Goal: Task Accomplishment & Management: Use online tool/utility

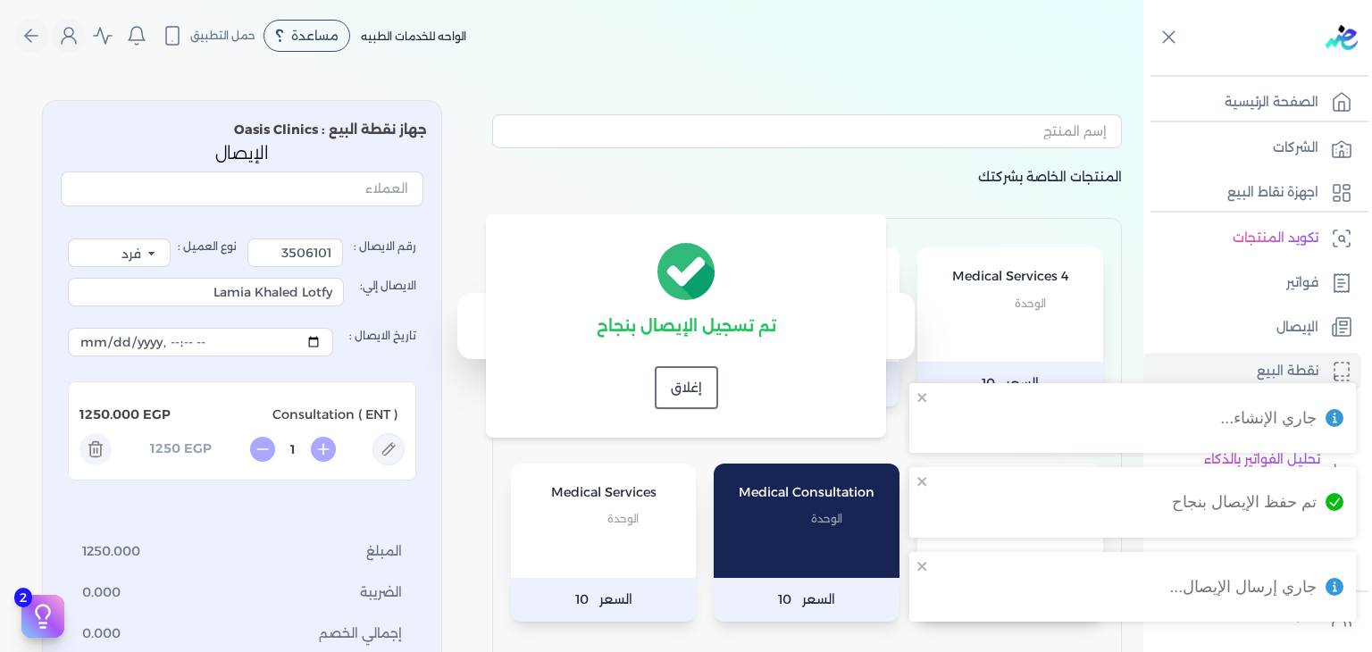
select select "EGP"
select select "EGS"
select select "B"
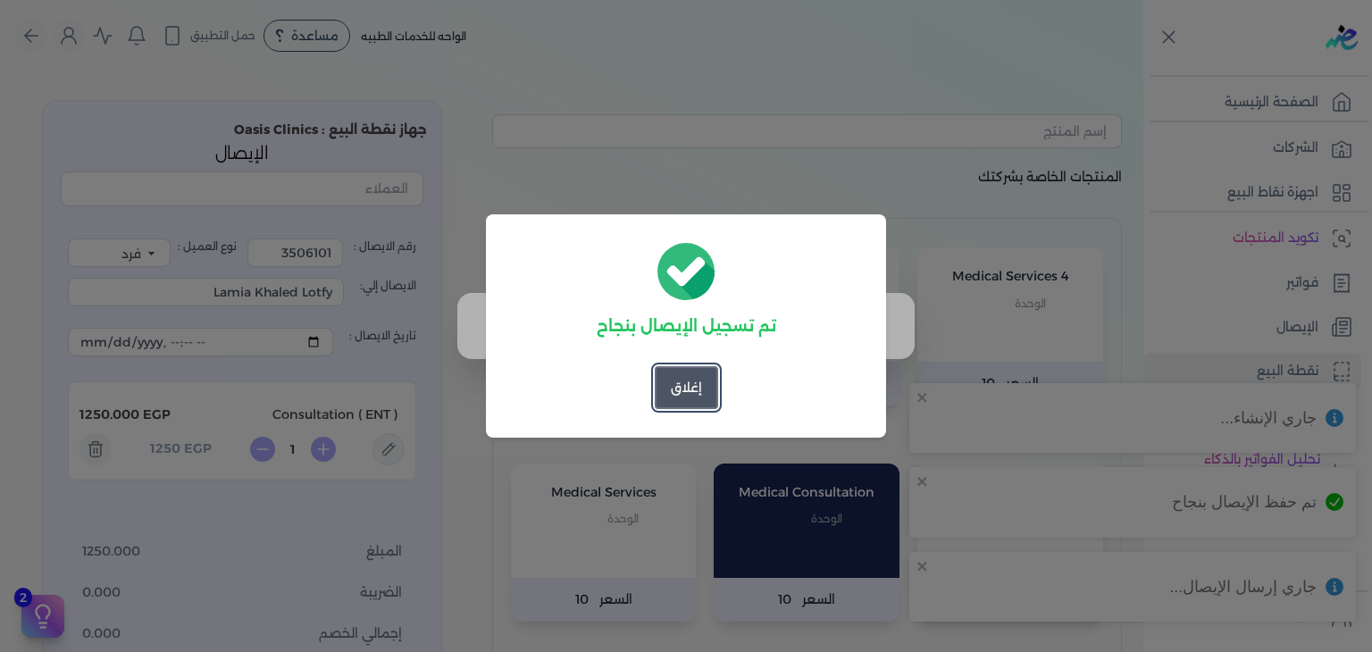
scroll to position [329, 0]
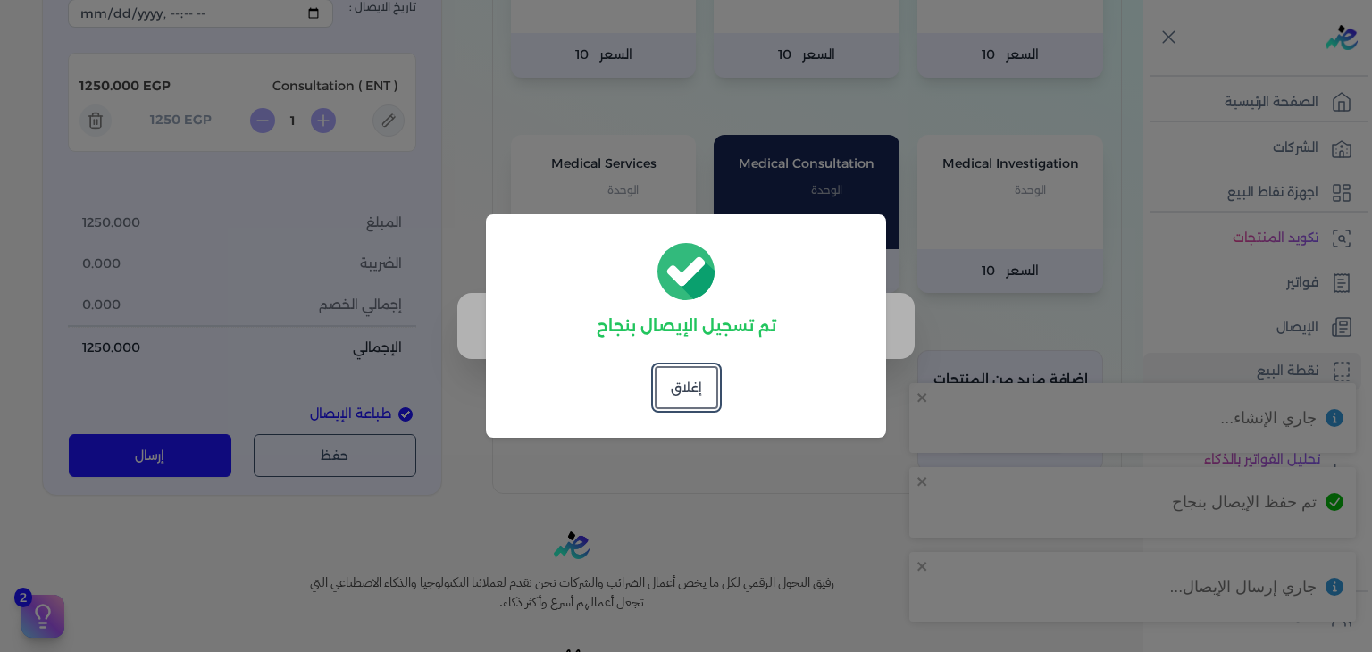
drag, startPoint x: 676, startPoint y: 388, endPoint x: 1117, endPoint y: 248, distance: 462.8
click at [677, 388] on button "إغلاق" at bounding box center [686, 387] width 63 height 43
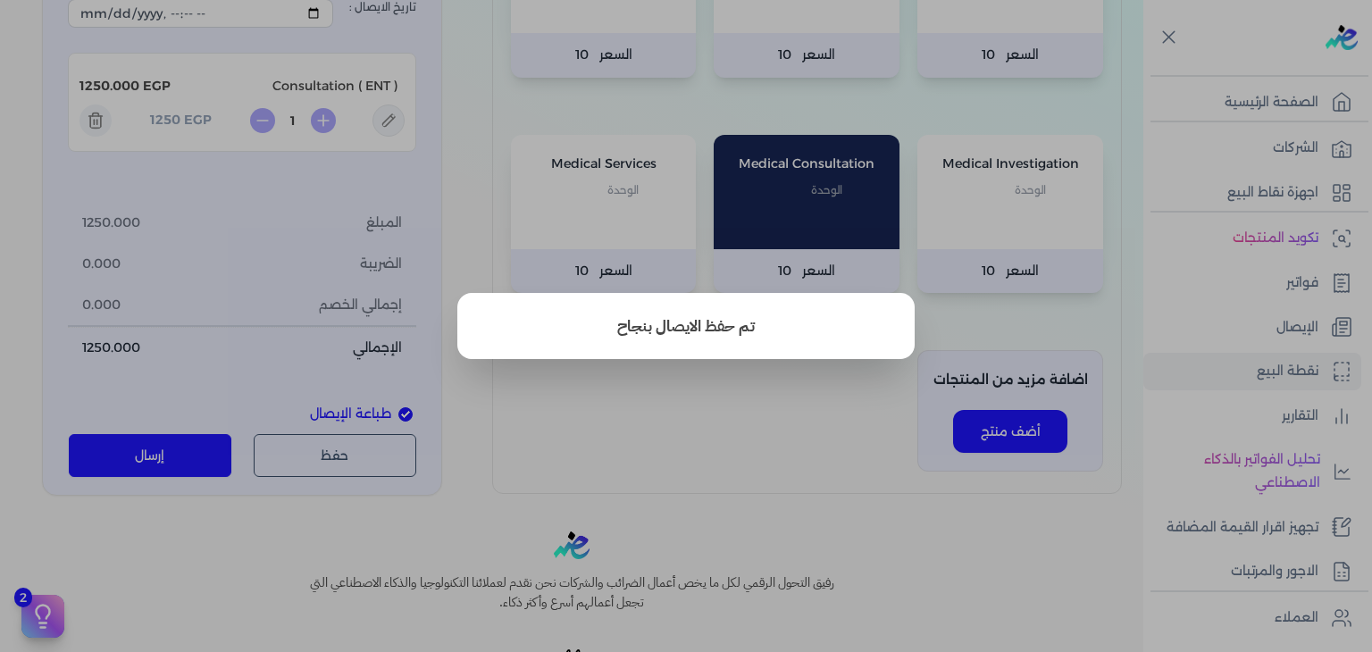
click at [718, 376] on button "close" at bounding box center [686, 326] width 1372 height 652
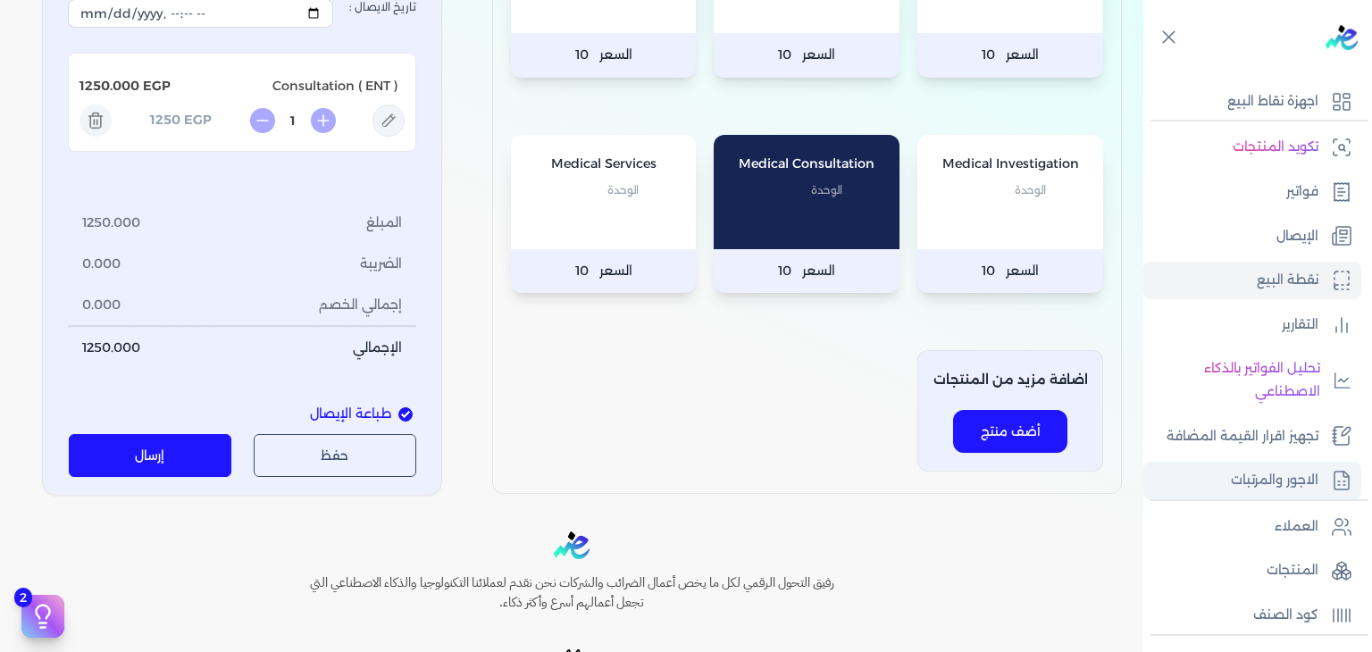
scroll to position [89, 0]
click at [1263, 244] on link "الإيصال" at bounding box center [1252, 239] width 218 height 38
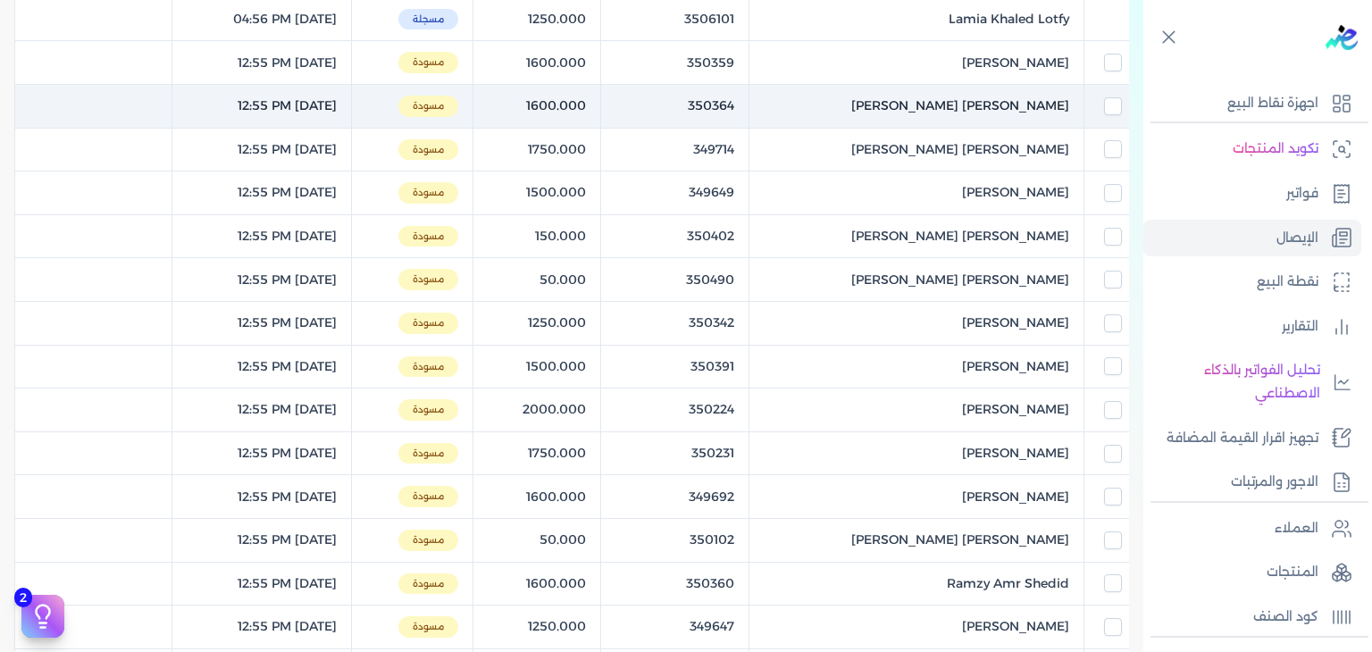
scroll to position [239, 0]
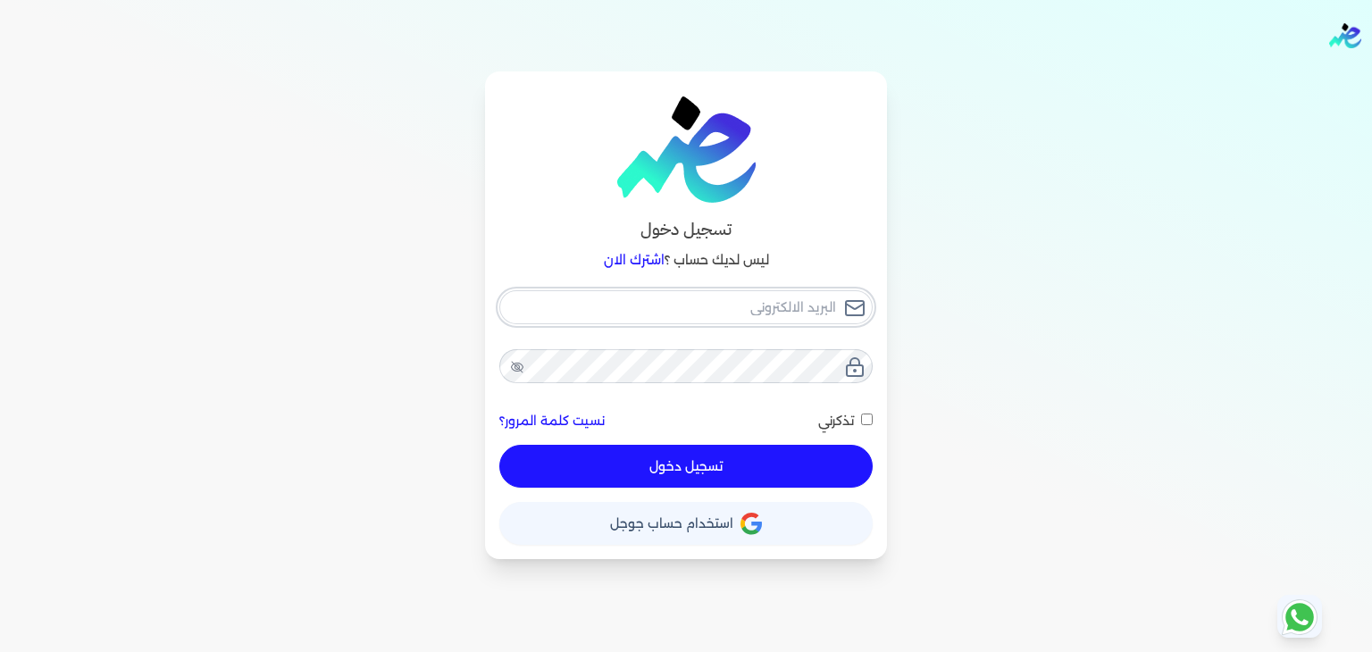
type input "[PERSON_NAME][EMAIL_ADDRESS][PERSON_NAME][DOMAIN_NAME]"
click at [661, 447] on button "تسجيل دخول" at bounding box center [685, 466] width 373 height 43
checkbox input "false"
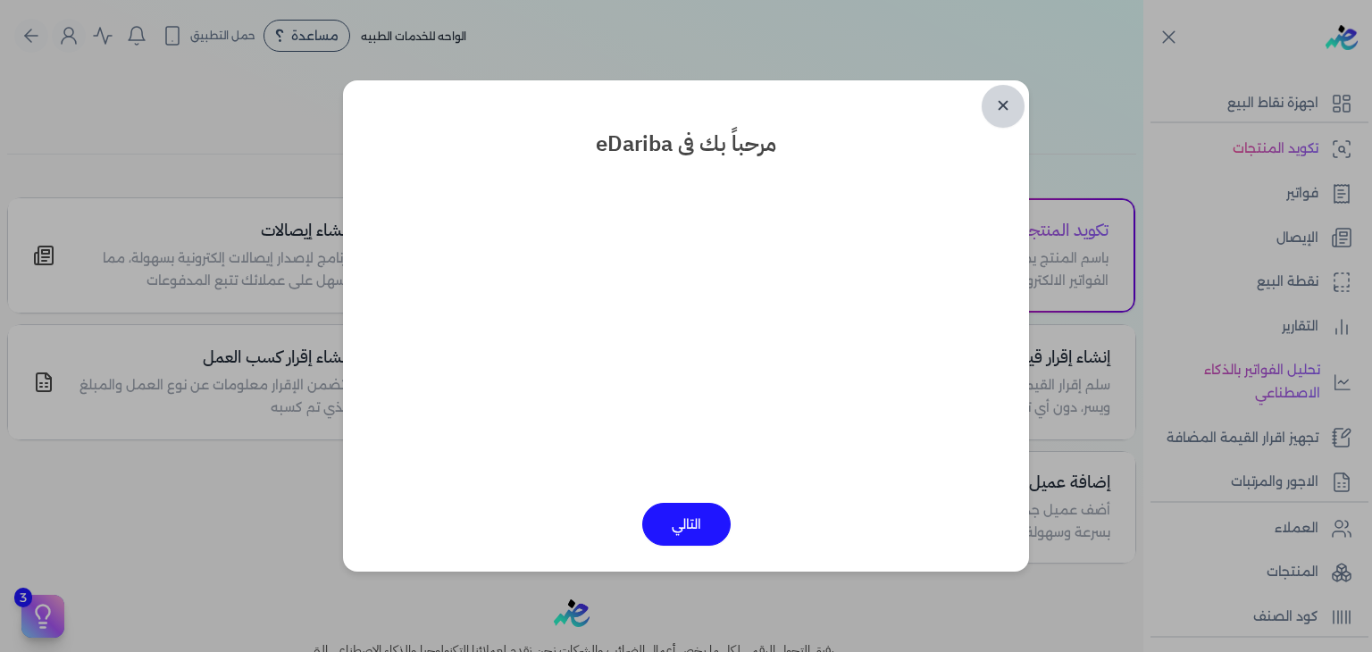
click at [1006, 99] on link "✕" at bounding box center [1002, 106] width 43 height 43
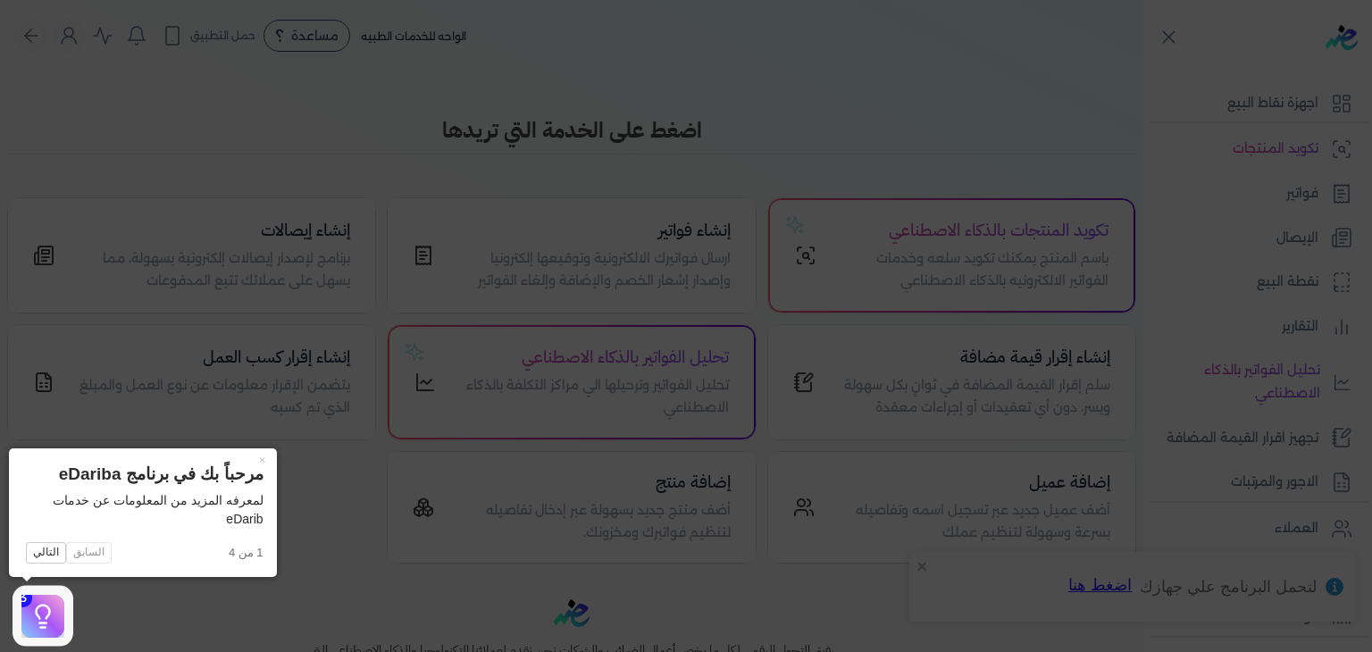
click at [903, 124] on icon at bounding box center [686, 326] width 1372 height 652
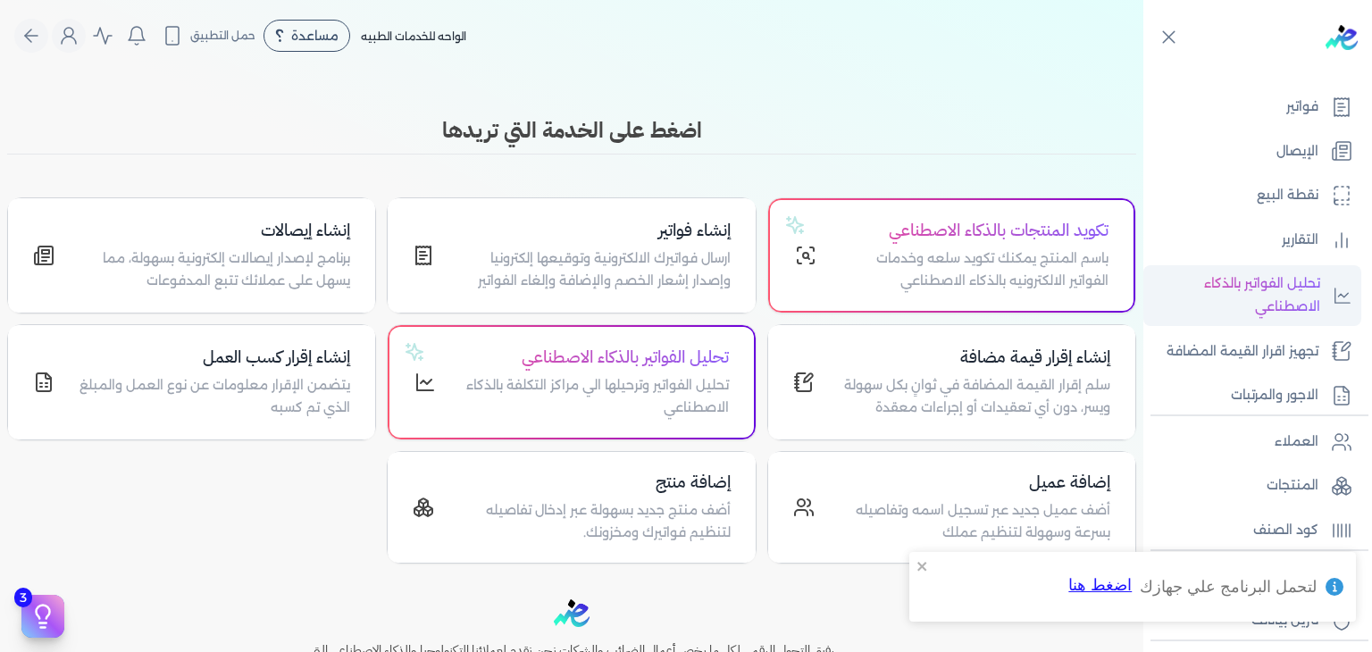
scroll to position [179, 0]
click at [1269, 145] on link "الإيصال" at bounding box center [1252, 149] width 218 height 38
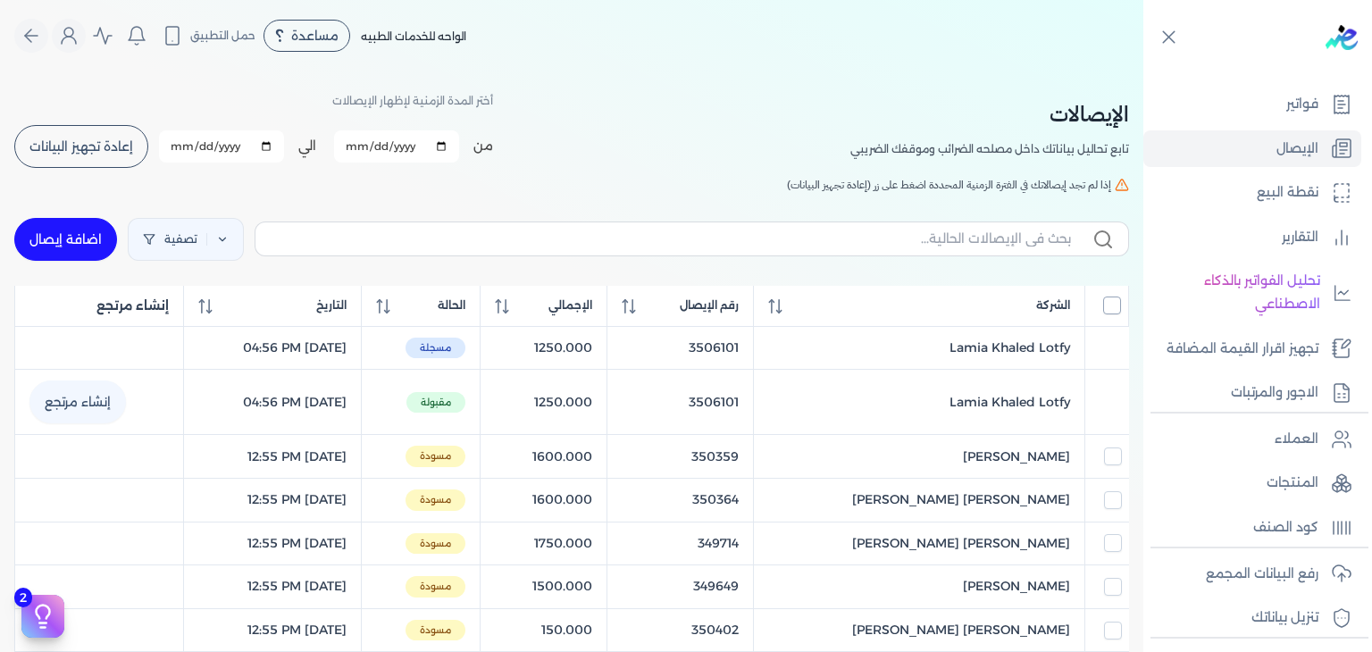
click at [1107, 297] on input "All items unselected" at bounding box center [1112, 305] width 18 height 18
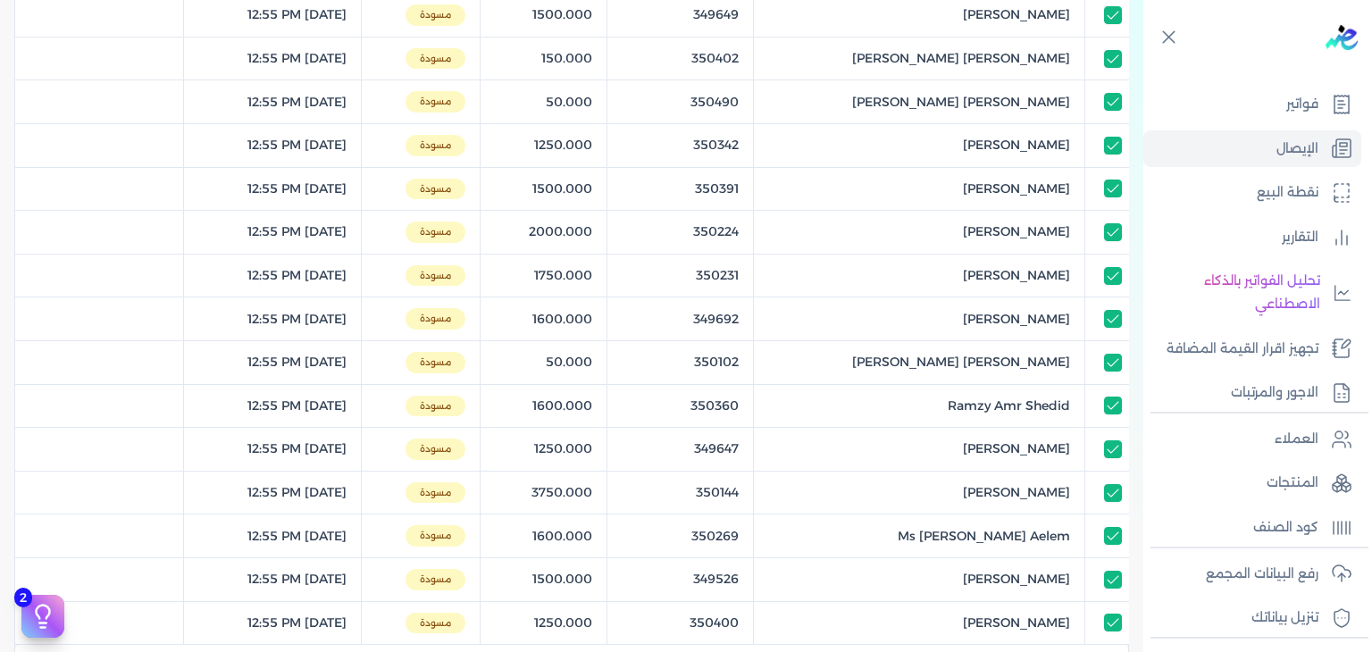
scroll to position [804, 0]
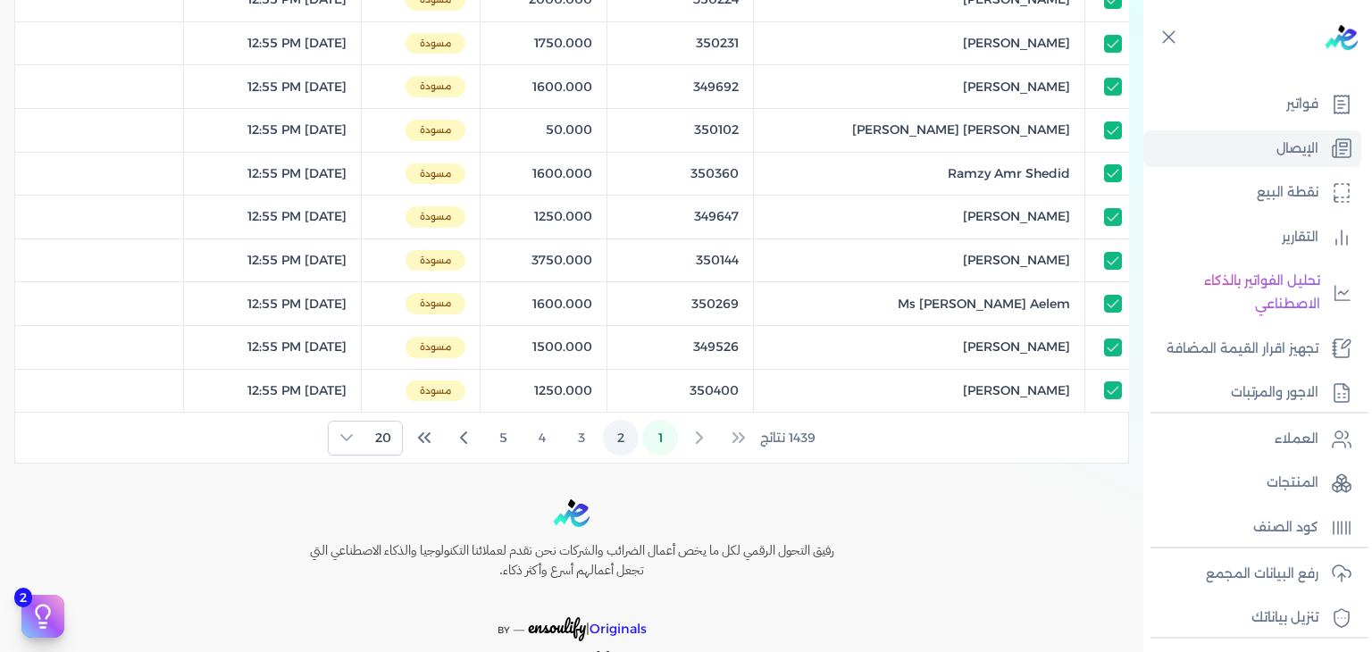
click at [621, 440] on button "2" at bounding box center [621, 438] width 36 height 36
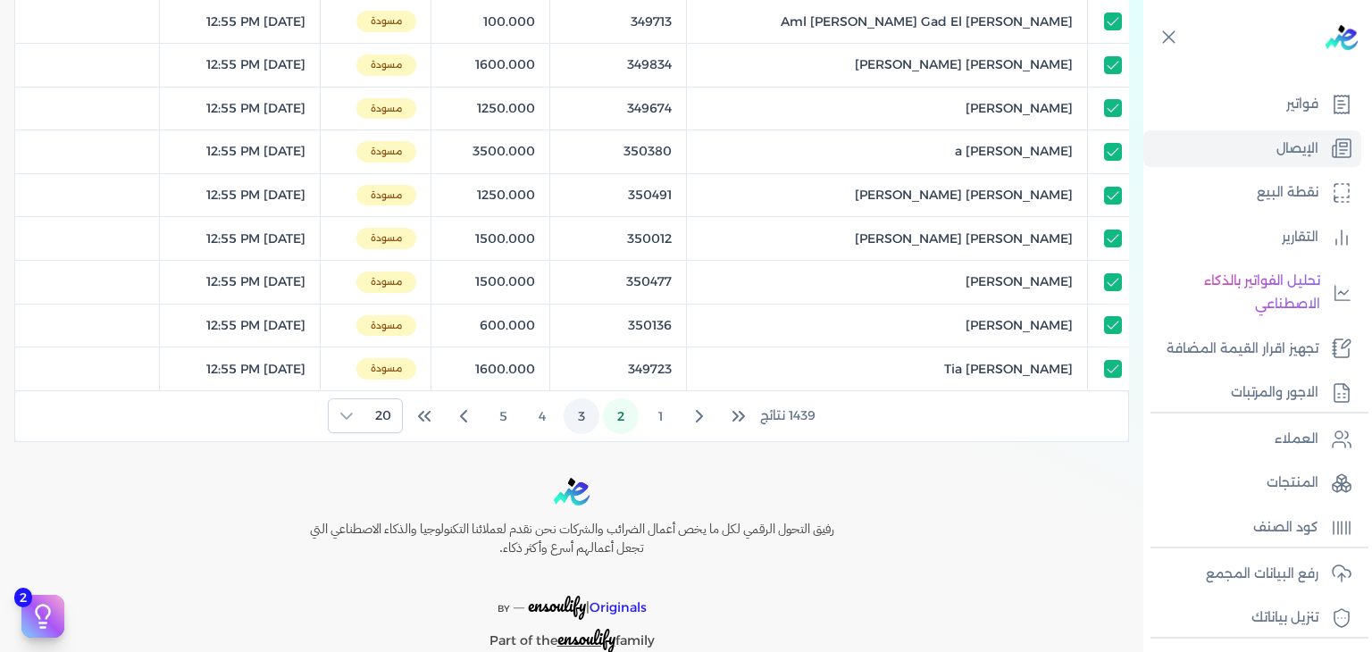
click at [596, 420] on button "3" at bounding box center [581, 416] width 36 height 36
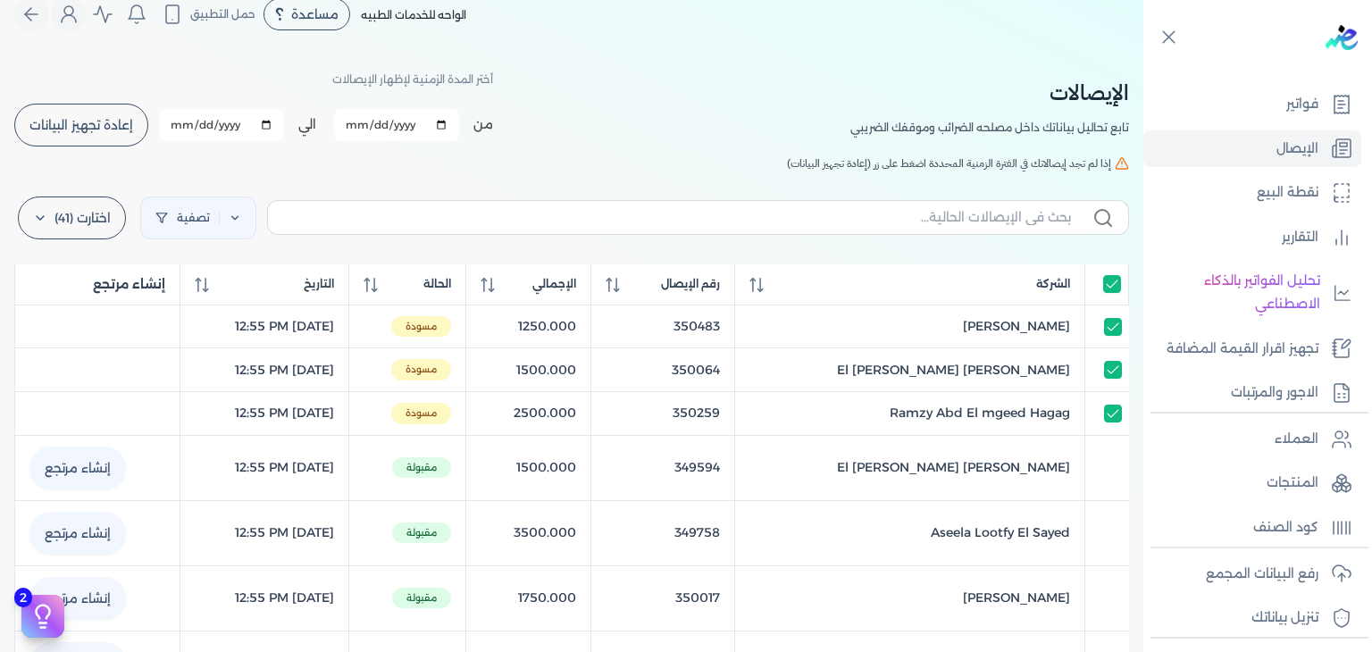
scroll to position [0, 0]
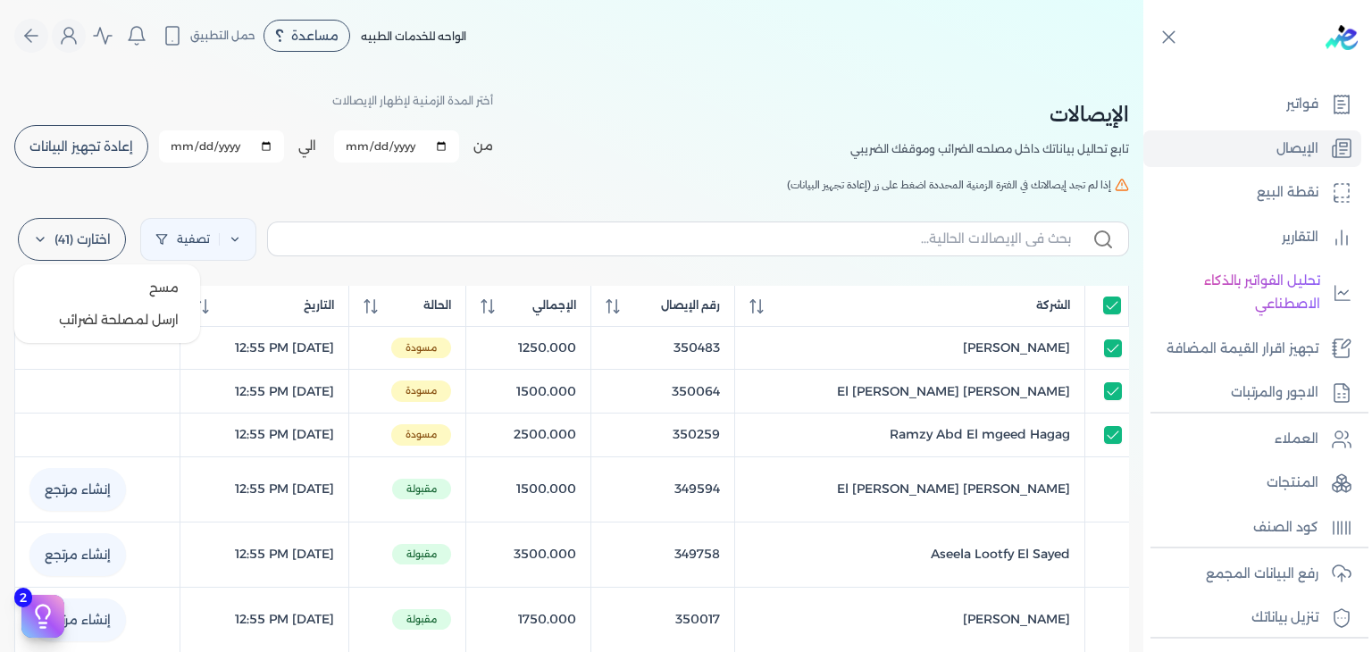
click at [93, 245] on label "اختارت (41)" at bounding box center [72, 239] width 108 height 43
drag, startPoint x: 126, startPoint y: 320, endPoint x: 273, endPoint y: 272, distance: 154.7
click at [126, 321] on button "ارسل لمصلحة لضرائب" at bounding box center [106, 320] width 171 height 32
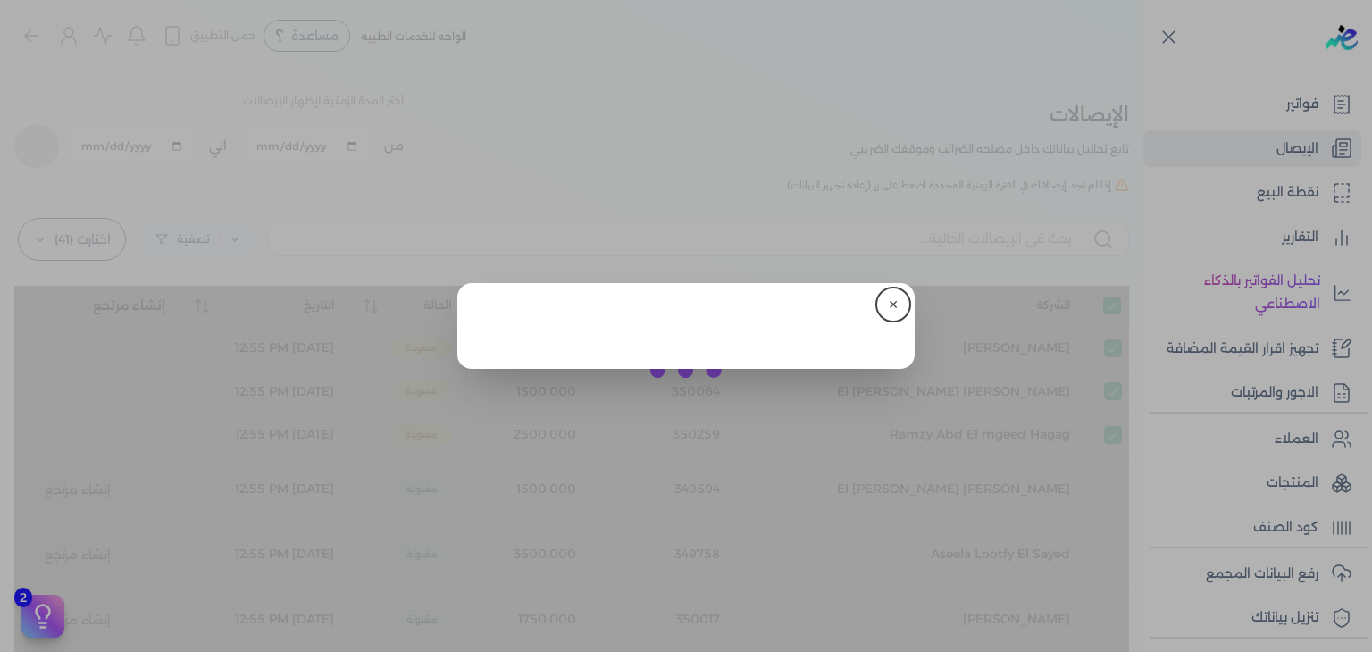
checkbox input "true"
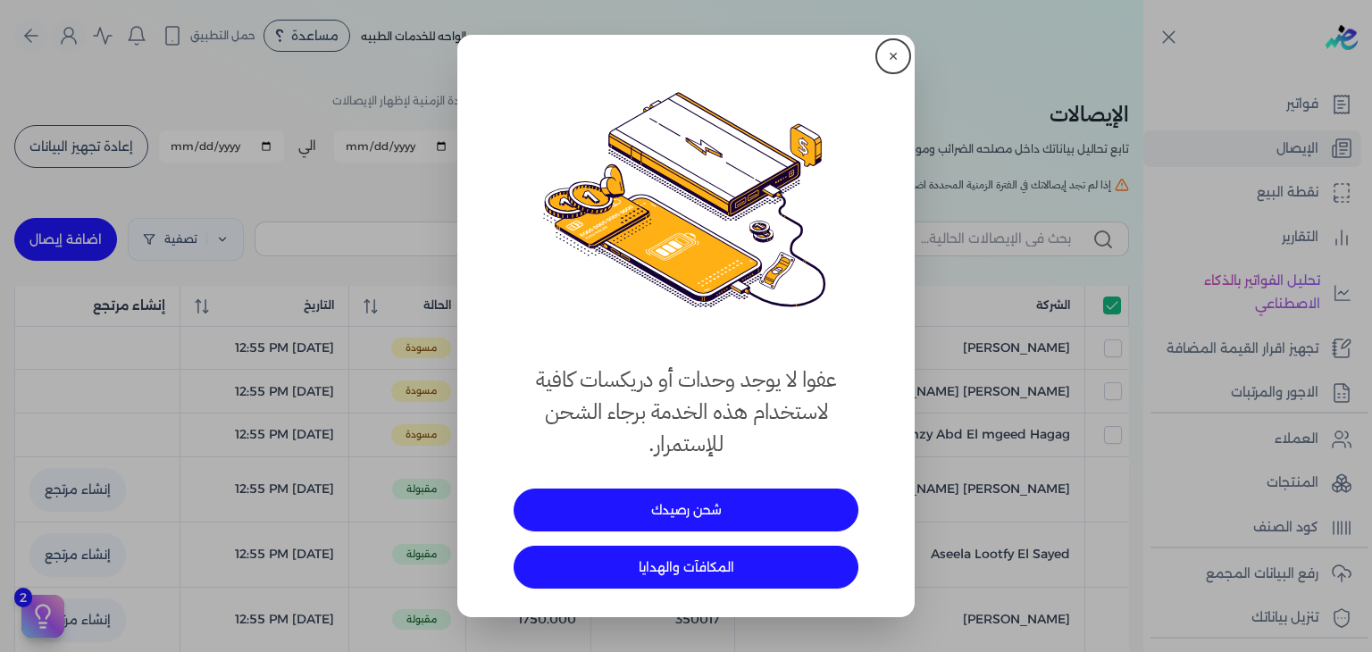
click at [886, 62] on button "✕" at bounding box center [893, 56] width 29 height 29
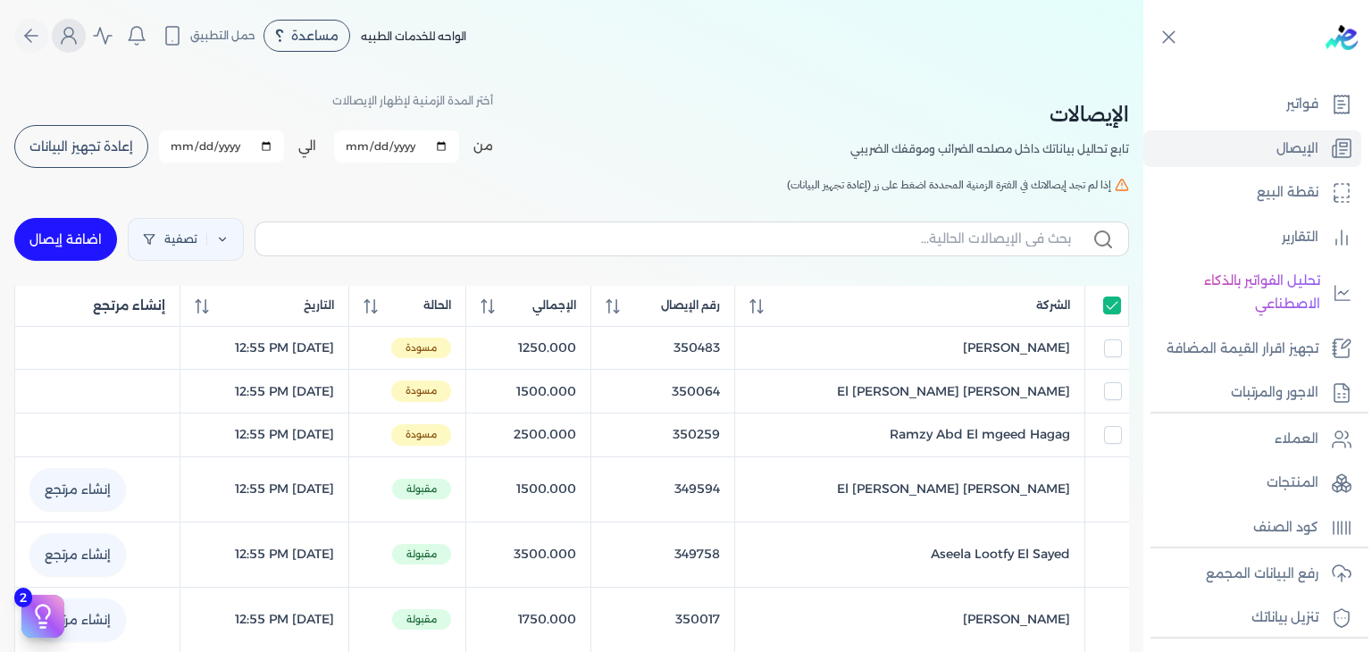
click at [79, 30] on icon "Global" at bounding box center [68, 35] width 21 height 21
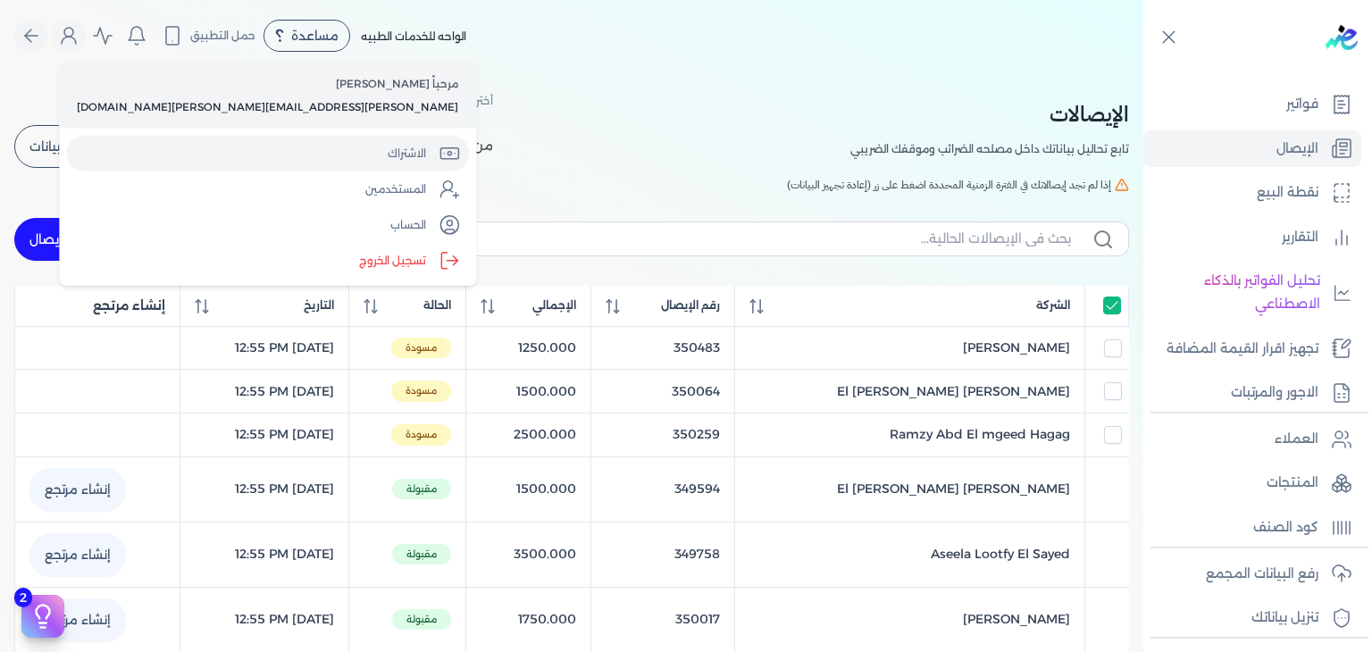
click at [184, 151] on link "الاشتراك" at bounding box center [267, 154] width 403 height 36
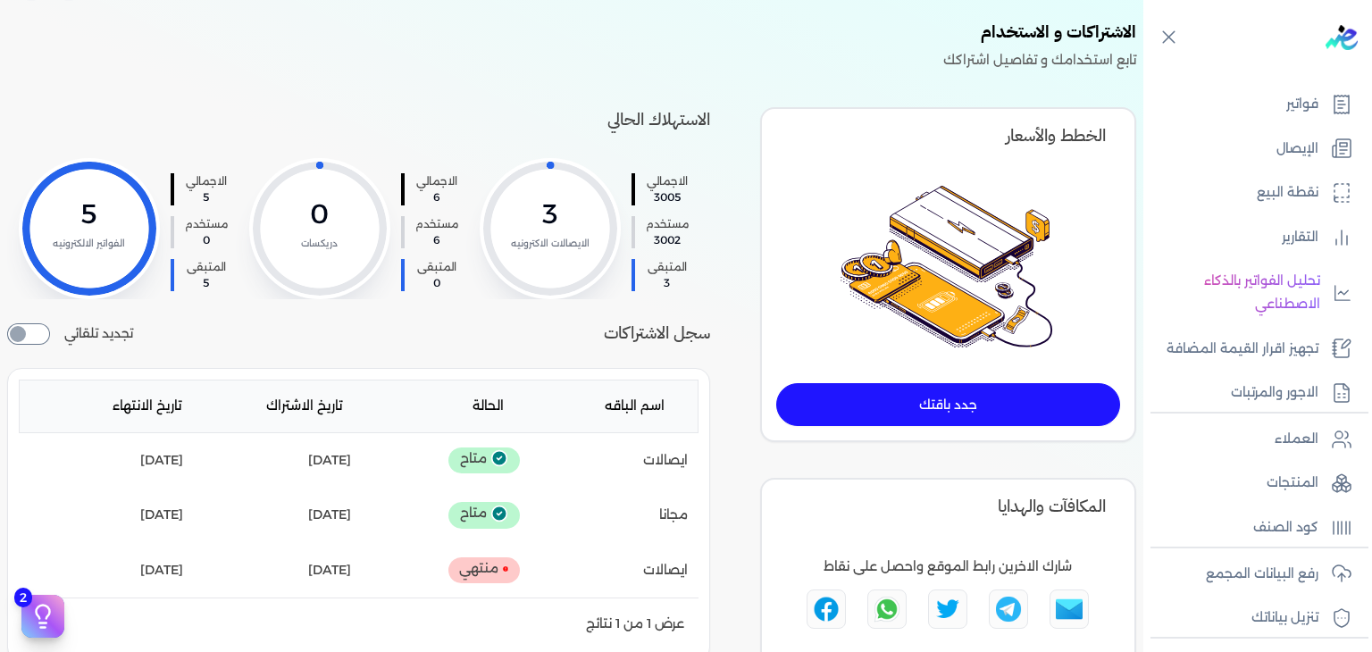
scroll to position [89, 0]
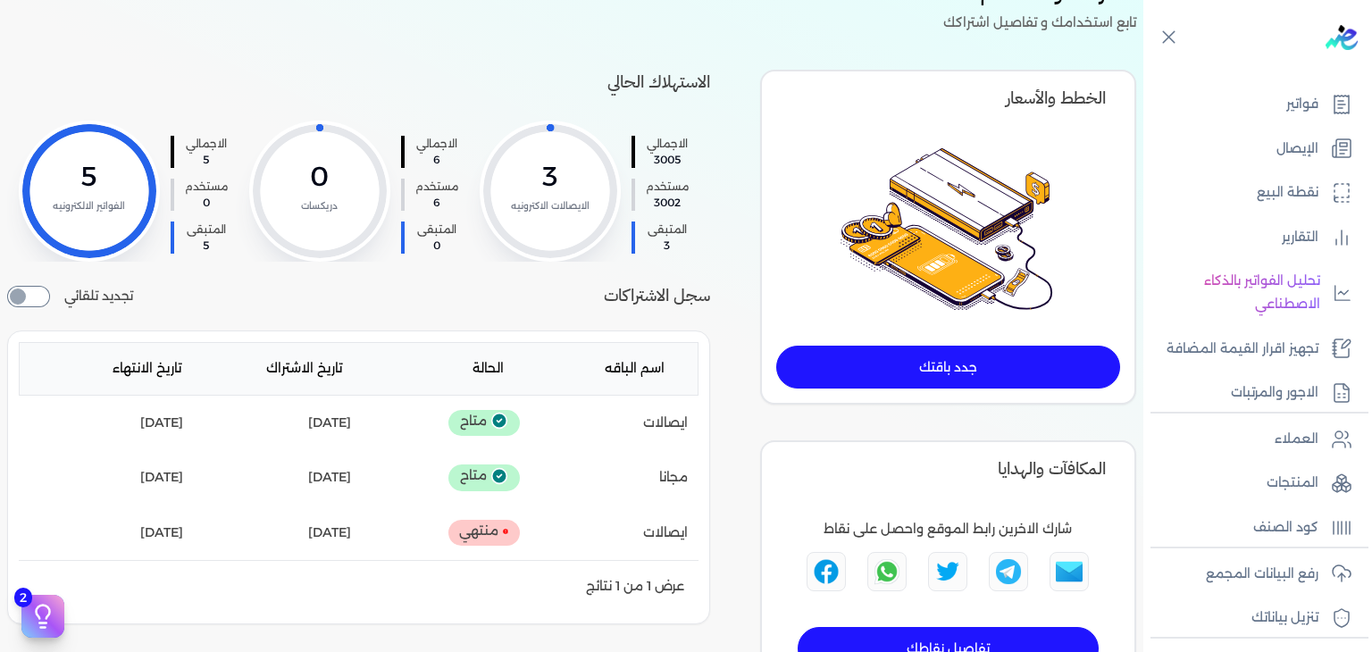
click at [39, 307] on input "checkbox" at bounding box center [28, 296] width 43 height 21
click at [32, 307] on input "checkbox" at bounding box center [28, 296] width 43 height 21
checkbox input "false"
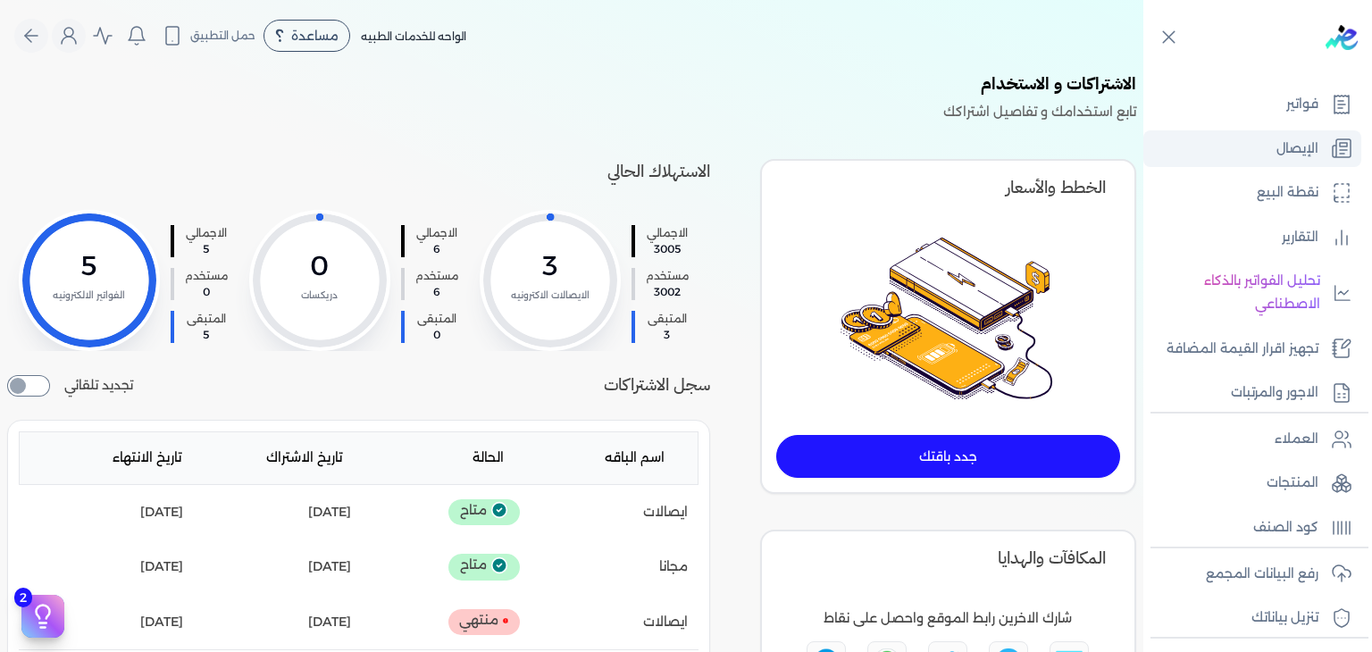
click at [1241, 152] on link "الإيصال" at bounding box center [1252, 149] width 218 height 38
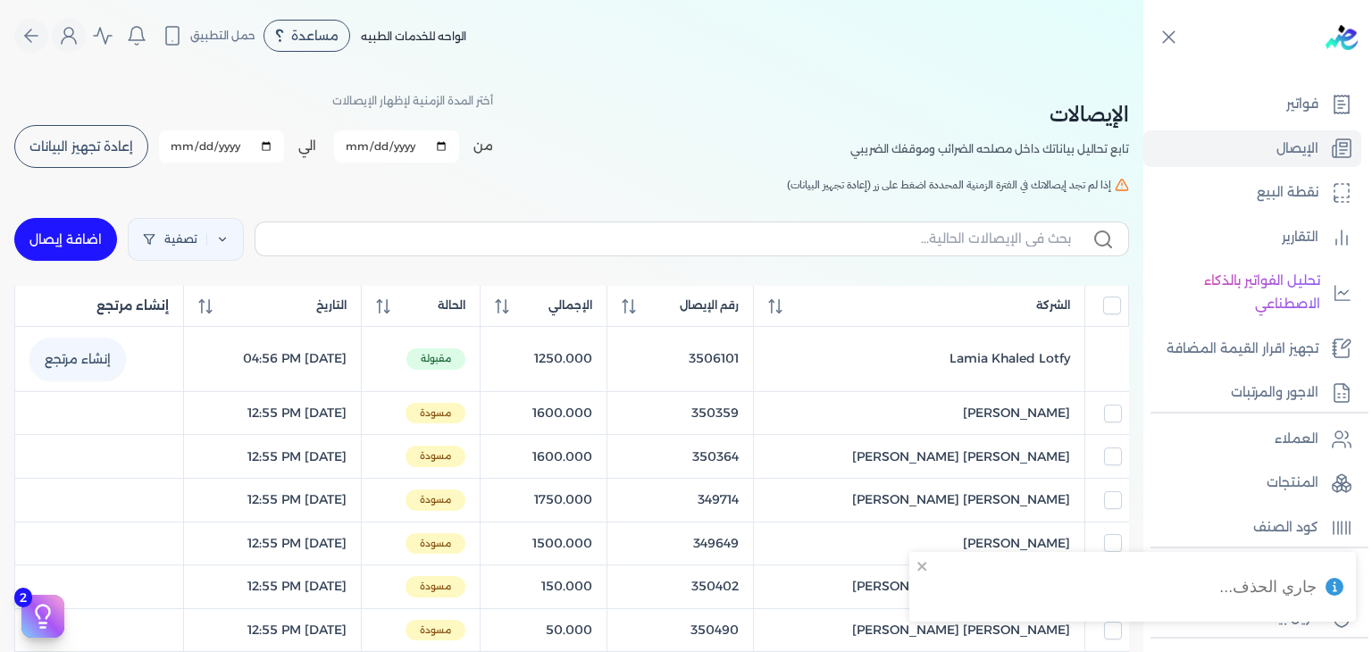
checkbox input "false"
click at [72, 258] on link "اضافة إيصال" at bounding box center [65, 239] width 103 height 43
select select "EGP"
select select "EGS"
select select "B"
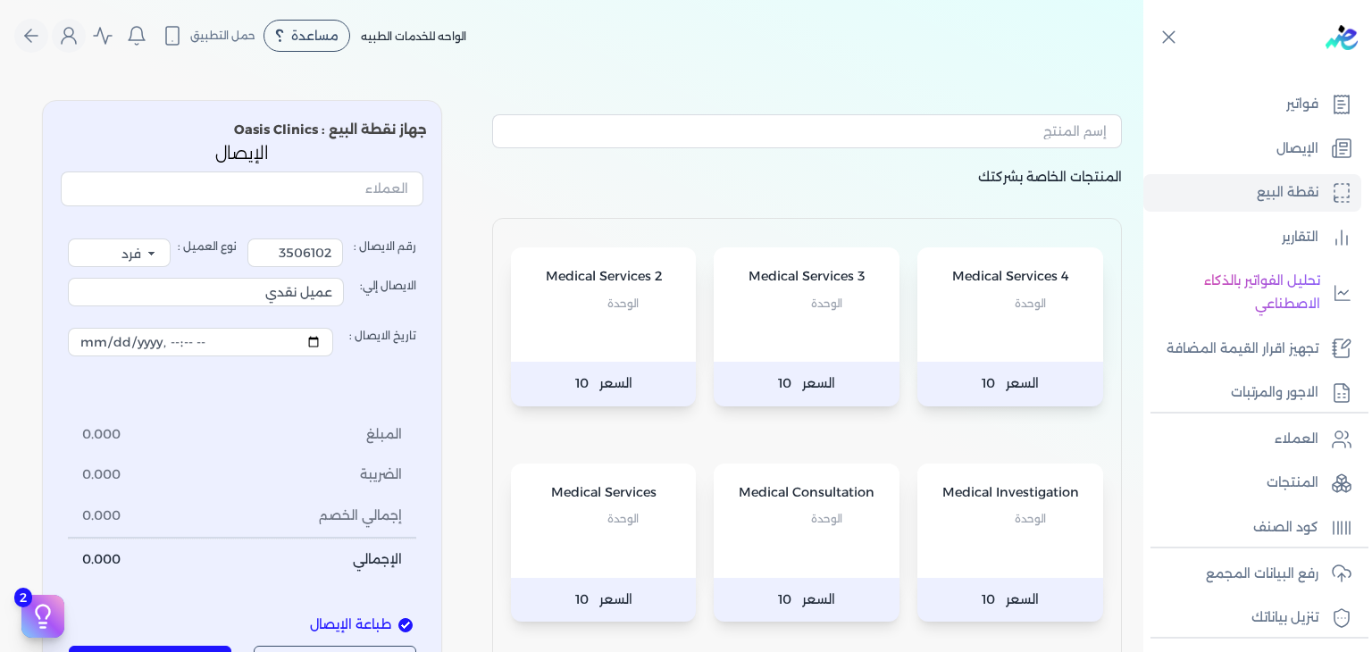
scroll to position [89, 0]
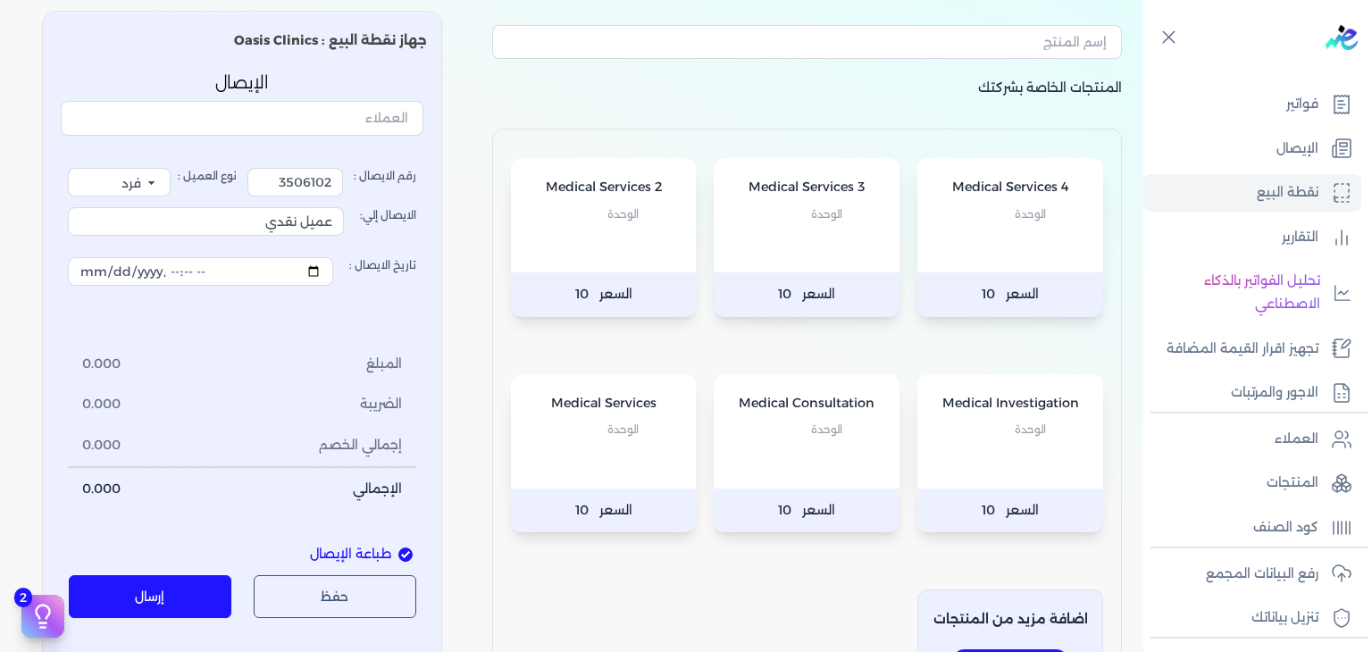
click at [765, 401] on p "Medical Consultation" at bounding box center [806, 403] width 150 height 23
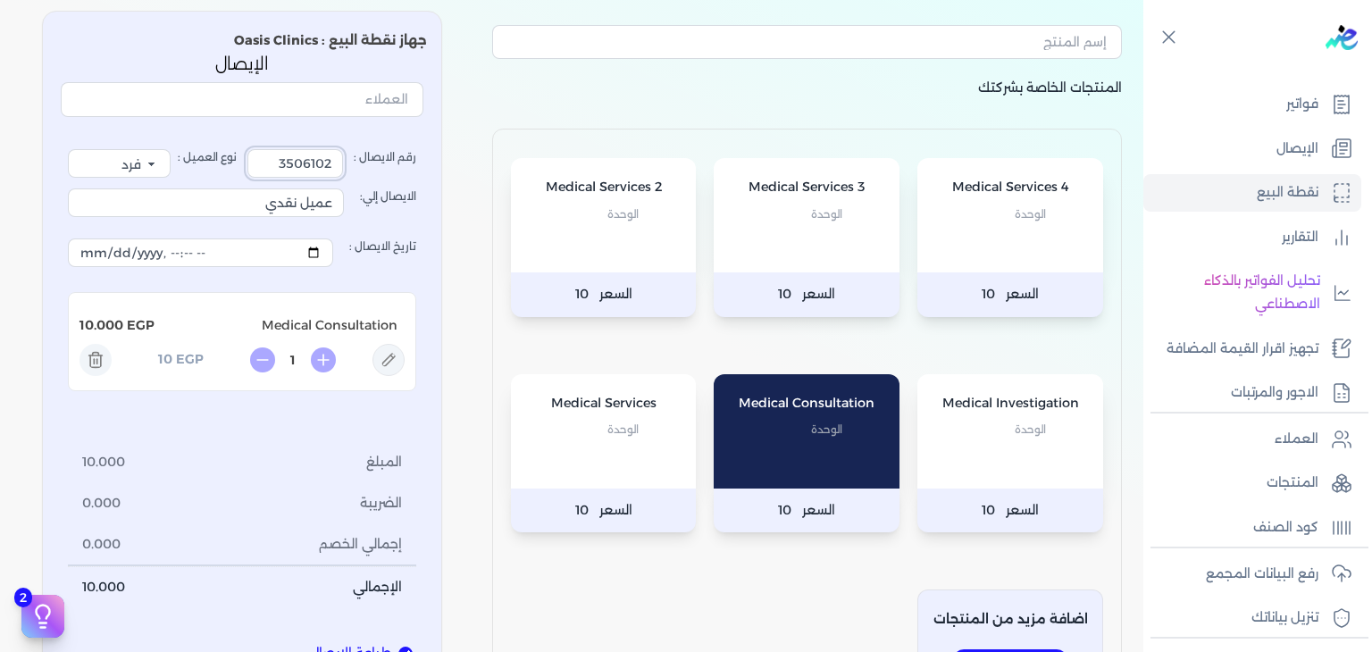
drag, startPoint x: 384, startPoint y: 179, endPoint x: 628, endPoint y: 226, distance: 248.2
click at [611, 225] on div "المنتجات الخاصة بشركتك Medical Services 4 الوحدة السعر 10 Medical Services 3 ال…" at bounding box center [571, 365] width 1143 height 738
type input "3506401"
drag, startPoint x: 196, startPoint y: 204, endPoint x: 1264, endPoint y: 359, distance: 1079.2
click at [1264, 359] on div "Toggle Navigation الصفحة الرئيسية الشركات اجهزة نقاط البيع تكويد المنتجات فواتي…" at bounding box center [686, 326] width 1372 height 652
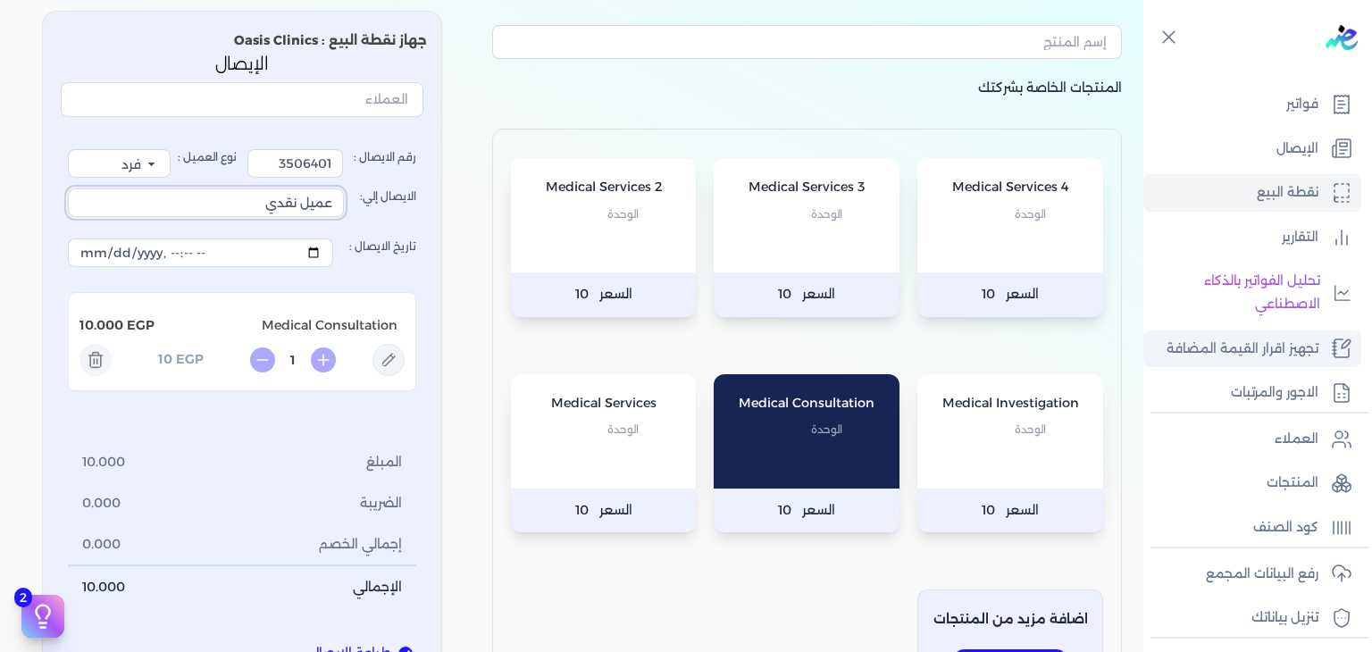
type input "ة"
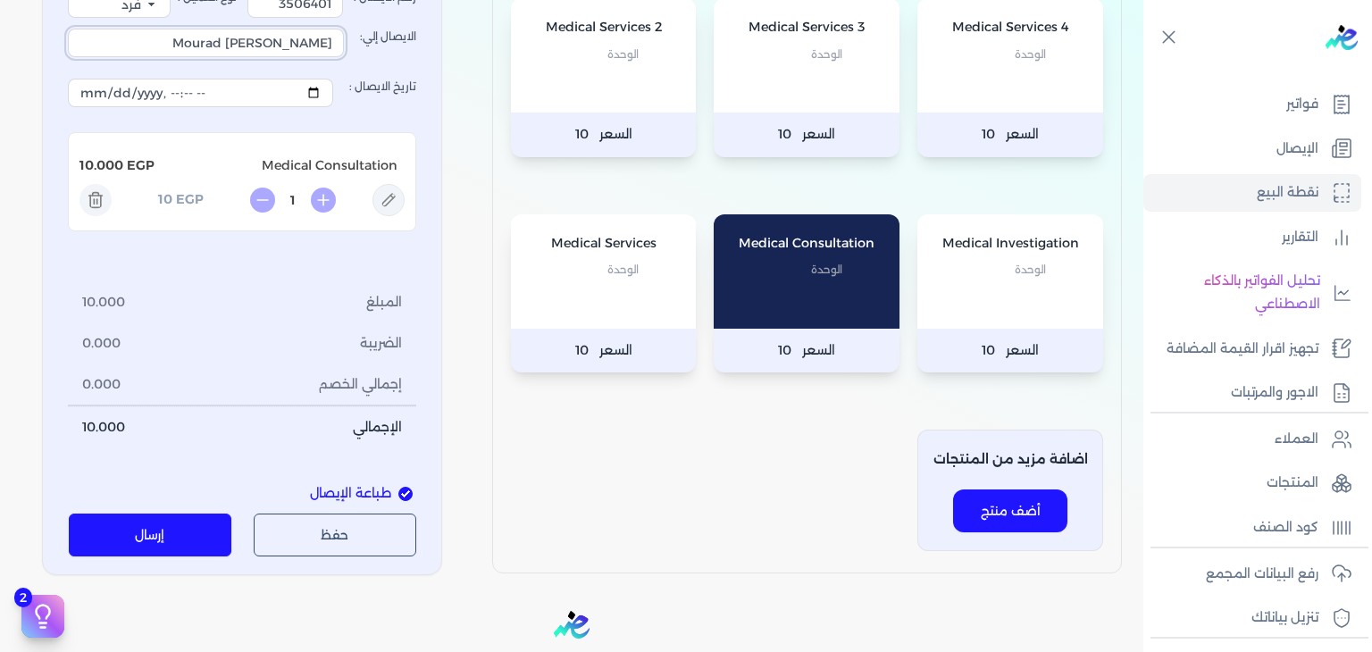
scroll to position [179, 0]
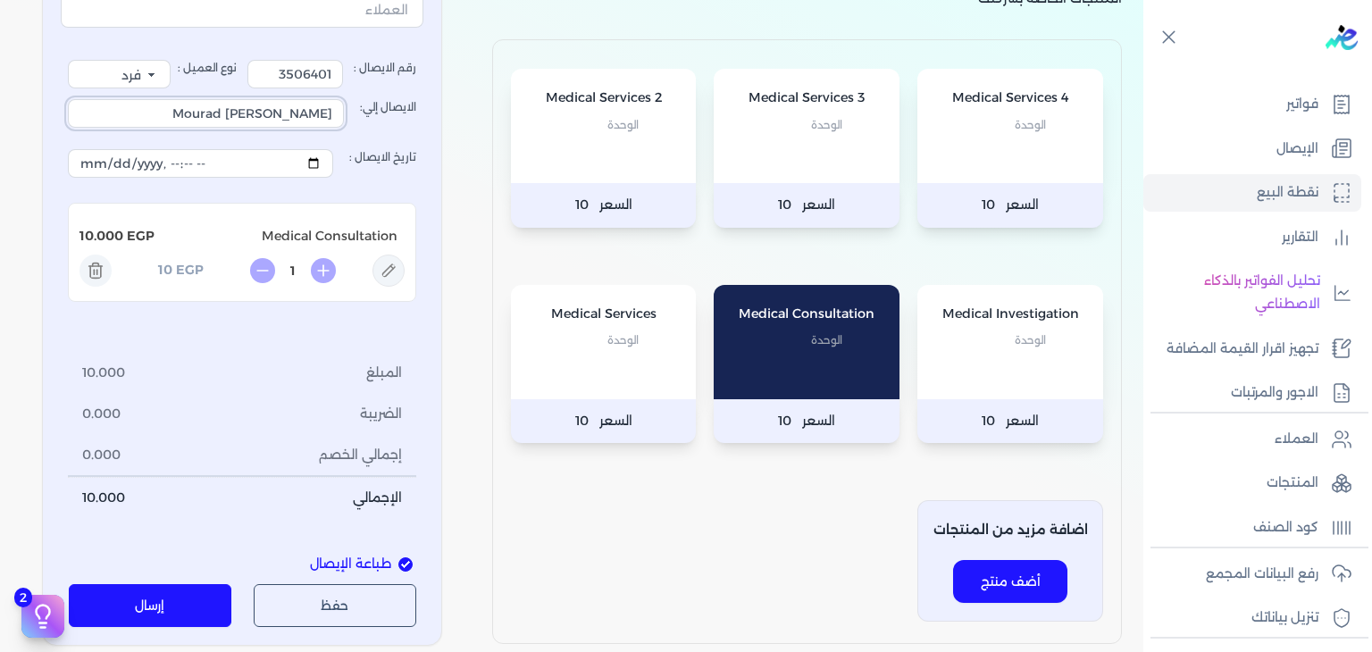
type input "Mourad [PERSON_NAME]"
click at [394, 268] on icon at bounding box center [388, 270] width 13 height 13
type input "Medical Consultation"
type input "10"
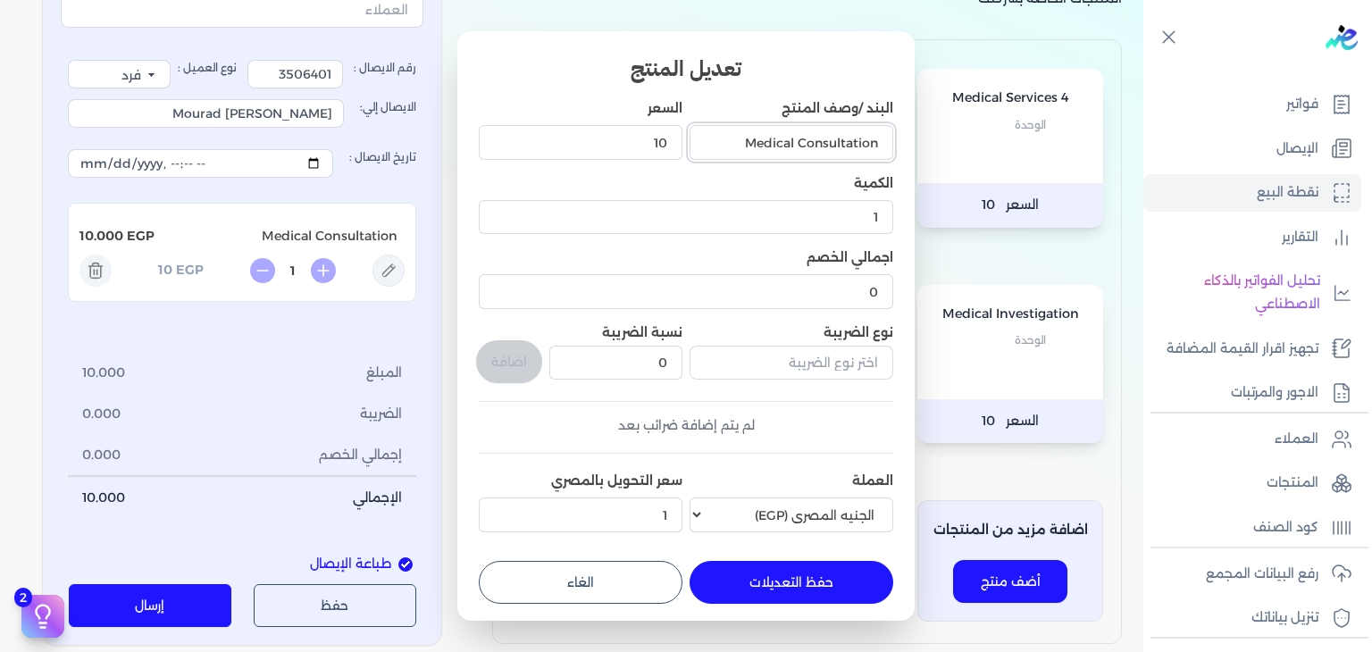
drag, startPoint x: 744, startPoint y: 147, endPoint x: 796, endPoint y: 157, distance: 53.6
click at [796, 157] on input "Medical Consultation" at bounding box center [791, 142] width 204 height 34
type input "C"
click at [654, 572] on button "الغاء" at bounding box center [581, 582] width 204 height 43
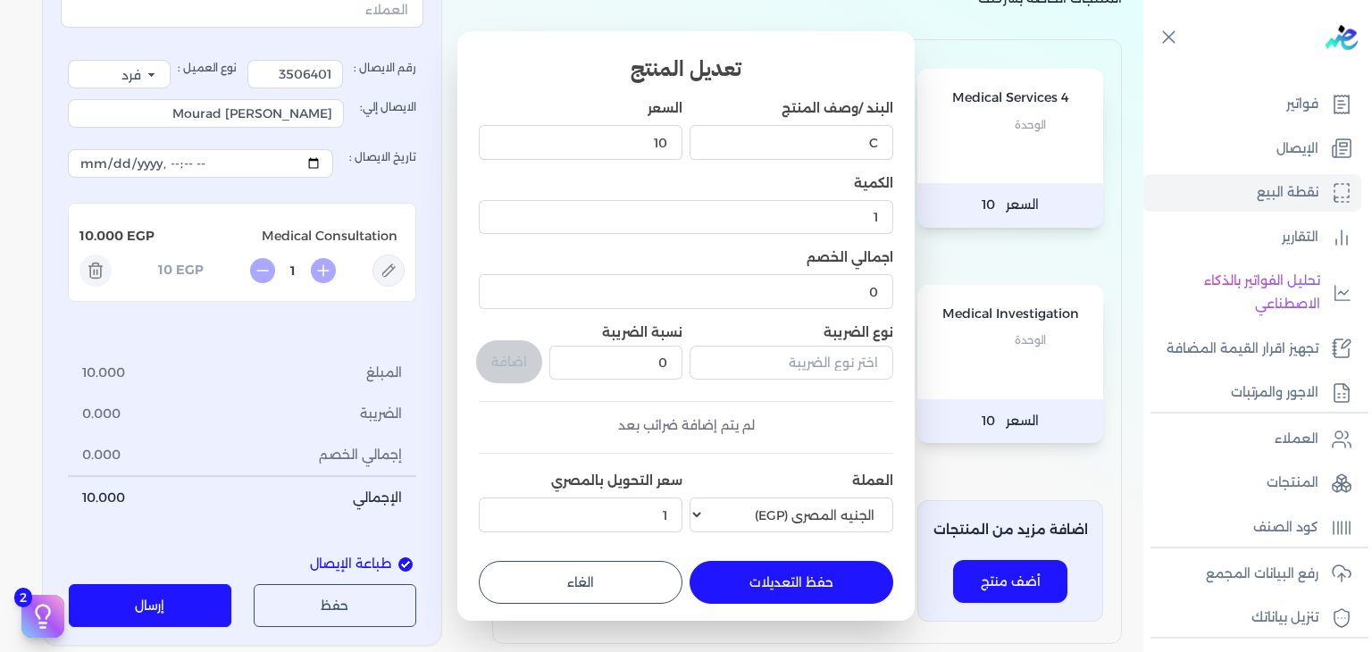
type input "0"
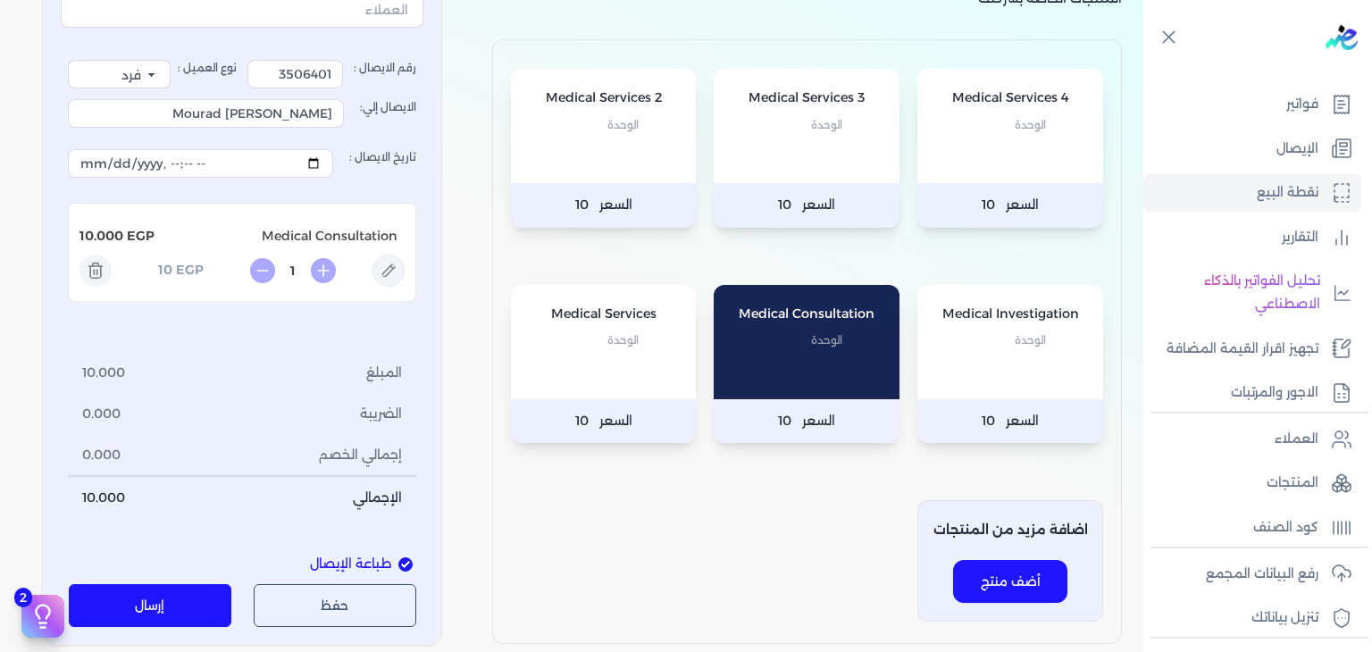
click at [399, 277] on icon at bounding box center [388, 270] width 32 height 32
type input "Medical Consultation"
type input "10"
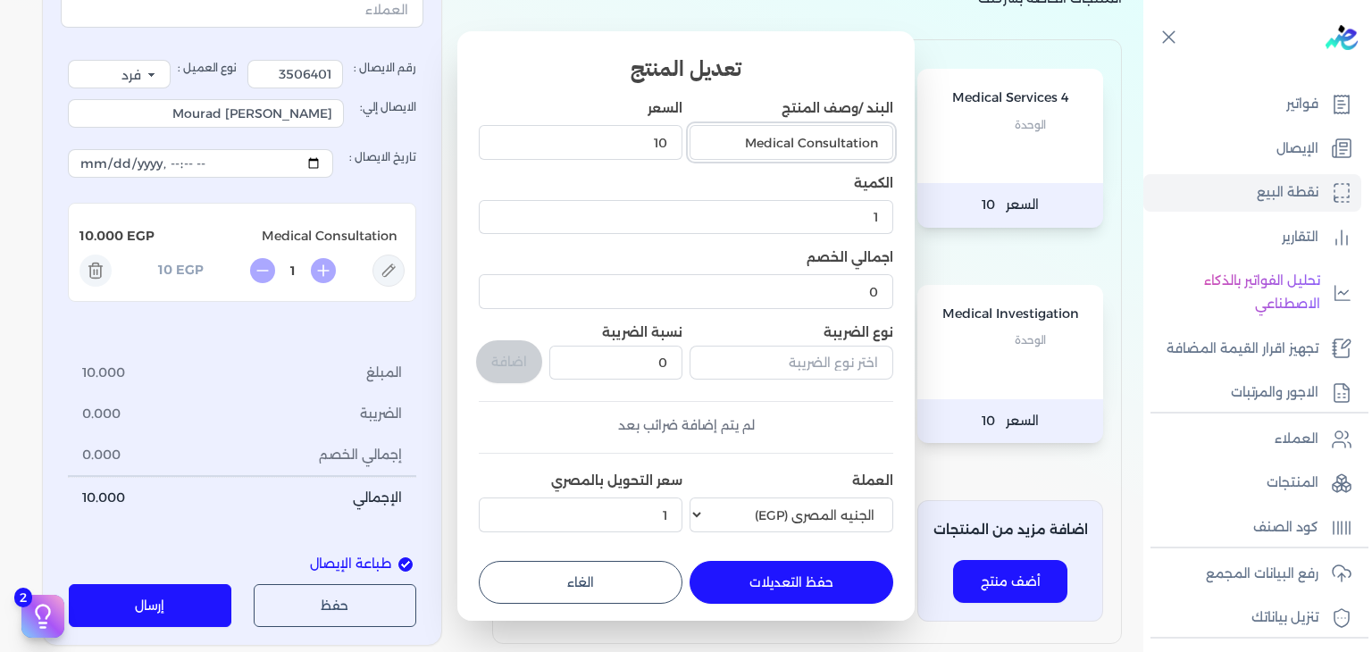
click at [763, 139] on input "Medical Consultation" at bounding box center [791, 142] width 204 height 34
drag, startPoint x: 763, startPoint y: 144, endPoint x: 942, endPoint y: 140, distance: 179.5
click at [942, 140] on dialog "تعديل المنتج البند /وصف المنتج Consultation ( Pedi السعر 10 الكمية 1 اجمالي الخ…" at bounding box center [686, 326] width 1372 height 652
paste input "Pediatrics) - [GEOGRAPHIC_DATA]"
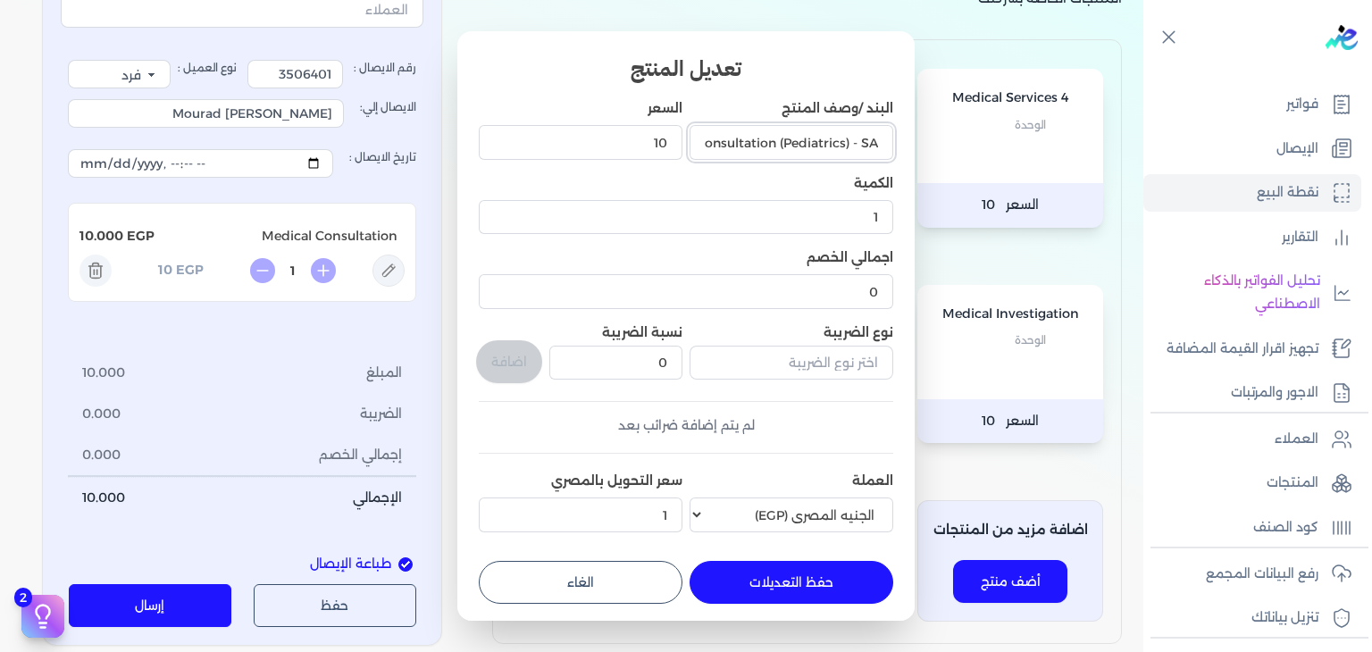
scroll to position [0, -14]
type input "Consultation (Pediatrics) - SA"
drag, startPoint x: 596, startPoint y: 146, endPoint x: 830, endPoint y: 161, distance: 235.3
click at [839, 152] on div "البند /وصف المنتج Consultation (Pediatrics) - SA السعر 10 الكمية 1 اجمالي الخصم…" at bounding box center [686, 319] width 414 height 440
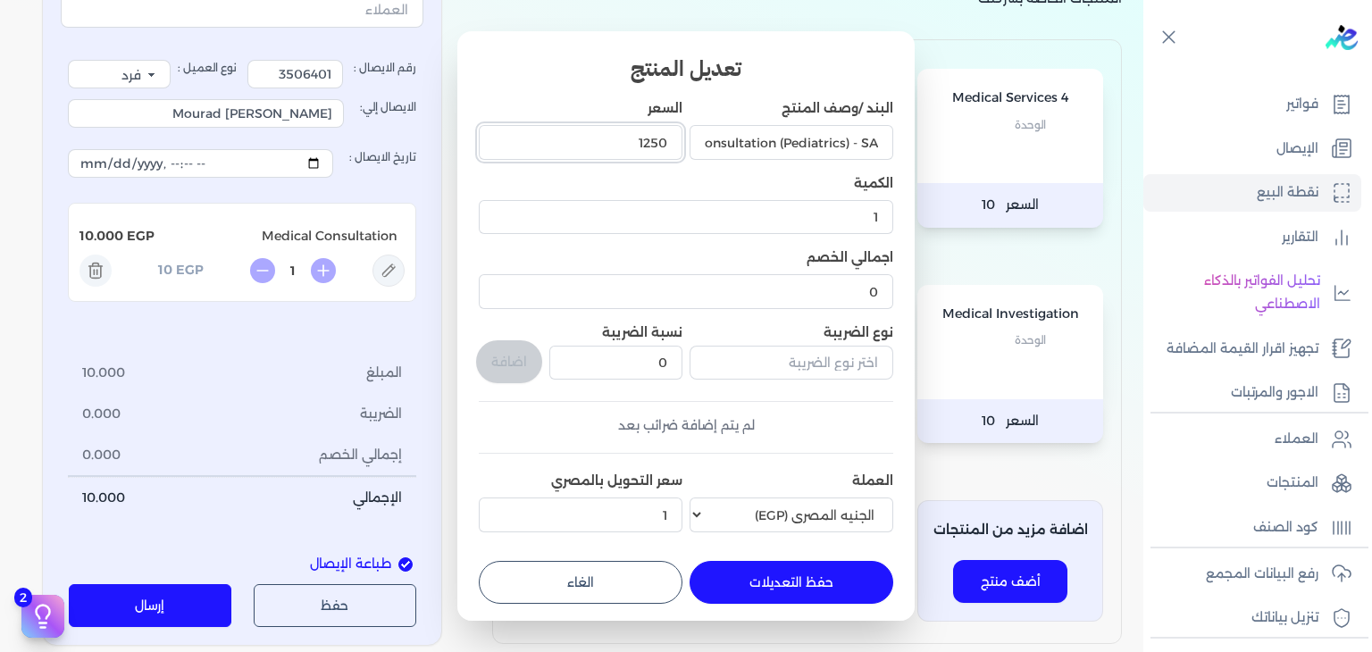
scroll to position [4, 0]
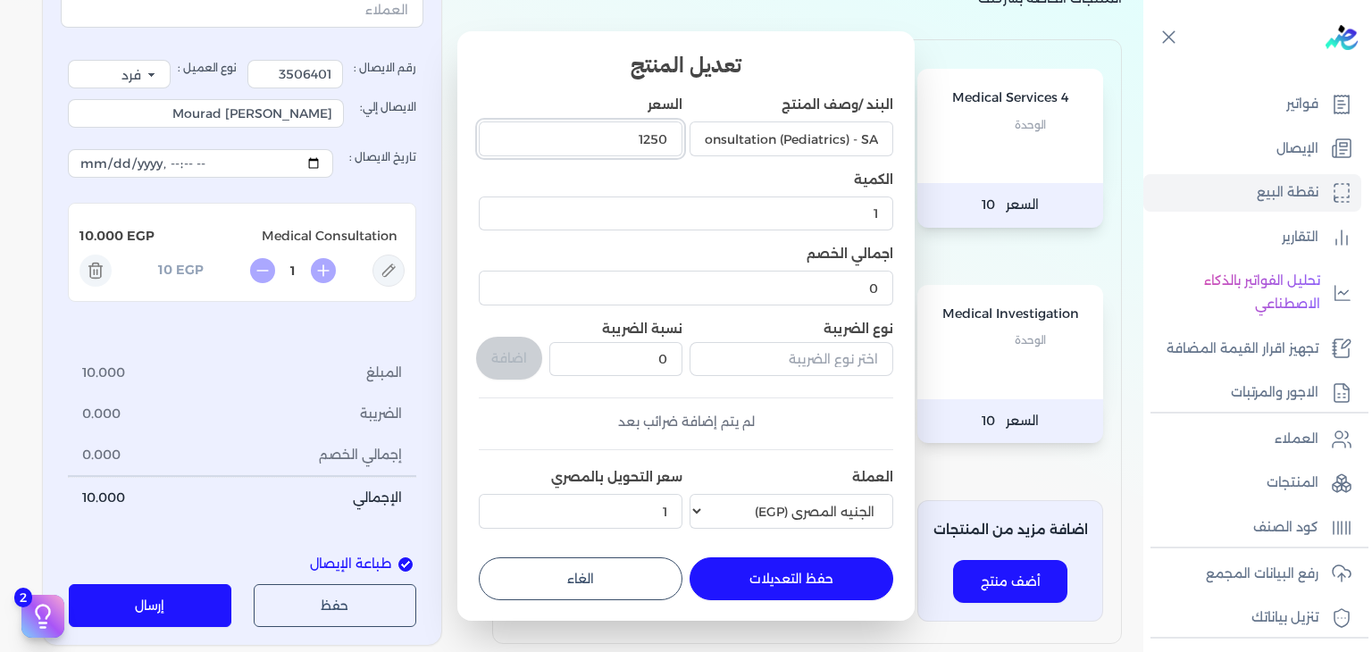
type input "1250"
click at [824, 581] on button "حفظ التعديلات" at bounding box center [791, 578] width 204 height 43
type input "0"
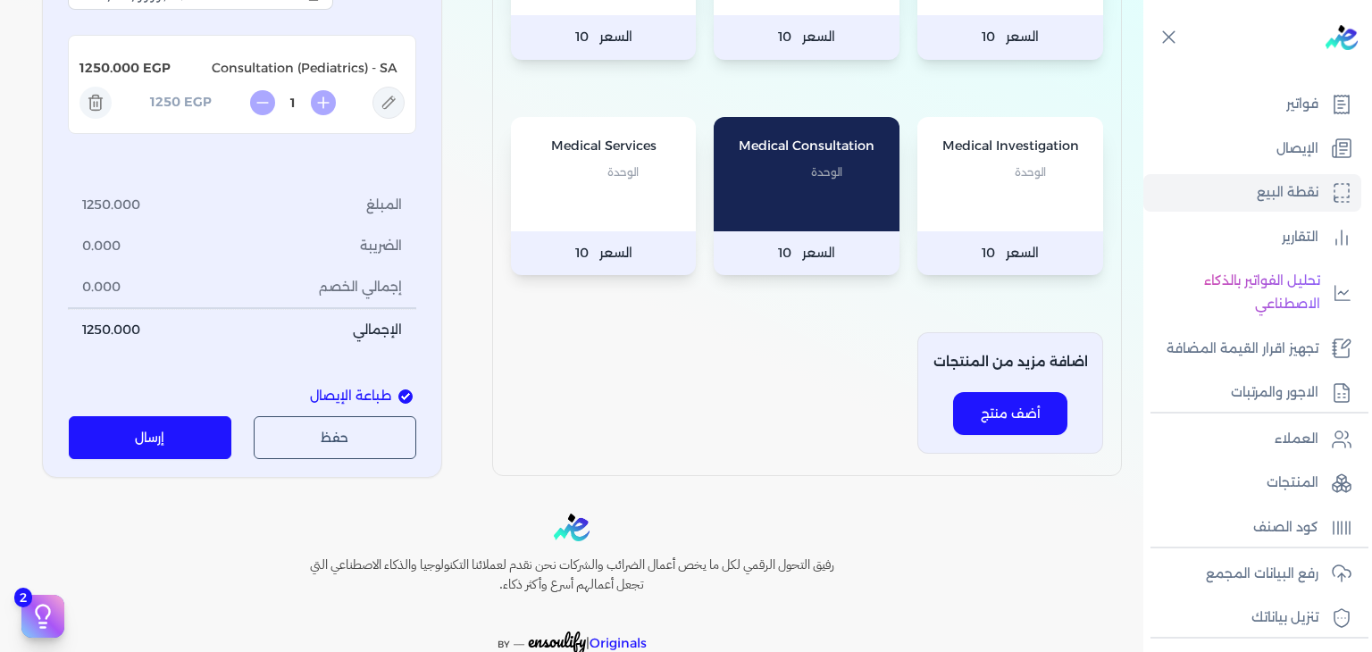
scroll to position [357, 0]
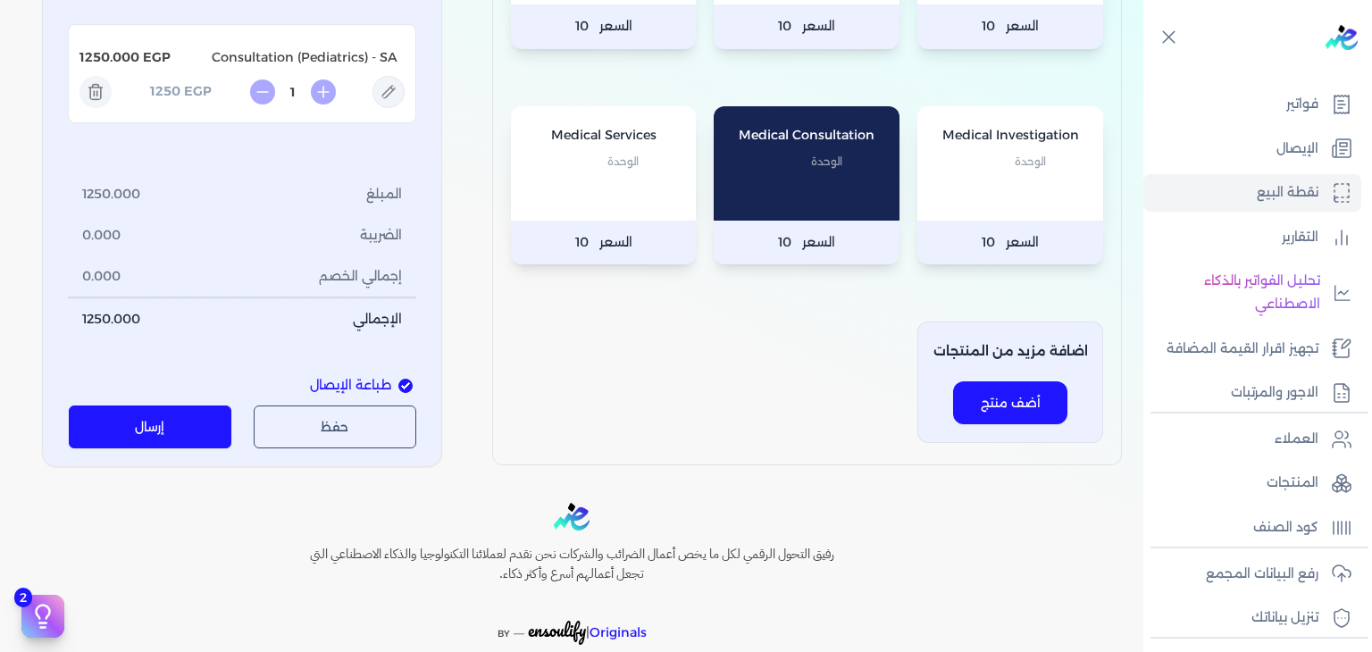
click at [204, 422] on button "إرسال" at bounding box center [150, 426] width 163 height 43
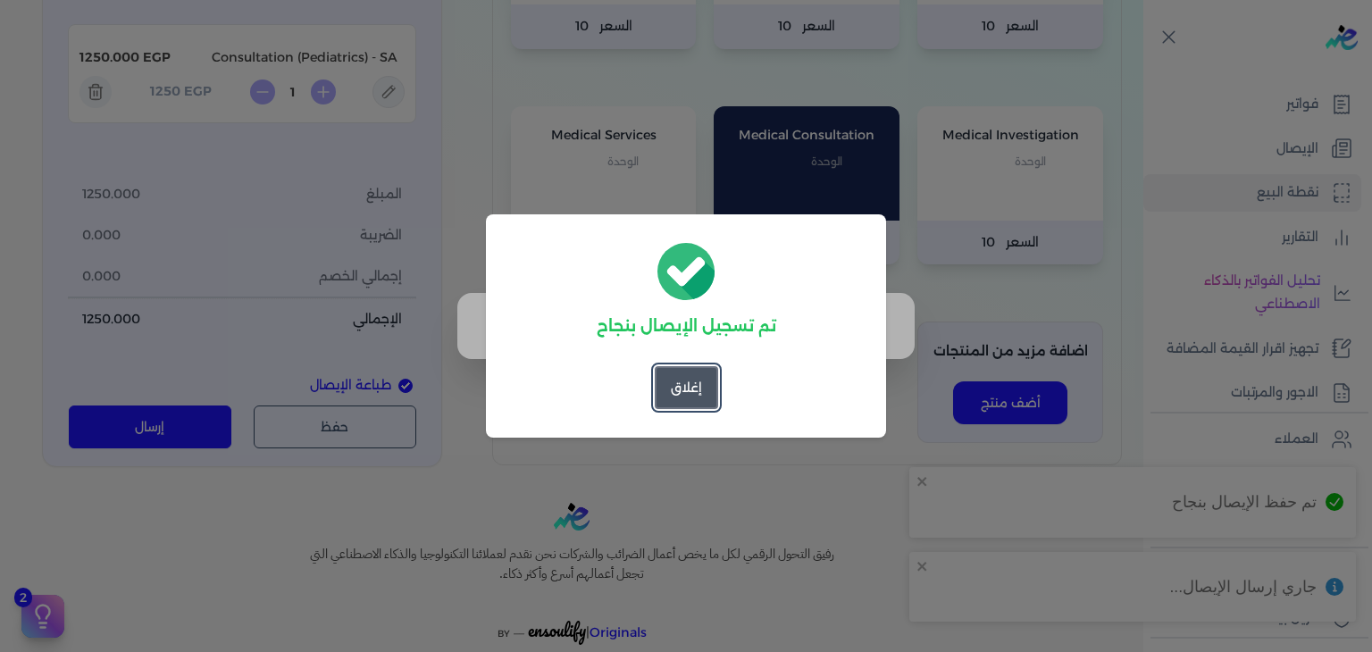
click at [693, 368] on button "إغلاق" at bounding box center [686, 387] width 63 height 43
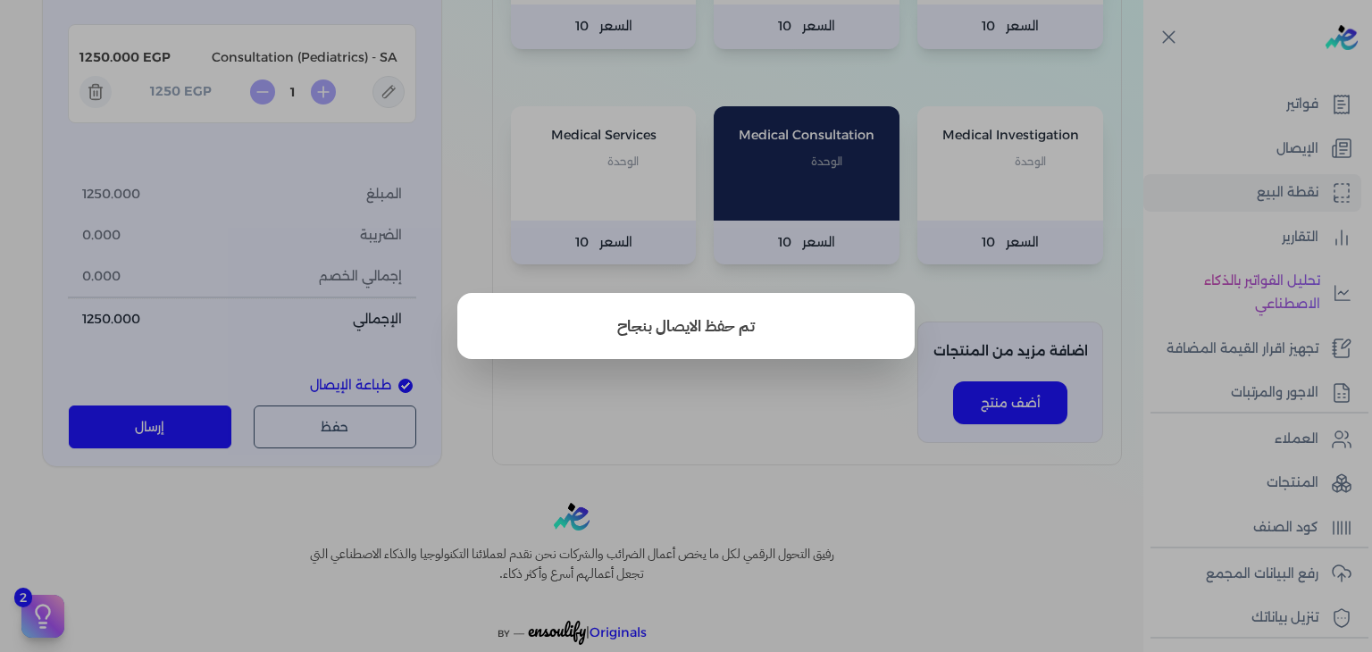
drag, startPoint x: 670, startPoint y: 410, endPoint x: 770, endPoint y: 417, distance: 100.3
click at [671, 410] on button "close" at bounding box center [686, 326] width 1372 height 652
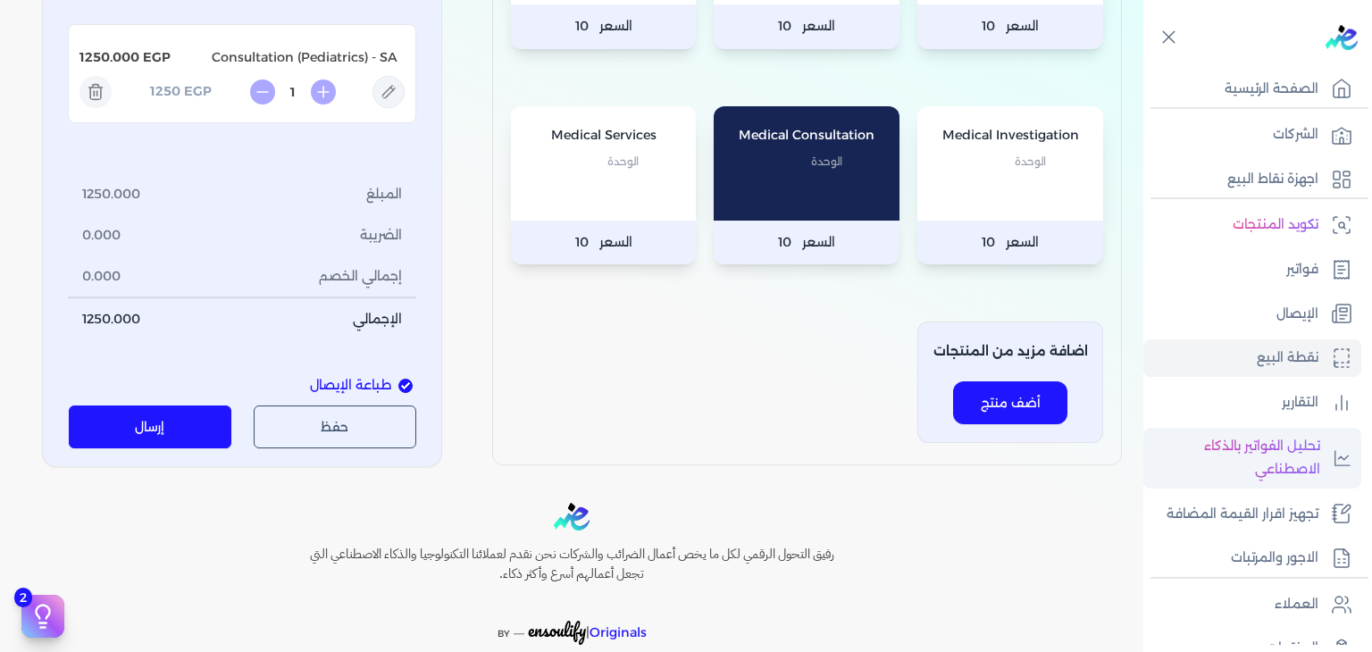
scroll to position [0, 0]
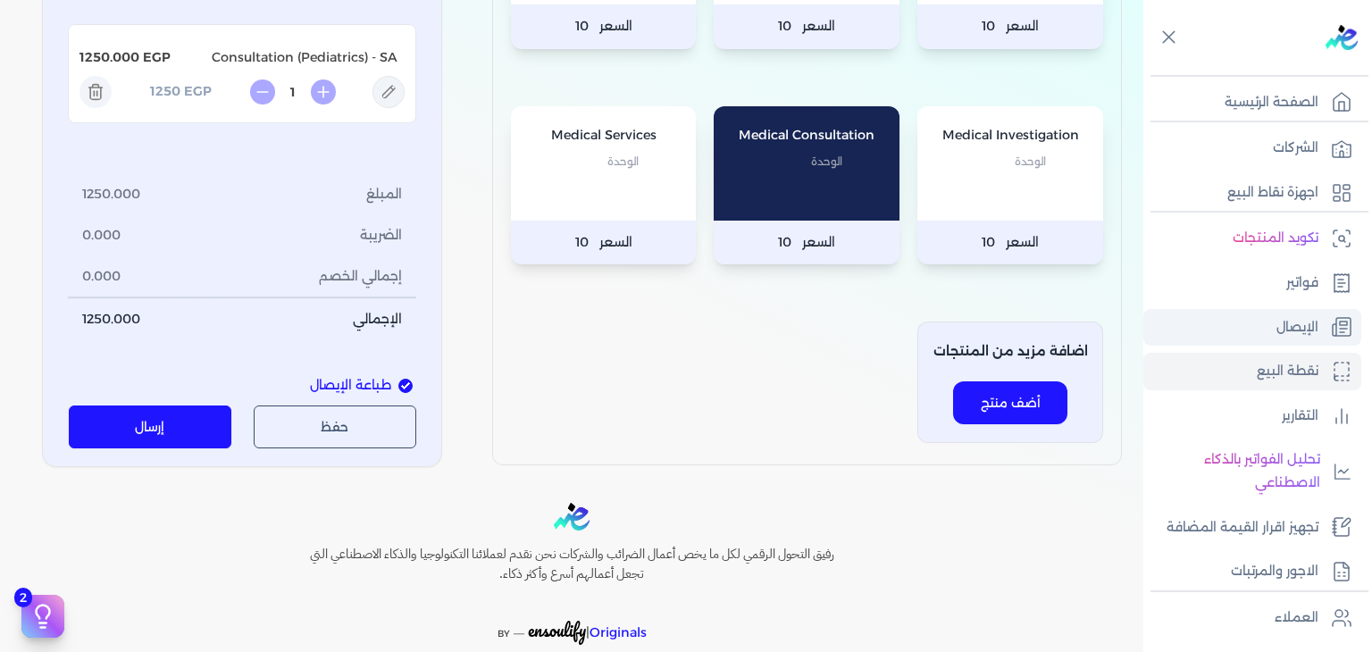
click at [1271, 319] on link "الإيصال" at bounding box center [1252, 328] width 218 height 38
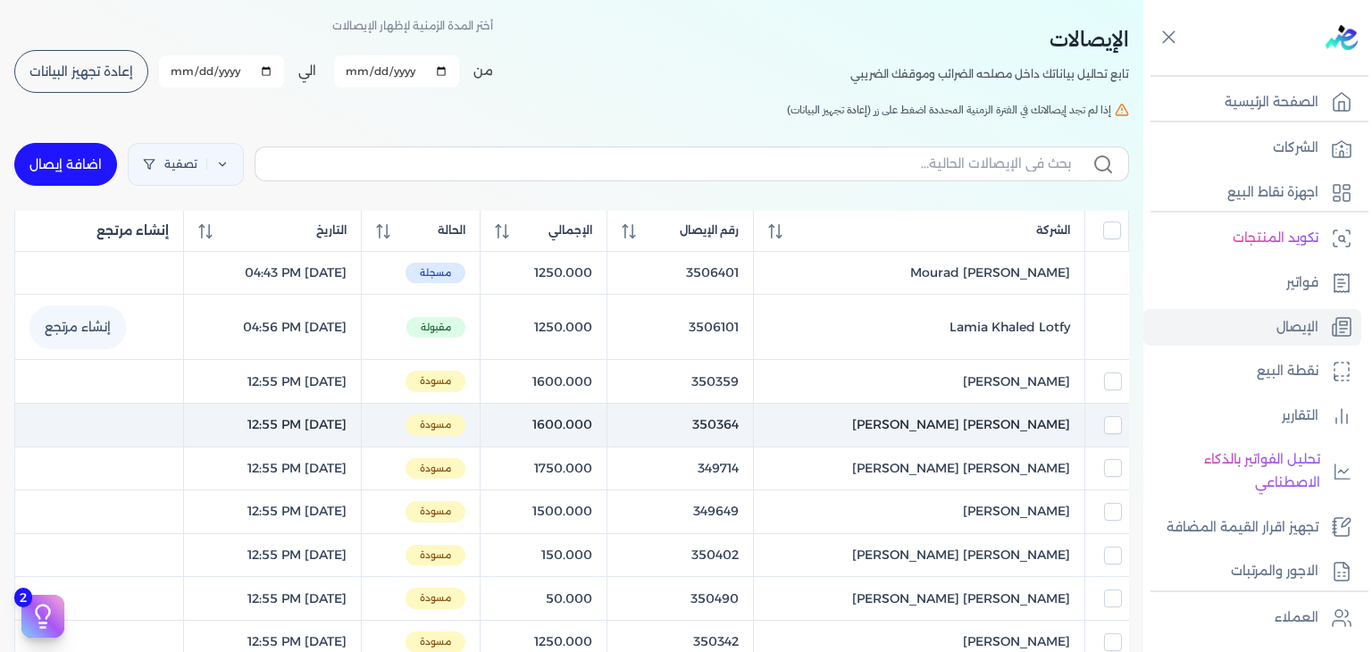
scroll to position [75, 0]
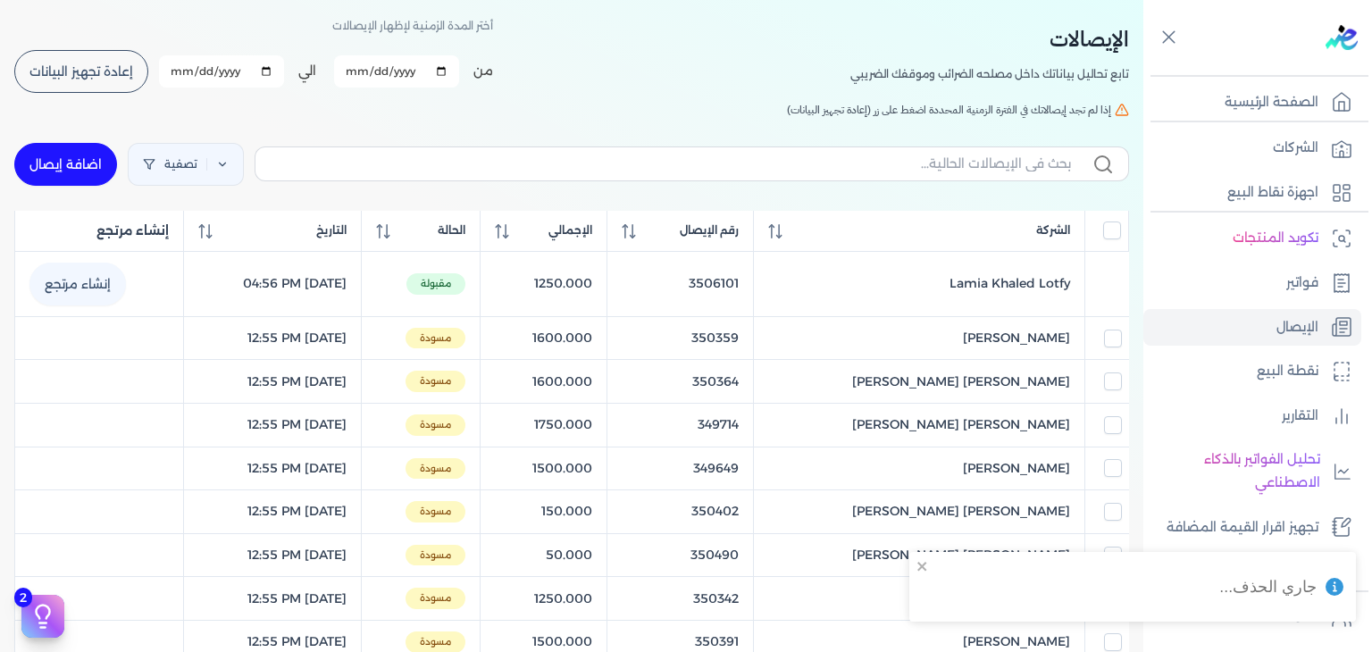
checkbox input "false"
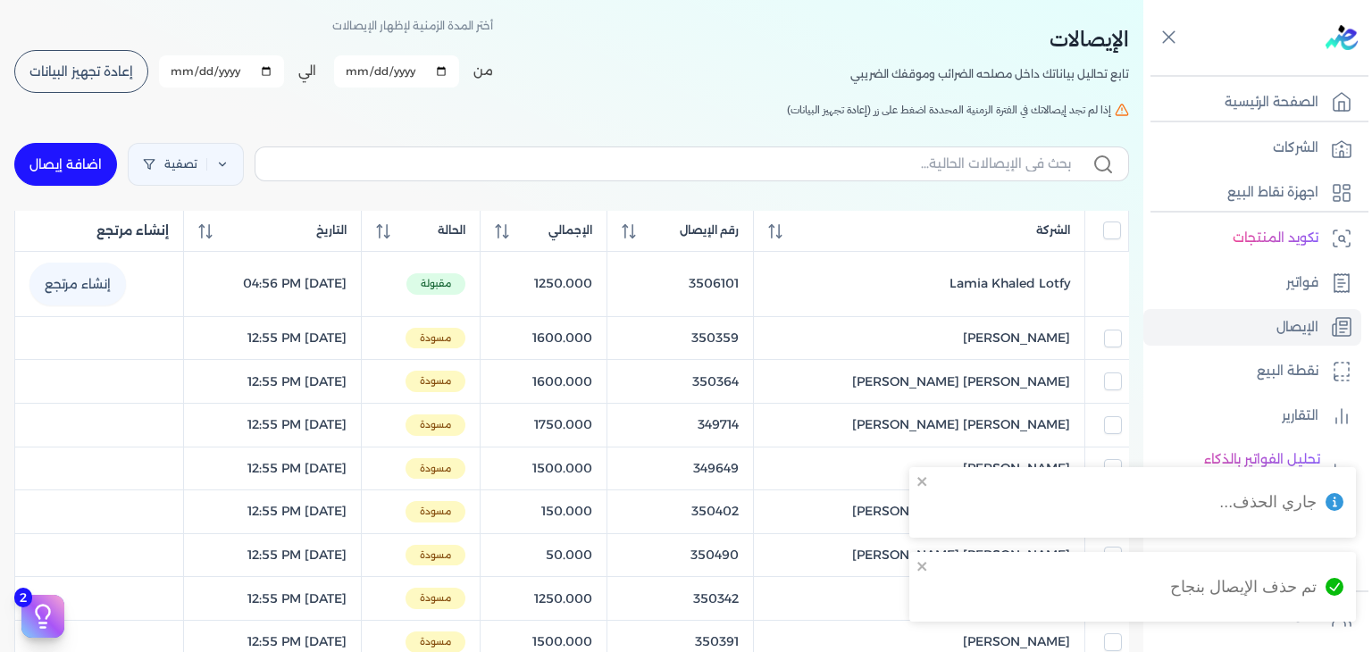
click at [104, 164] on link "اضافة إيصال" at bounding box center [65, 164] width 103 height 43
select select "EGP"
select select "EGS"
select select "B"
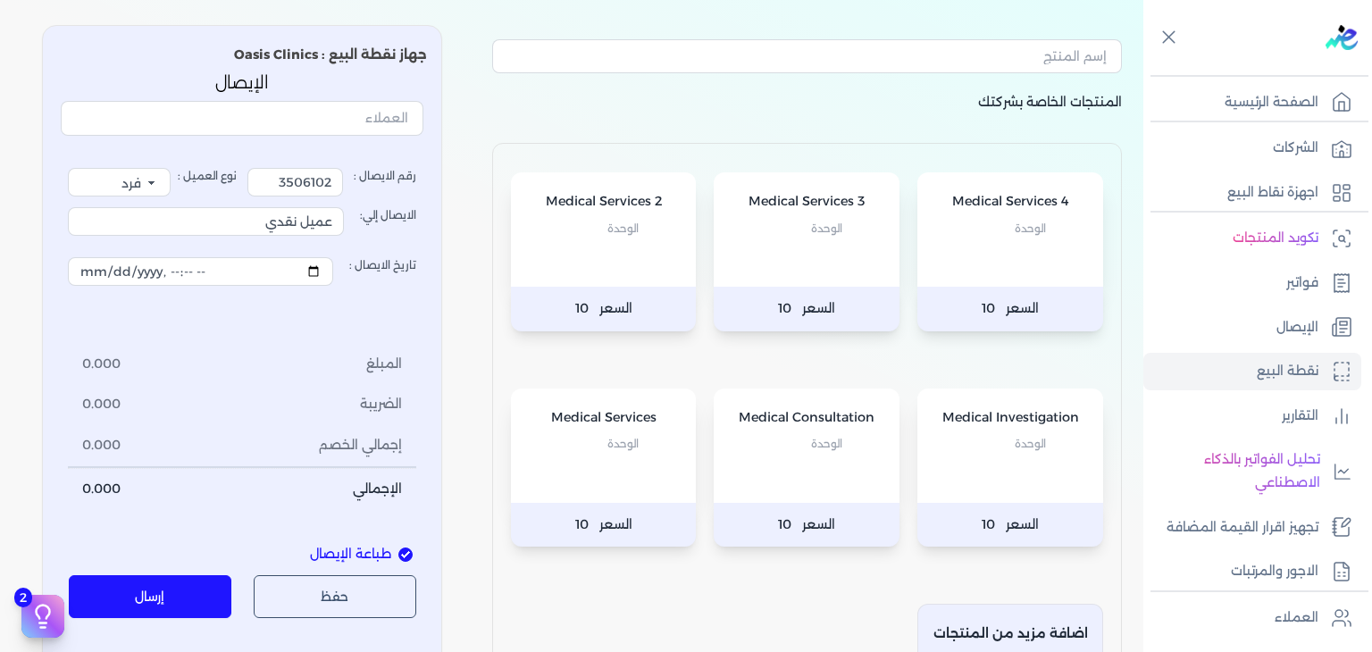
drag, startPoint x: 871, startPoint y: 436, endPoint x: 830, endPoint y: 427, distance: 42.0
click at [871, 436] on p "الوحدة" at bounding box center [806, 443] width 150 height 23
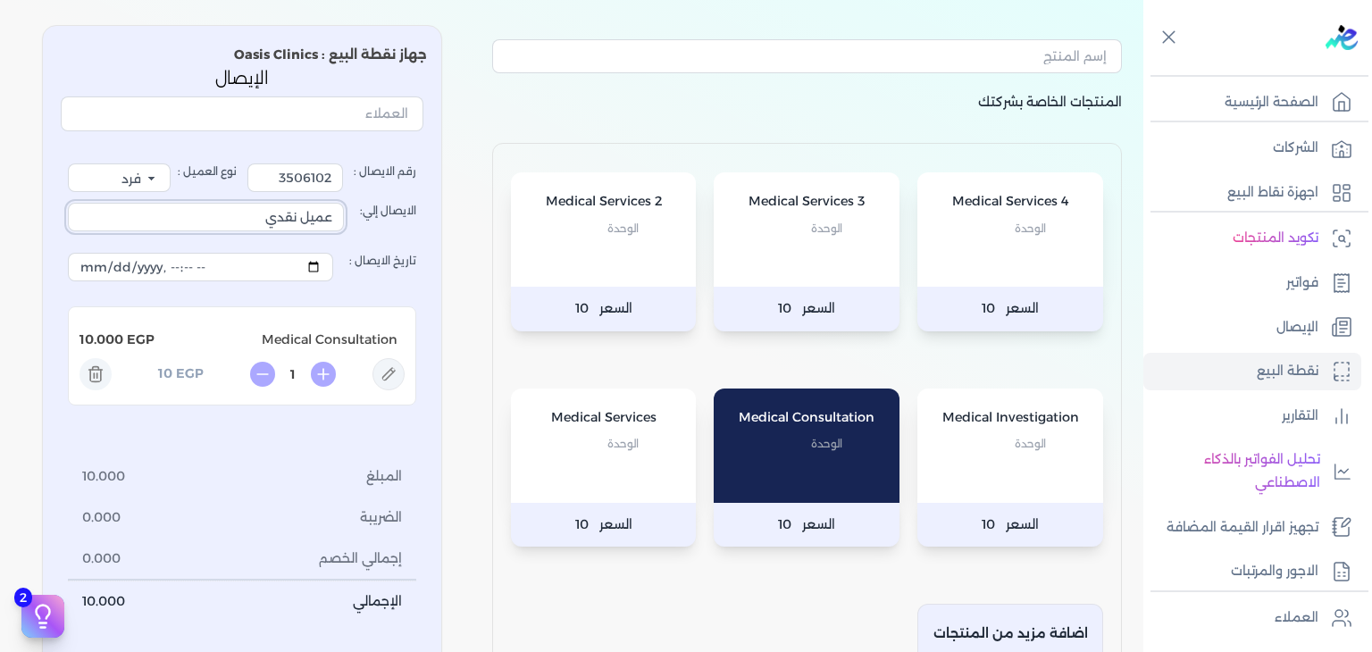
drag, startPoint x: 260, startPoint y: 219, endPoint x: 471, endPoint y: 241, distance: 211.9
click at [471, 241] on div "المنتجات الخاصة بشركتك Medical Services 4 الوحدة السعر 10 Medical Services 3 ال…" at bounding box center [571, 380] width 1143 height 738
click at [296, 180] on input "3506102" at bounding box center [295, 177] width 96 height 29
type input "3507141"
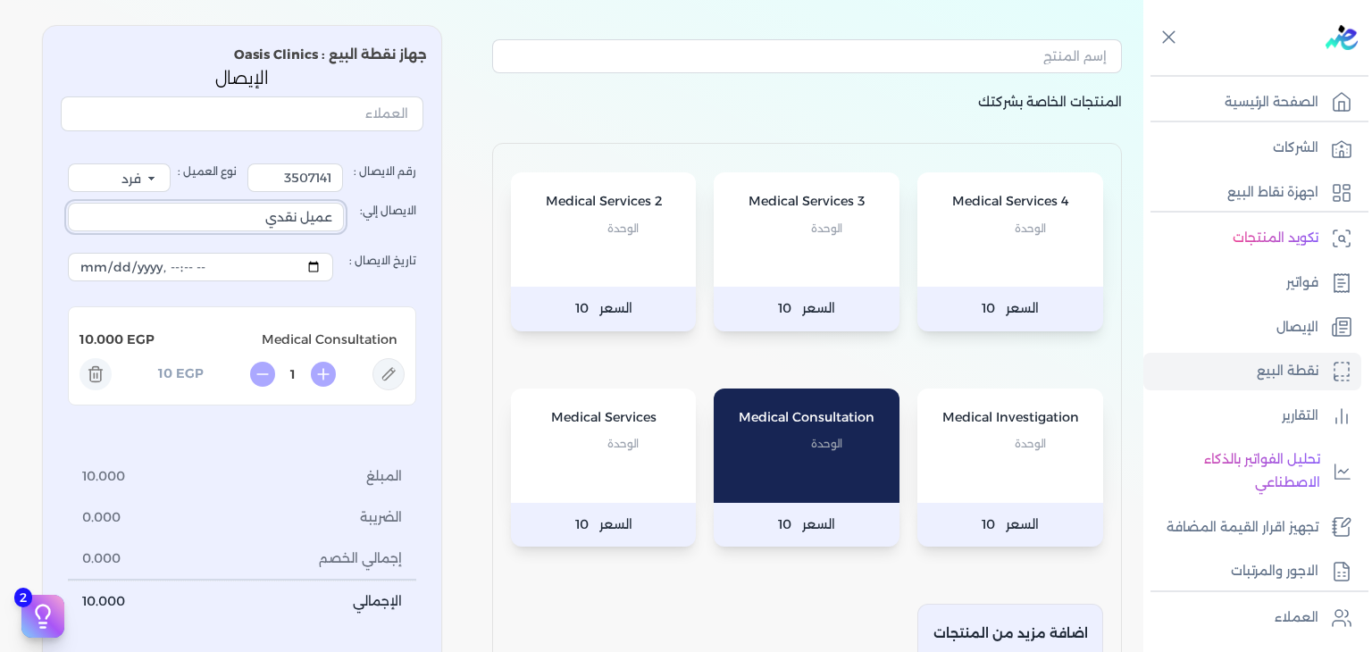
drag, startPoint x: 151, startPoint y: 212, endPoint x: 711, endPoint y: 286, distance: 564.8
click at [662, 310] on div "المنتجات الخاصة بشركتك Medical Services 4 الوحدة السعر 10 Medical Services 3 ال…" at bounding box center [571, 380] width 1143 height 738
type input "[PERSON_NAME]"
click at [396, 379] on icon at bounding box center [388, 374] width 32 height 32
type input "Medical Consultation"
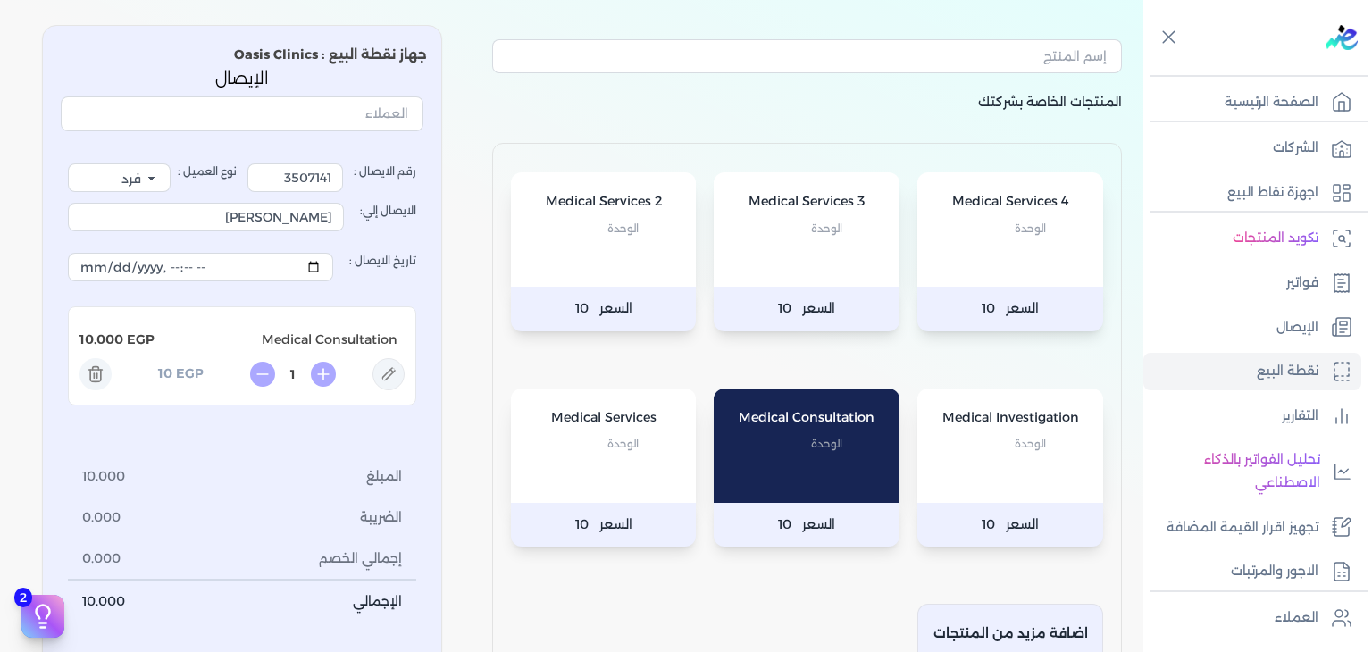
type input "10"
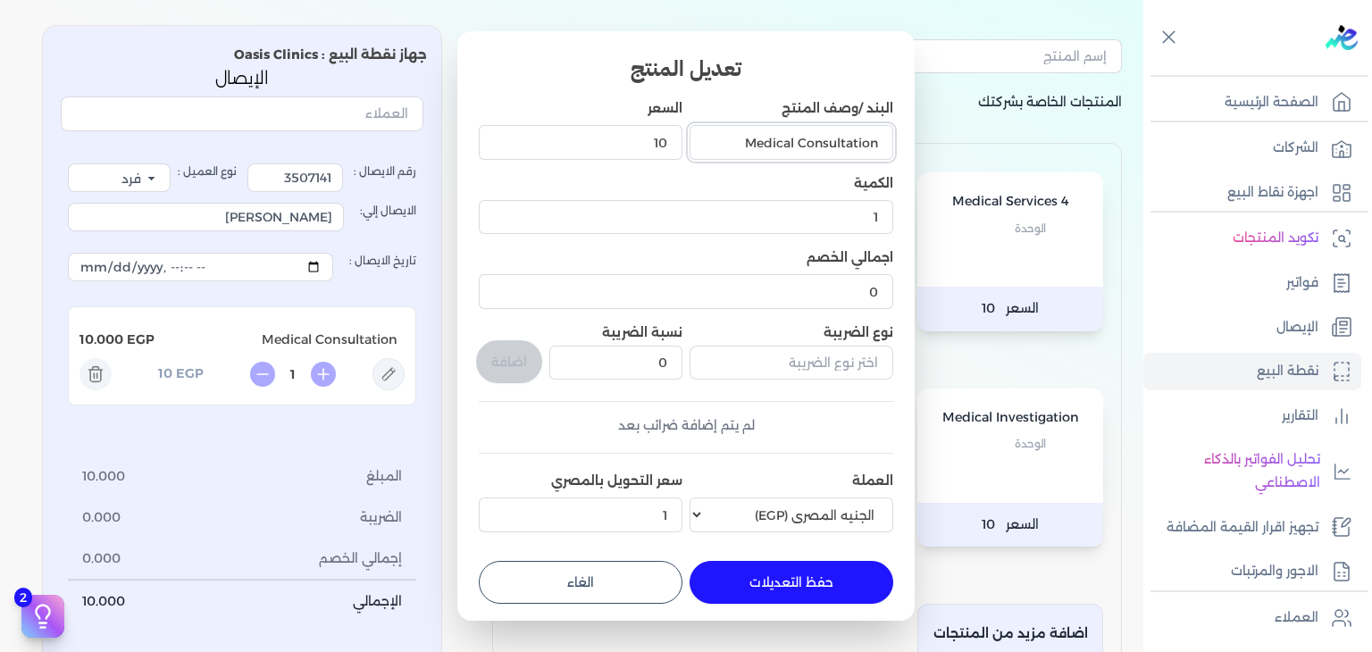
click at [740, 140] on input "Medical Consultation" at bounding box center [791, 142] width 204 height 34
click at [763, 144] on input "Medical Consultation" at bounding box center [791, 142] width 204 height 34
type input "Consultation ( Urology )"
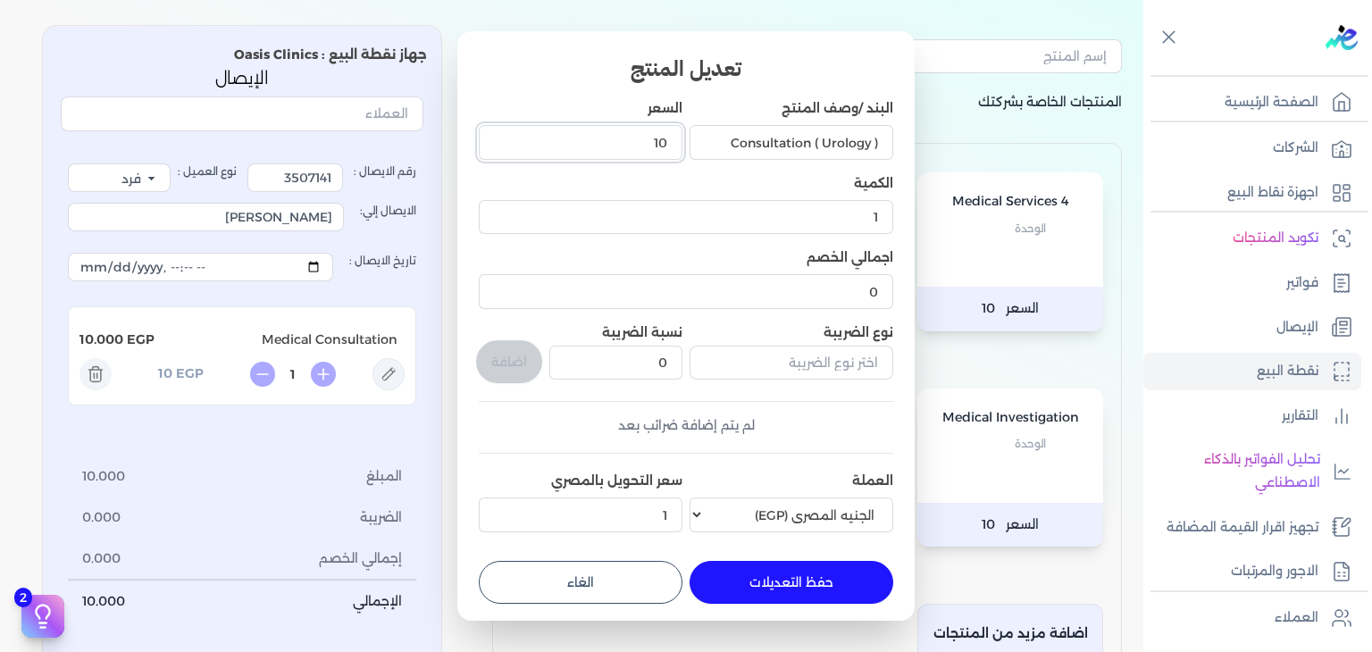
drag, startPoint x: 622, startPoint y: 138, endPoint x: 880, endPoint y: 179, distance: 260.3
click at [905, 183] on div "تعديل المنتج البند /وصف المنتج Consultation ( Urology ) السعر 10 الكمية 1 اجمال…" at bounding box center [685, 325] width 457 height 589
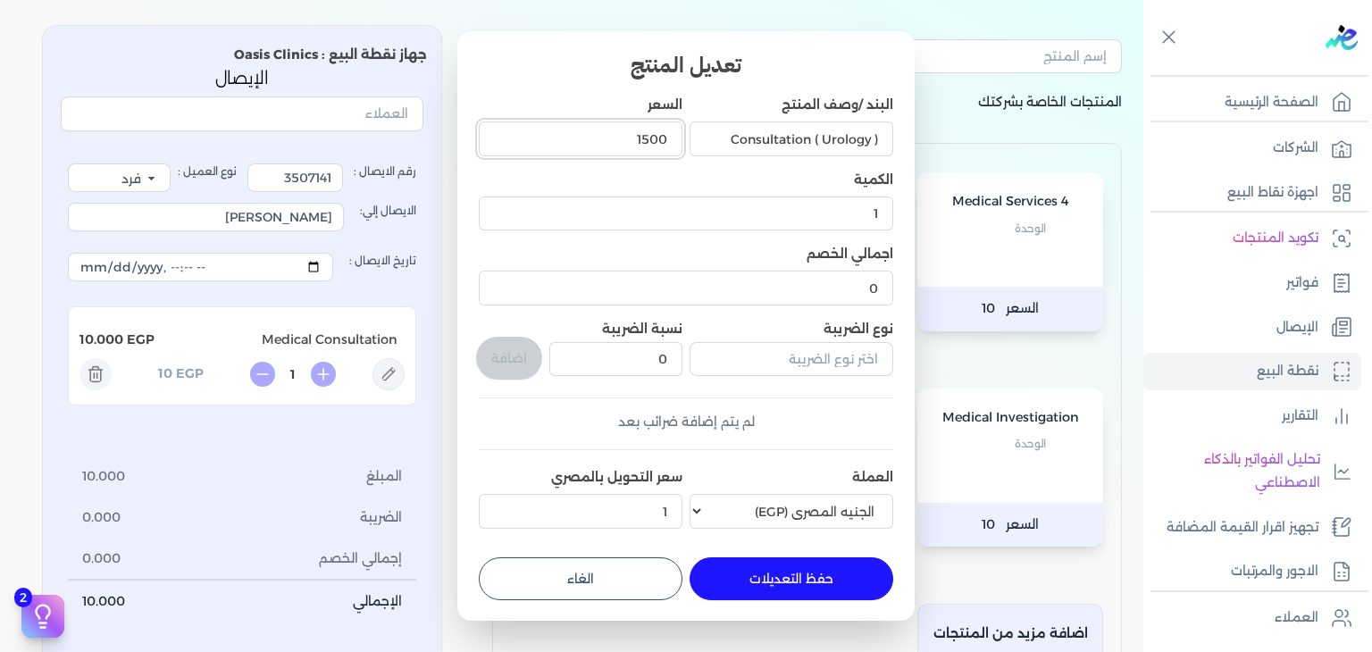
type input "1500"
click at [809, 576] on button "حفظ التعديلات" at bounding box center [791, 578] width 204 height 43
type input "0"
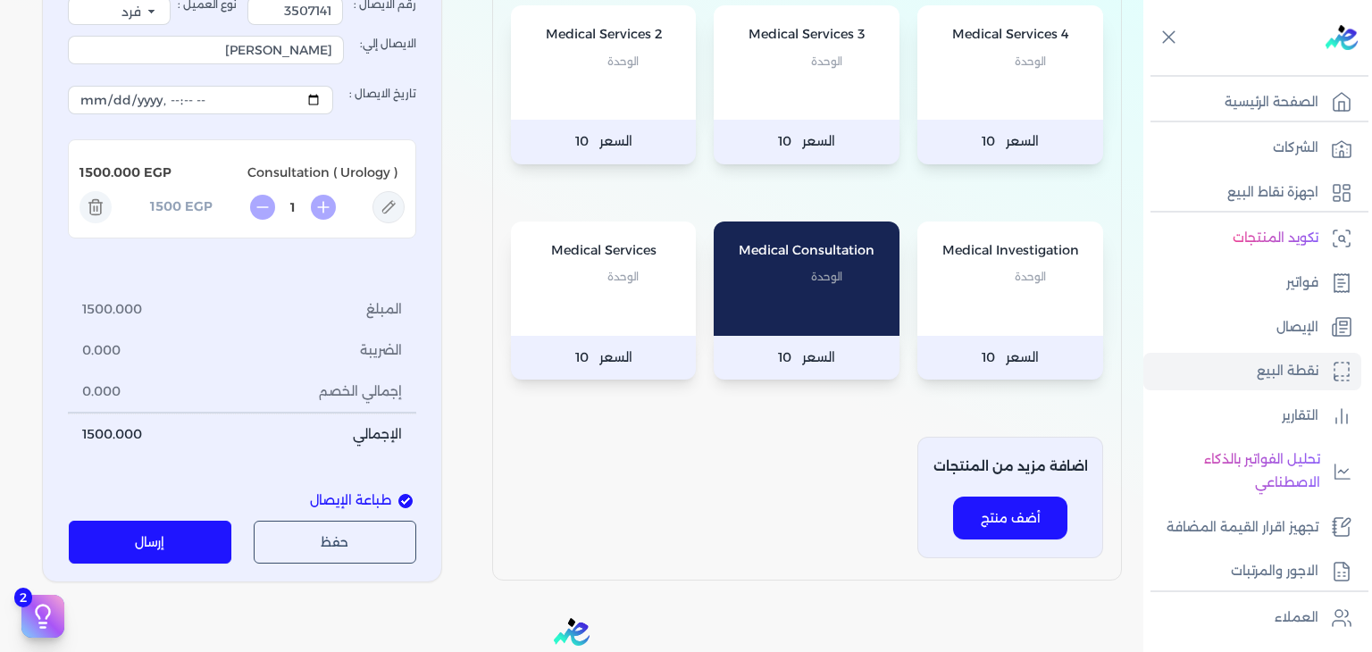
scroll to position [254, 0]
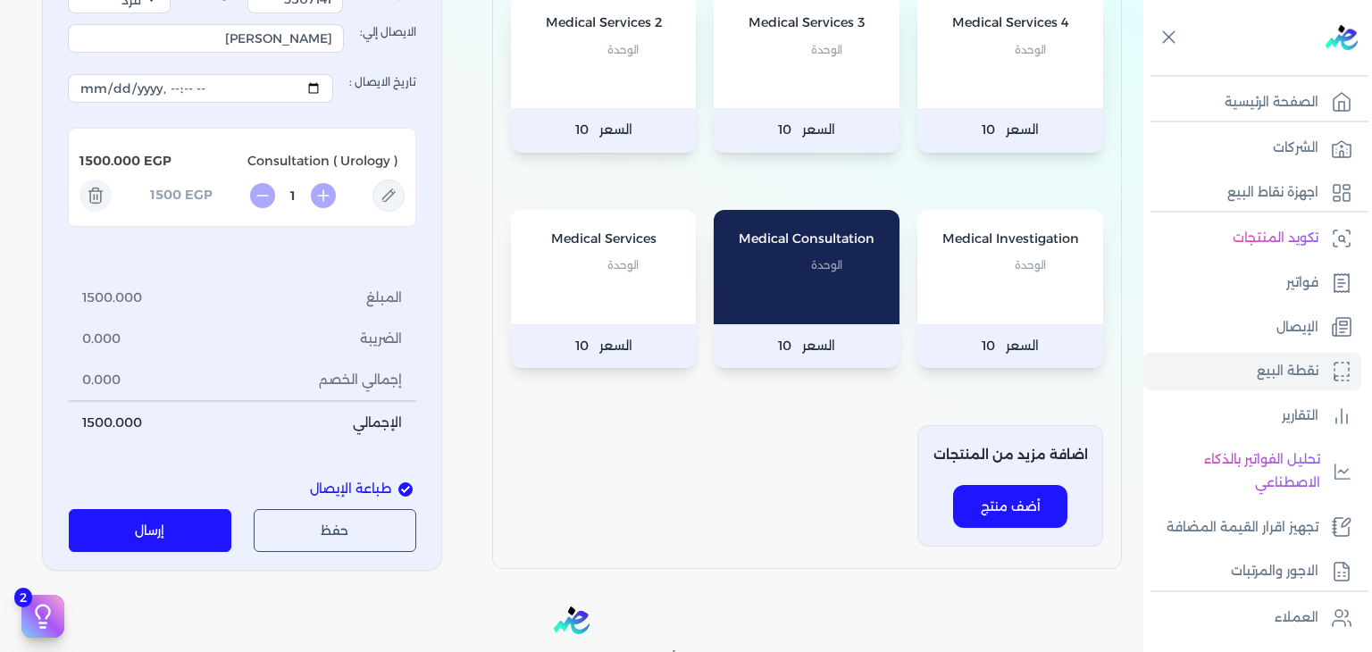
click at [157, 526] on button "إرسال" at bounding box center [150, 530] width 163 height 43
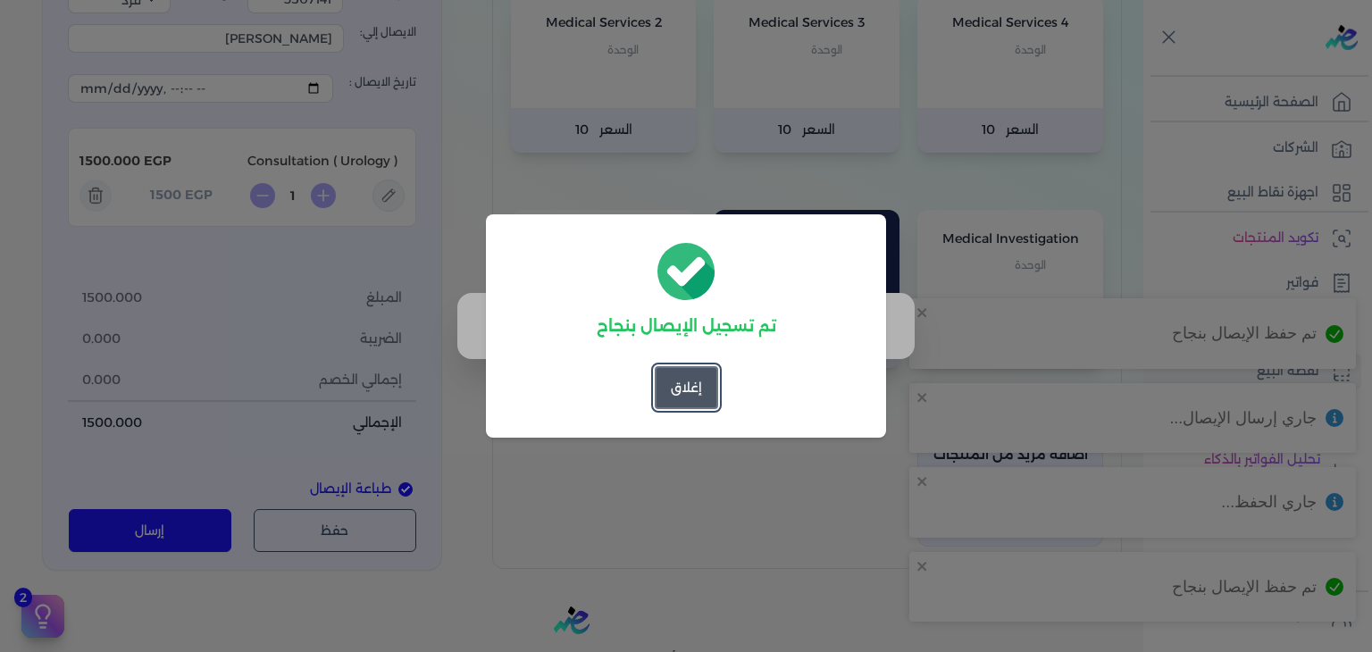
click at [692, 389] on button "إغلاق" at bounding box center [686, 387] width 63 height 43
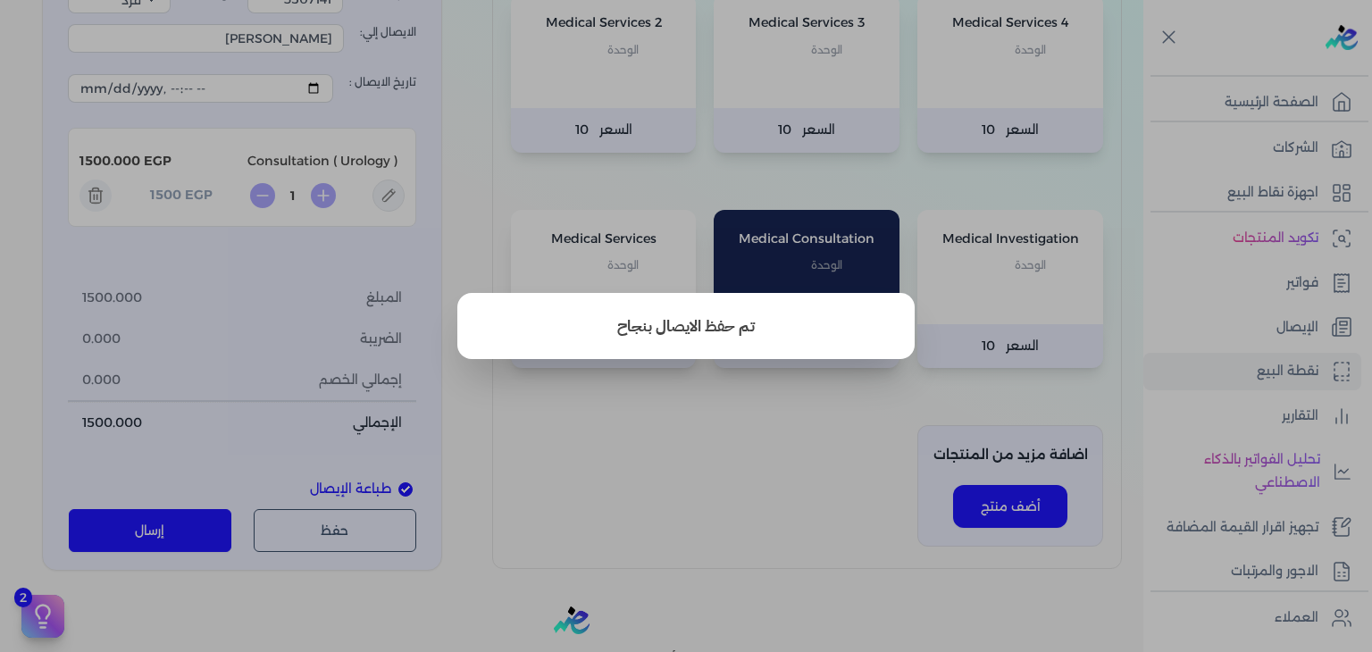
click at [629, 400] on button "close" at bounding box center [686, 326] width 1372 height 652
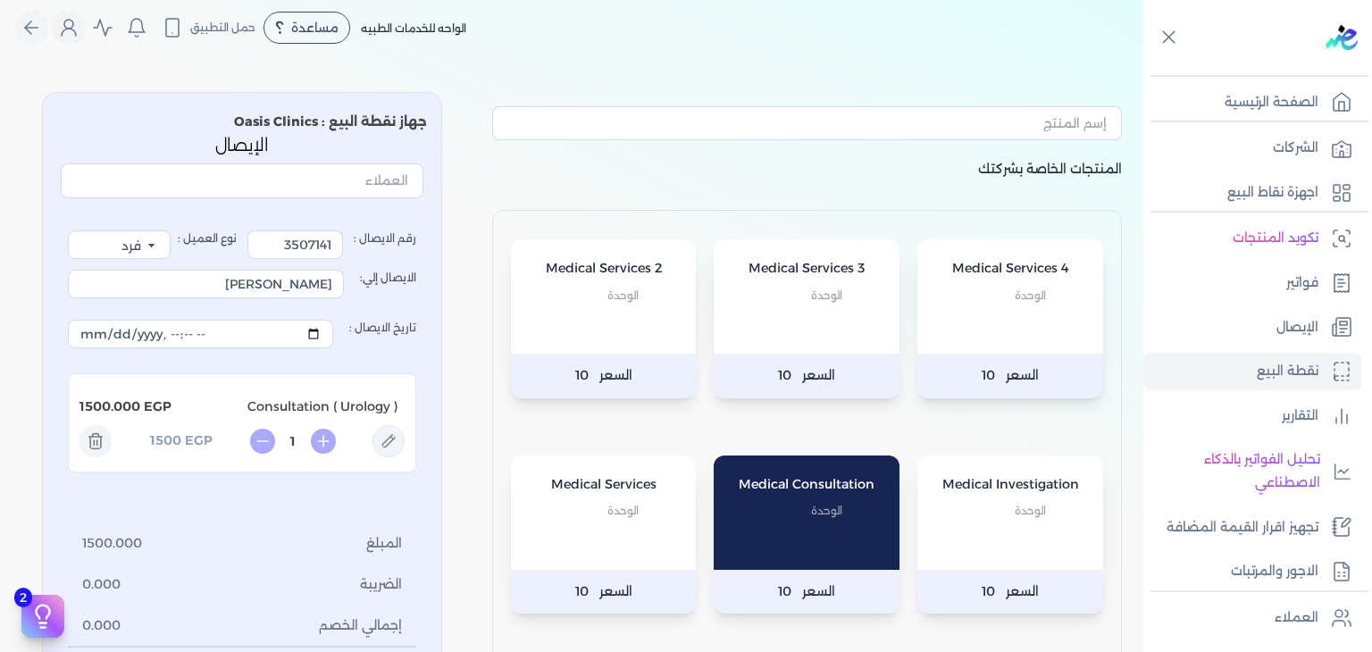
scroll to position [0, 0]
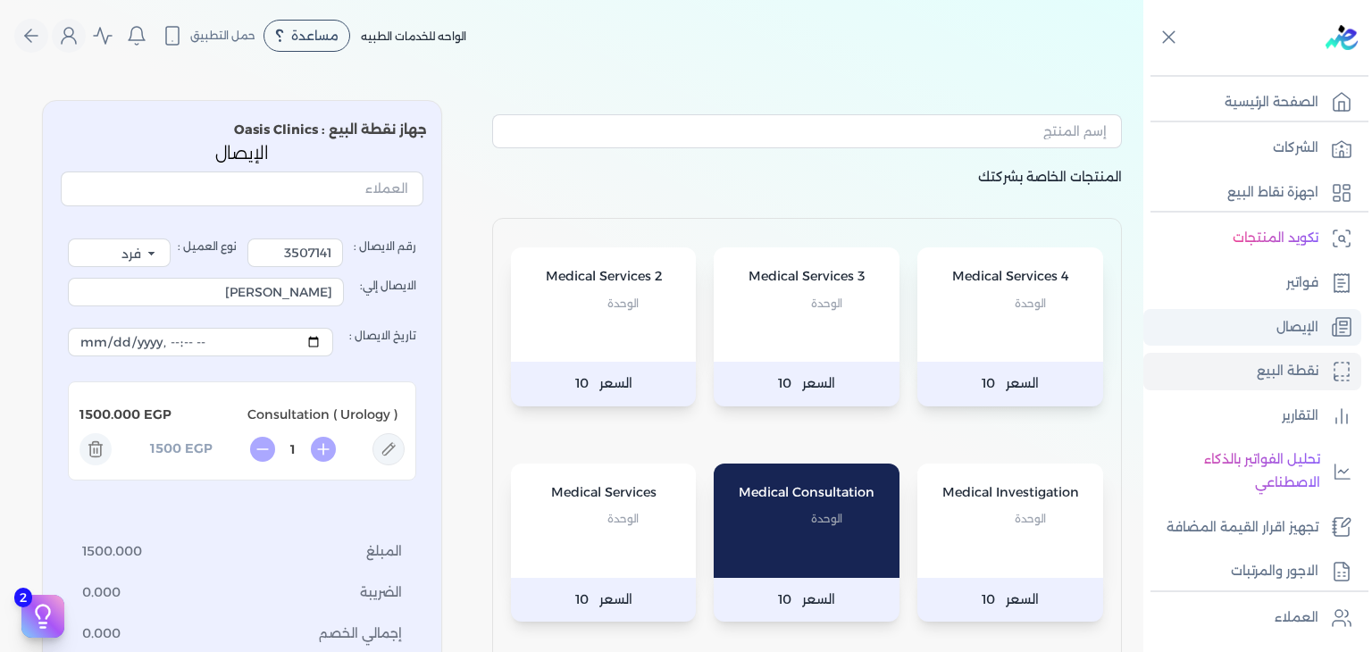
click at [1274, 327] on link "الإيصال" at bounding box center [1252, 328] width 218 height 38
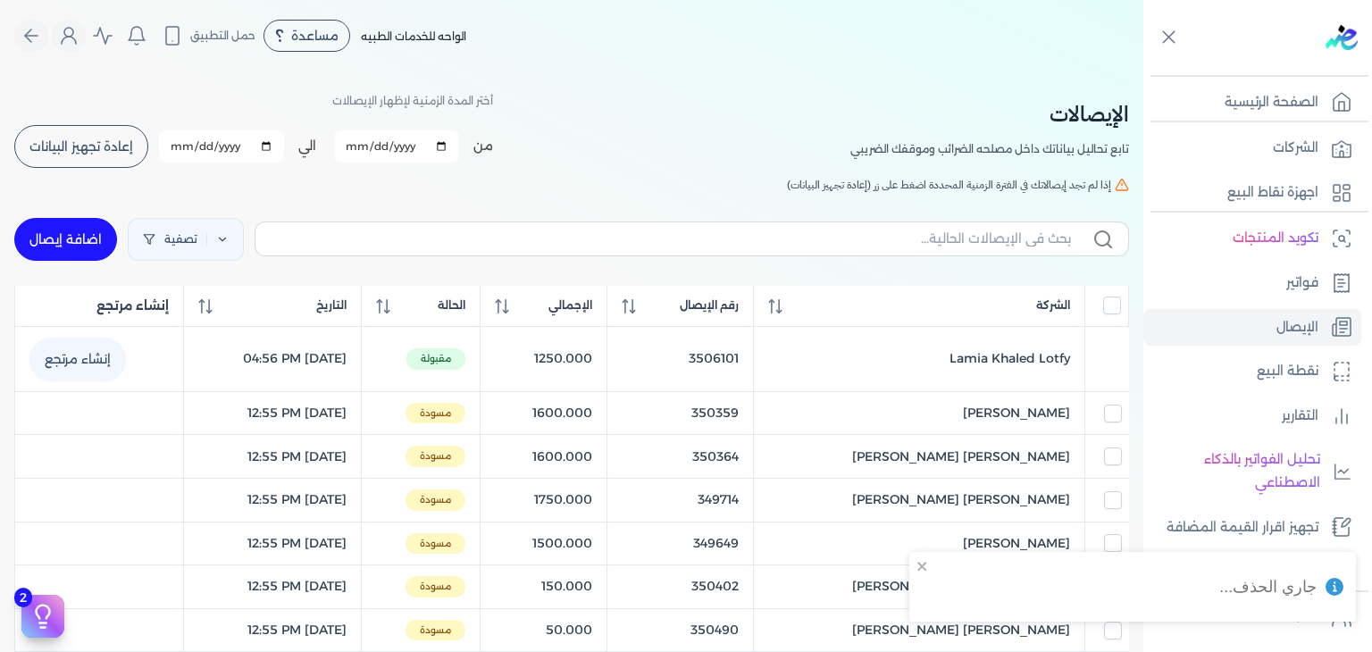
checkbox input "false"
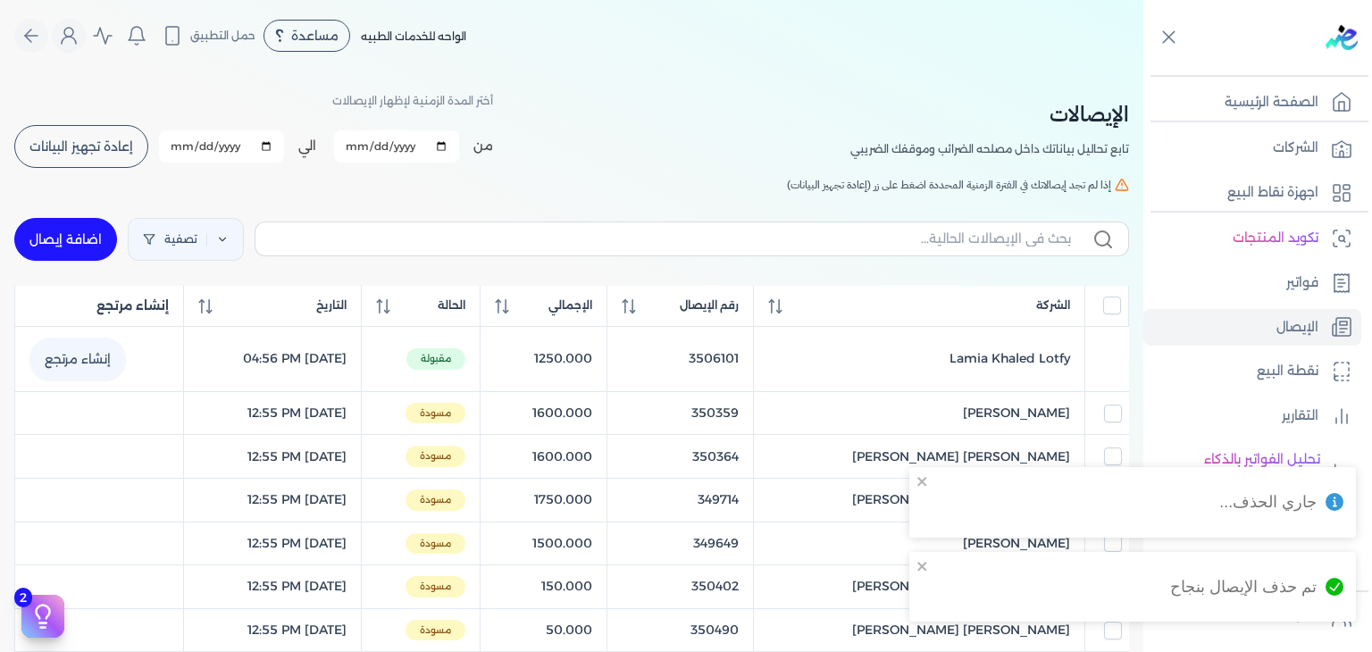
click at [77, 232] on link "اضافة إيصال" at bounding box center [65, 239] width 103 height 43
select select "EGP"
select select "EGS"
select select "B"
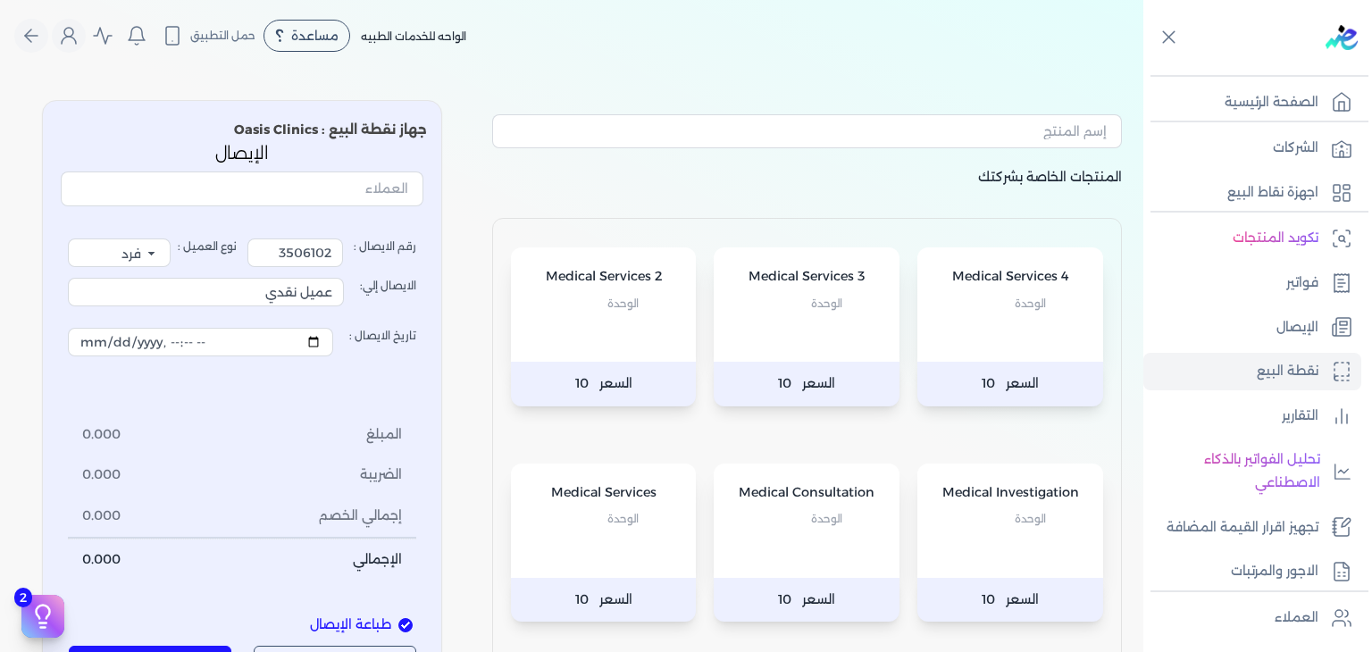
click at [875, 530] on div "Medical Consultation الوحدة" at bounding box center [806, 520] width 186 height 114
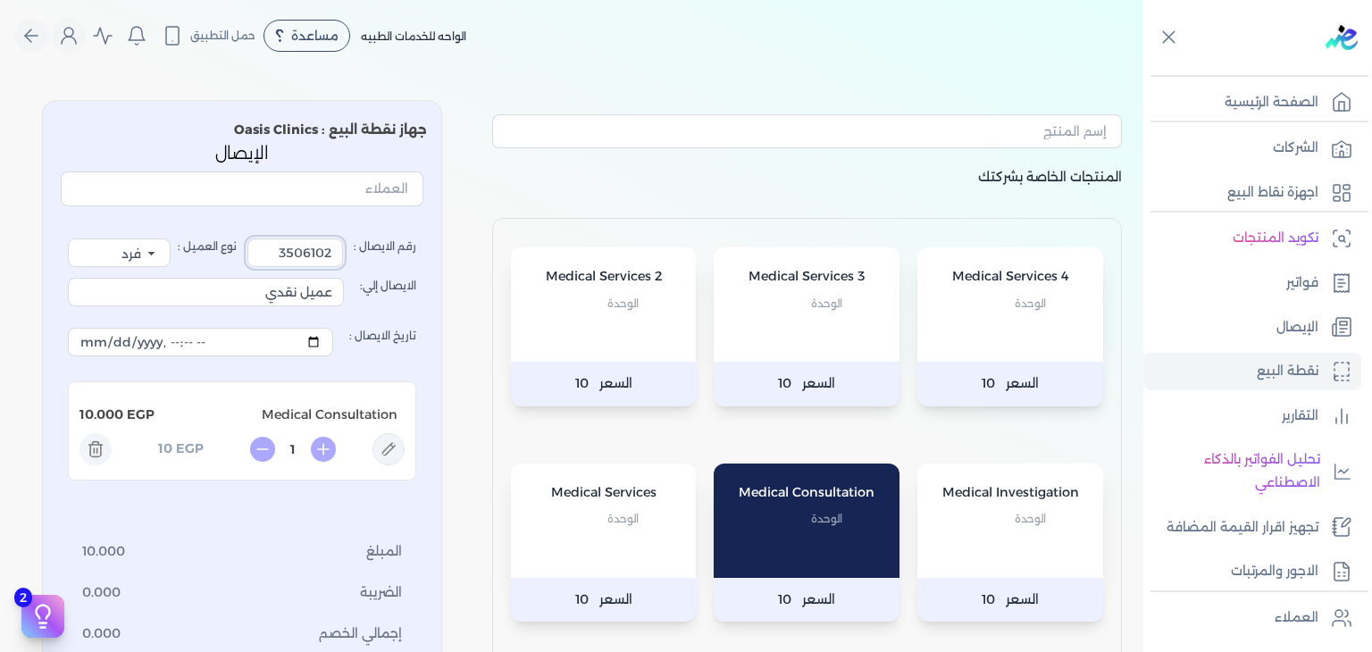
drag, startPoint x: 283, startPoint y: 247, endPoint x: 393, endPoint y: 297, distance: 120.7
click at [406, 283] on div "رقم الايصال : 3506102 نوع العميل : فرد شركة شخص اجنبي الايصال إلي: عميل نقدي تا…" at bounding box center [242, 467] width 348 height 459
type input "3507091"
drag, startPoint x: 235, startPoint y: 300, endPoint x: 447, endPoint y: 340, distance: 216.3
click at [442, 340] on div "جهاز نقطة البيع : Oasis Clinics الإيصال رقم الايصال : 3507091 نوع العميل : فرد …" at bounding box center [242, 462] width 400 height 724
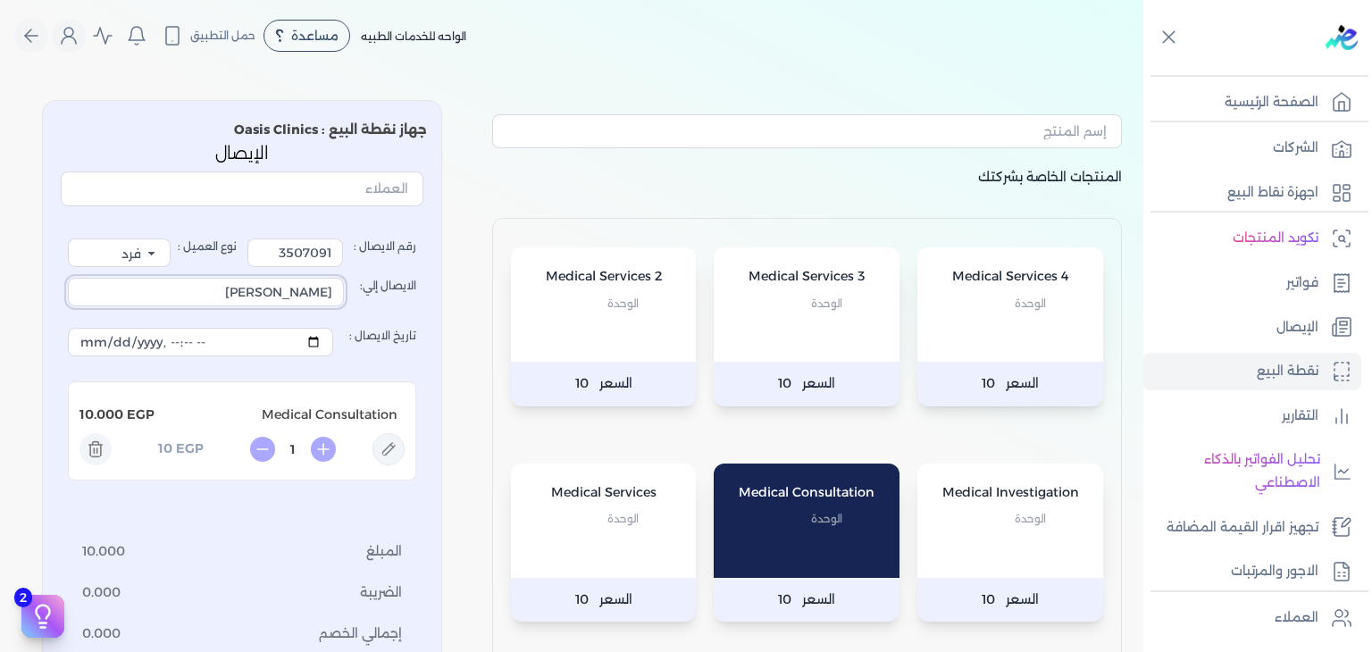
type input "[PERSON_NAME]"
click at [388, 446] on icon at bounding box center [388, 449] width 32 height 32
type input "Medical Consultation"
type input "10"
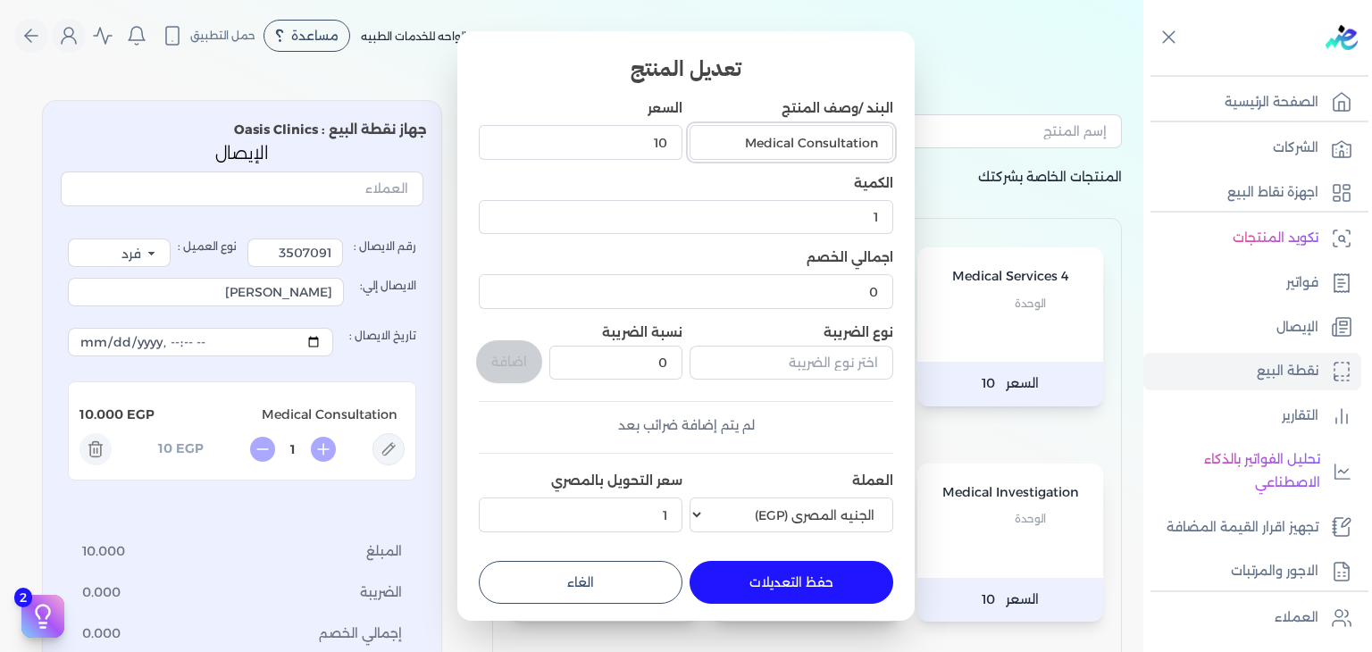
drag, startPoint x: 709, startPoint y: 146, endPoint x: 800, endPoint y: 171, distance: 94.4
click at [800, 171] on div "البند /وصف المنتج Medical Consultation السعر 10 الكمية 1 اجمالي الخصم 0 نوع الض…" at bounding box center [686, 319] width 414 height 440
type input "Consultation ( ENT )"
drag, startPoint x: 621, startPoint y: 147, endPoint x: 719, endPoint y: 141, distance: 97.5
click at [719, 141] on div "البند /وصف المنتج Consultation ( ENT ) السعر 10 الكمية 1 اجمالي الخصم 0 نوع الض…" at bounding box center [686, 319] width 414 height 440
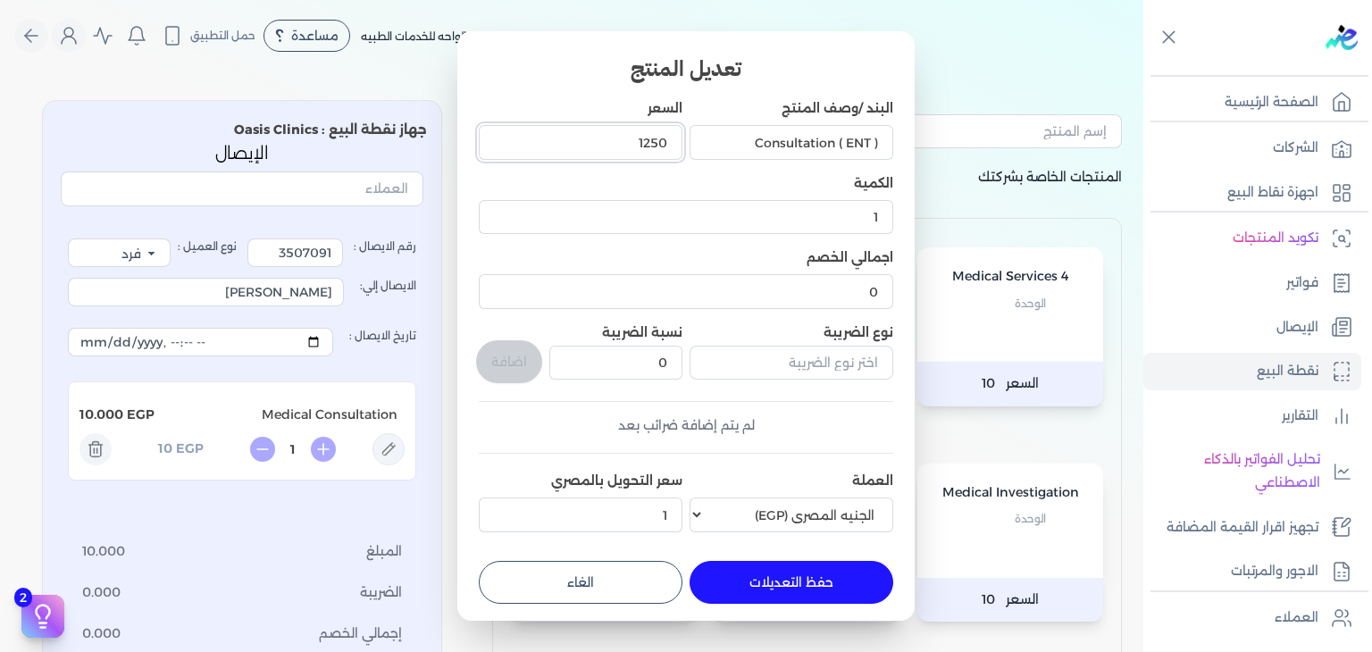
type input "1250"
click at [824, 579] on button "حفظ التعديلات" at bounding box center [791, 582] width 204 height 43
type input "0"
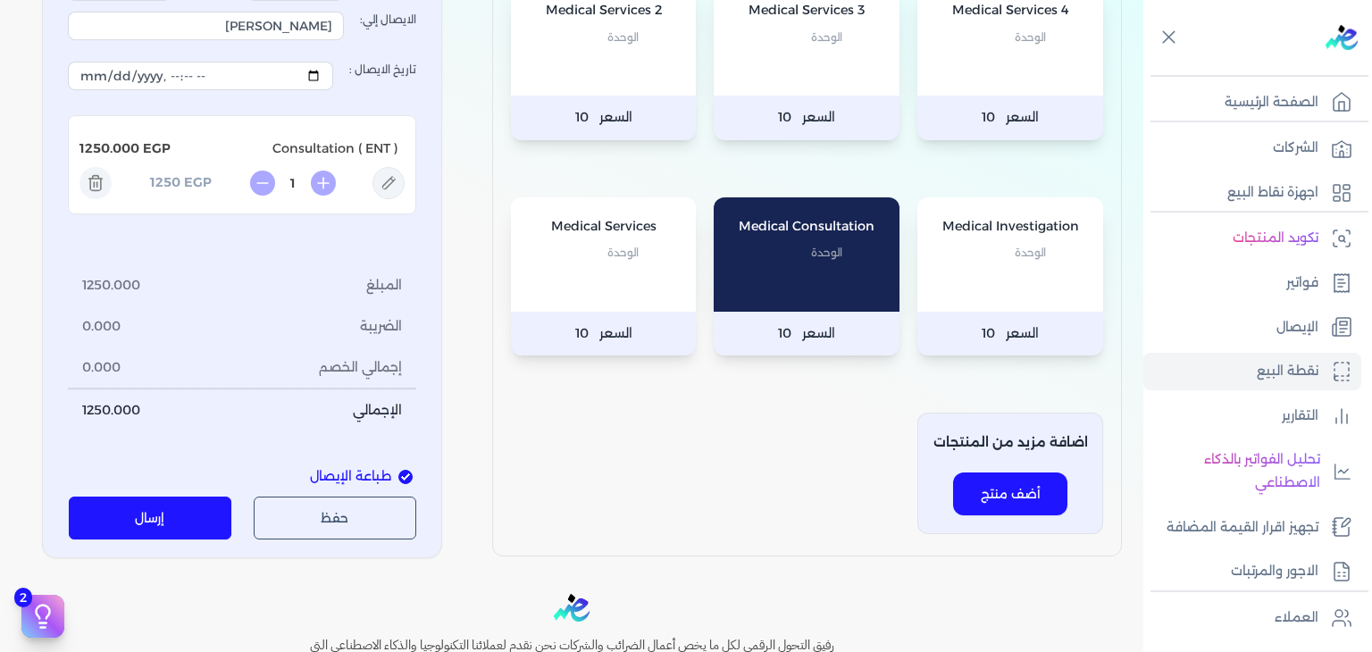
scroll to position [268, 0]
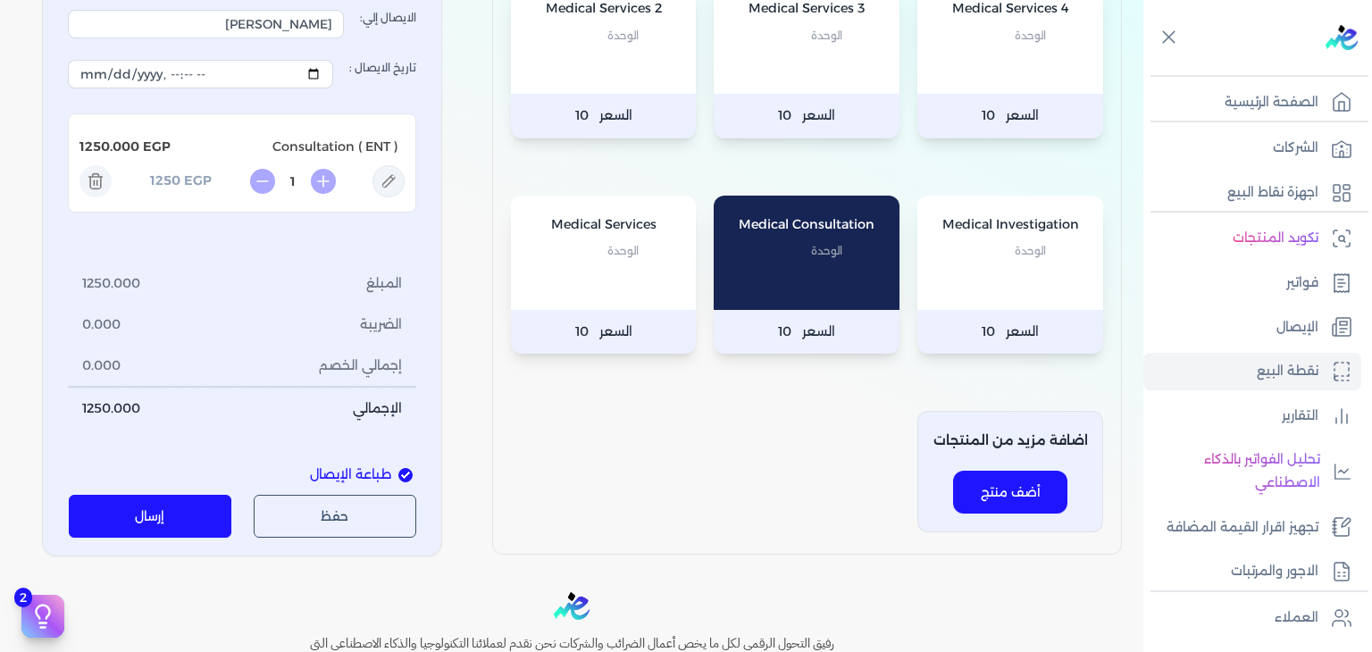
click at [177, 532] on button "إرسال" at bounding box center [150, 516] width 163 height 43
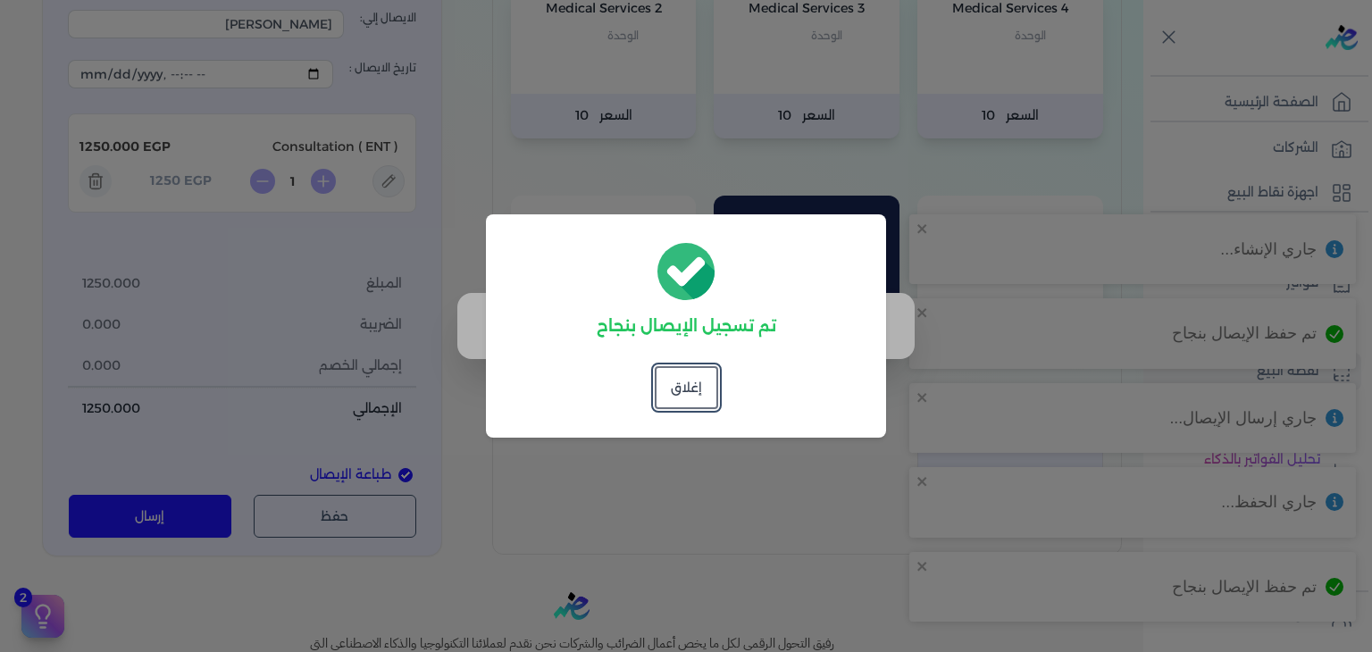
click at [664, 379] on button "إغلاق" at bounding box center [686, 387] width 63 height 43
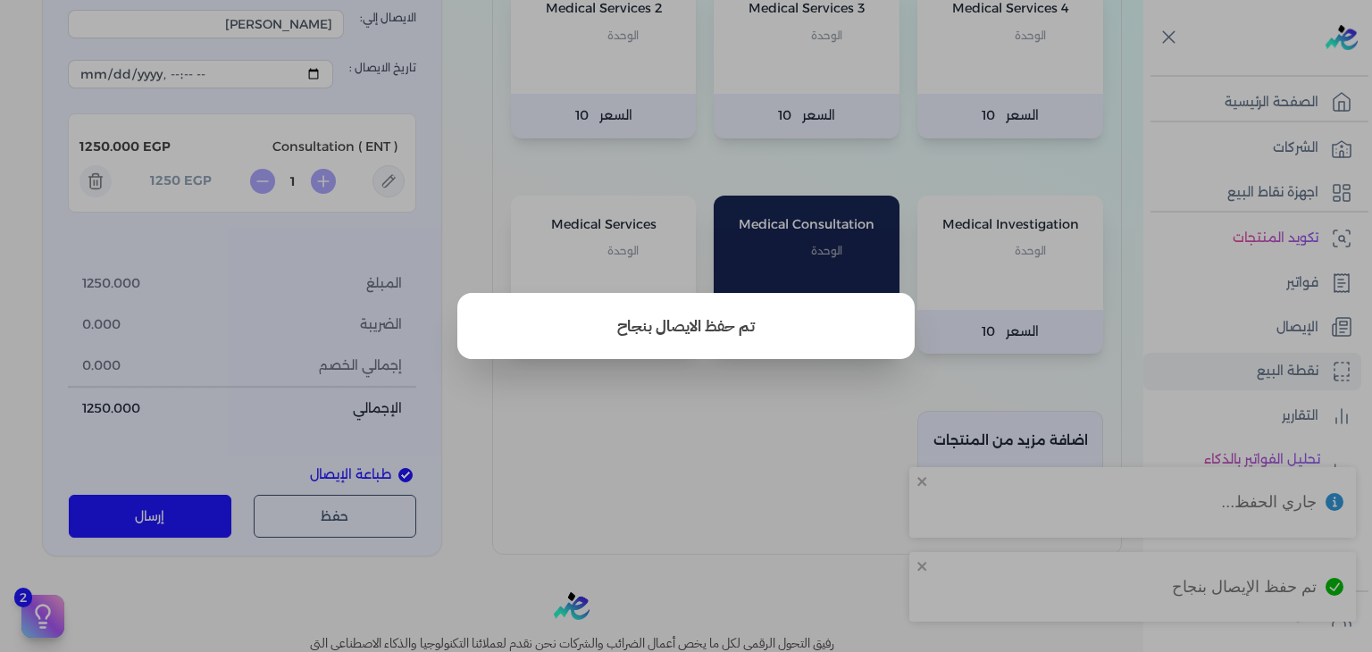
click at [726, 215] on button "close" at bounding box center [686, 326] width 1372 height 652
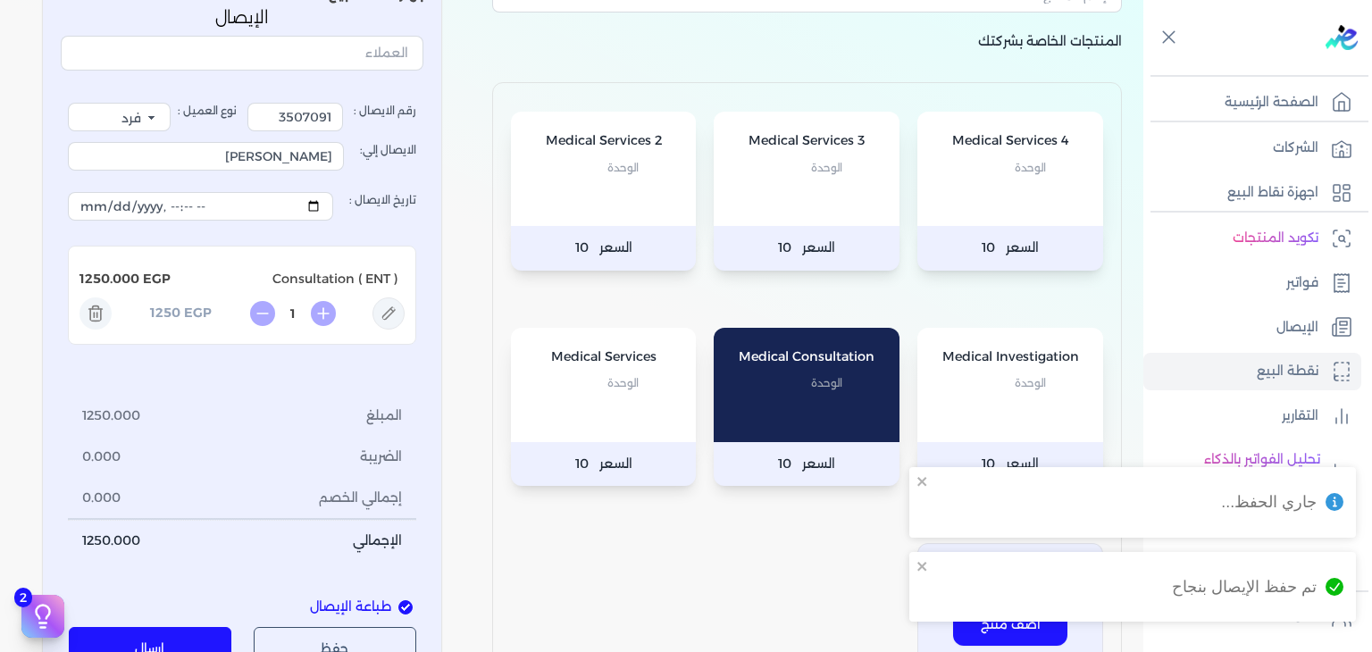
scroll to position [89, 0]
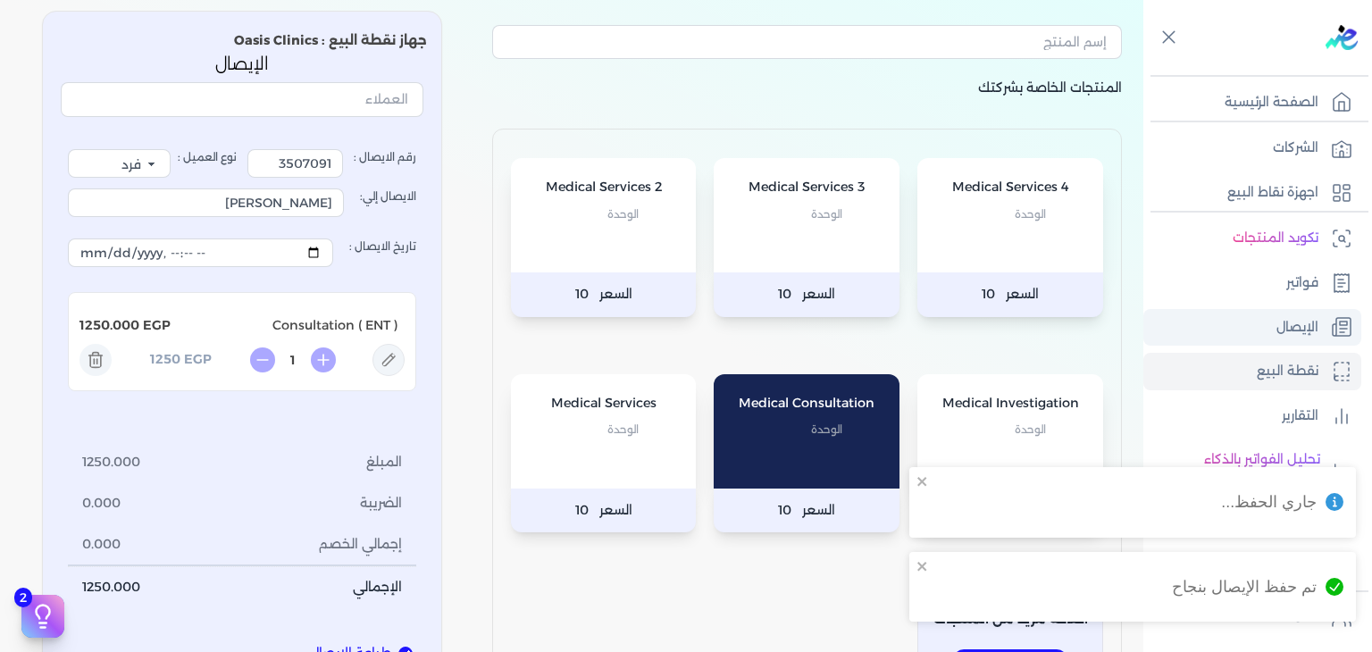
click at [1255, 309] on link "الإيصال" at bounding box center [1252, 328] width 218 height 38
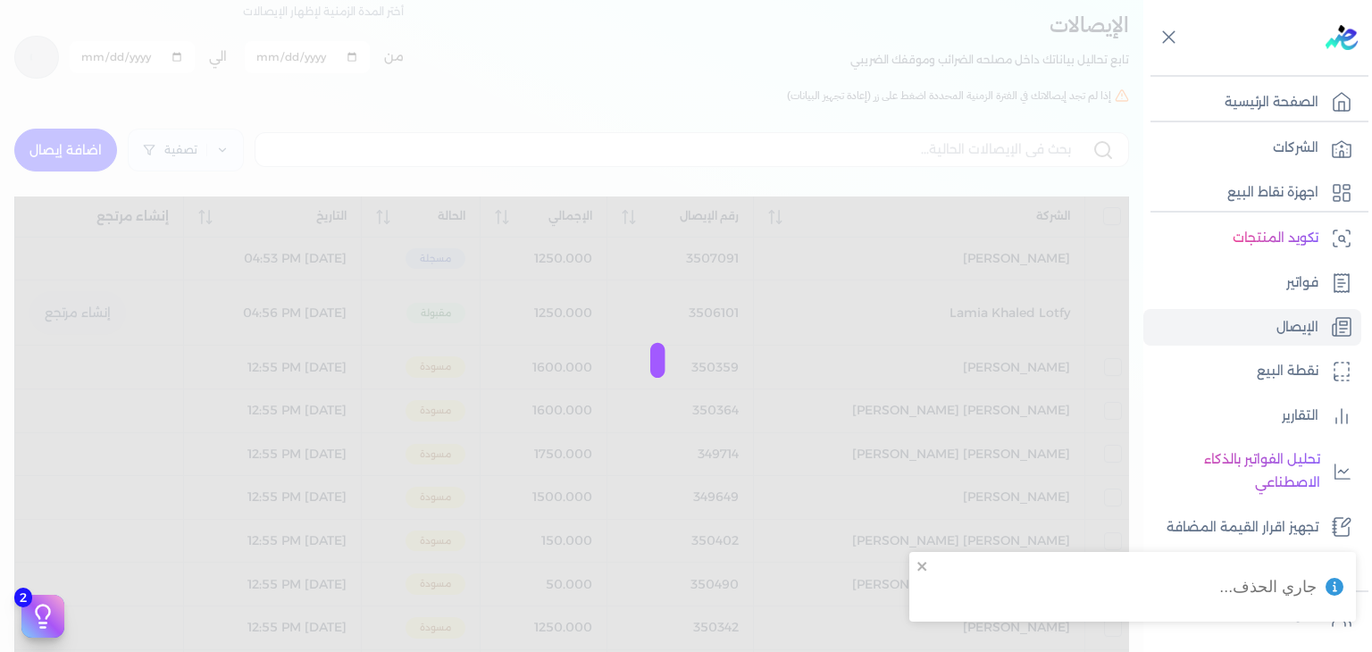
click at [54, 125] on div at bounding box center [686, 326] width 1372 height 652
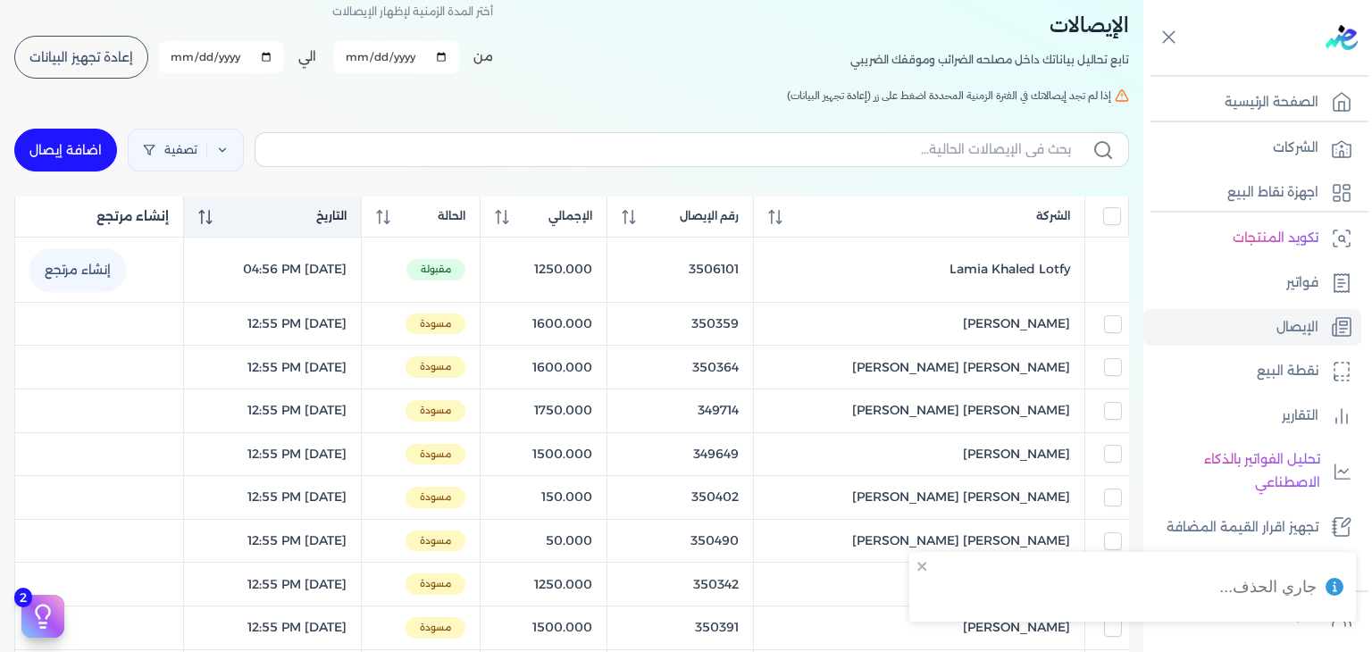
checkbox input "false"
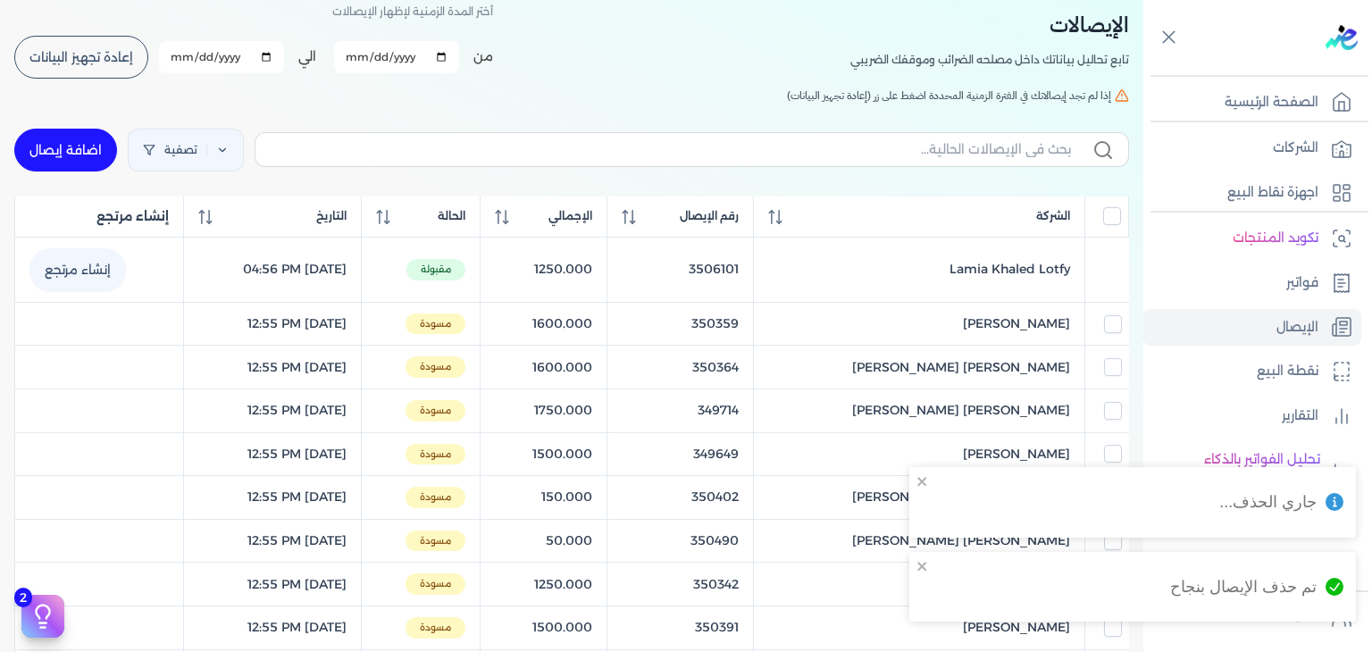
click at [100, 138] on link "اضافة إيصال" at bounding box center [65, 150] width 103 height 43
select select "EGP"
select select "EGS"
select select "B"
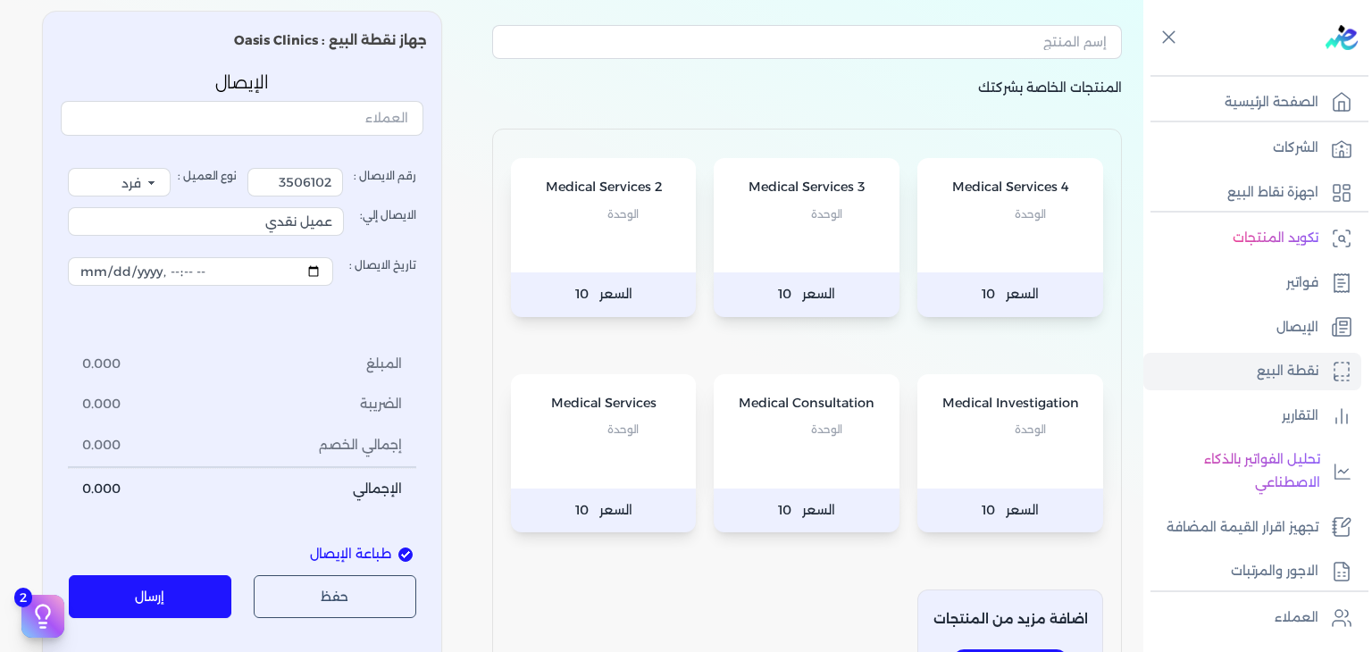
click at [810, 447] on div "Medical Consultation الوحدة" at bounding box center [806, 431] width 186 height 114
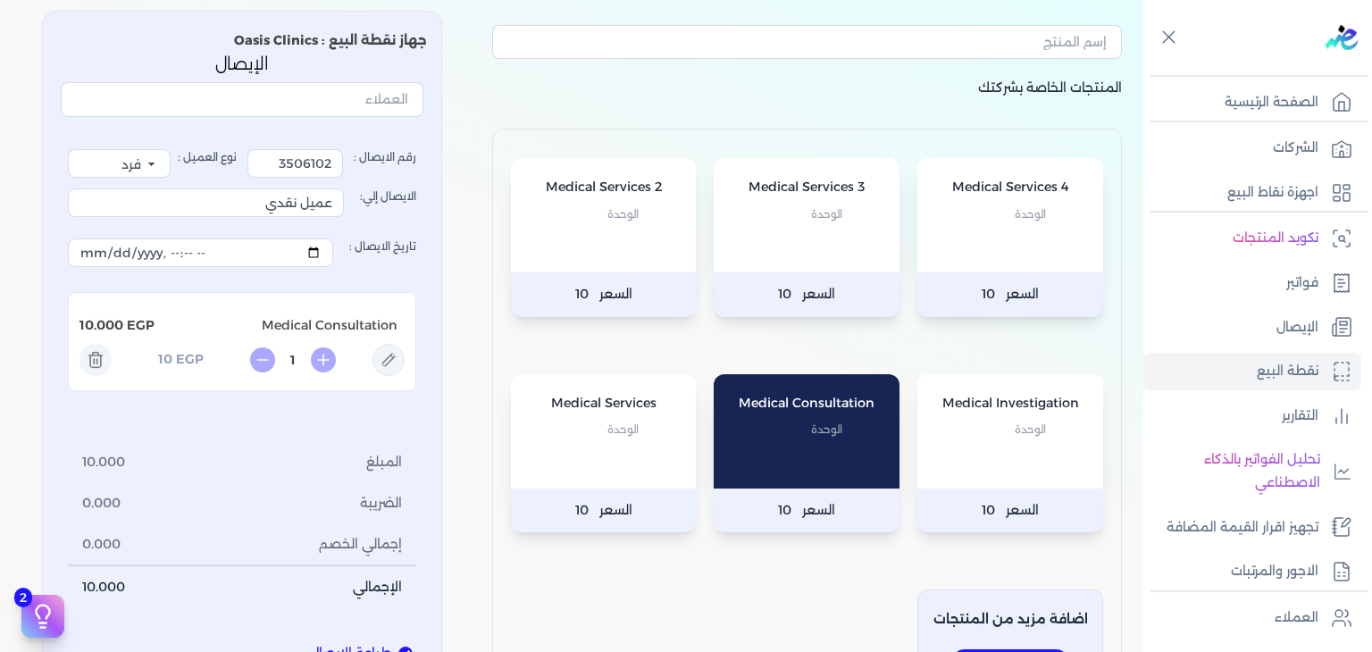
click at [392, 354] on icon at bounding box center [388, 360] width 32 height 32
type input "Medical Consultation"
type input "10"
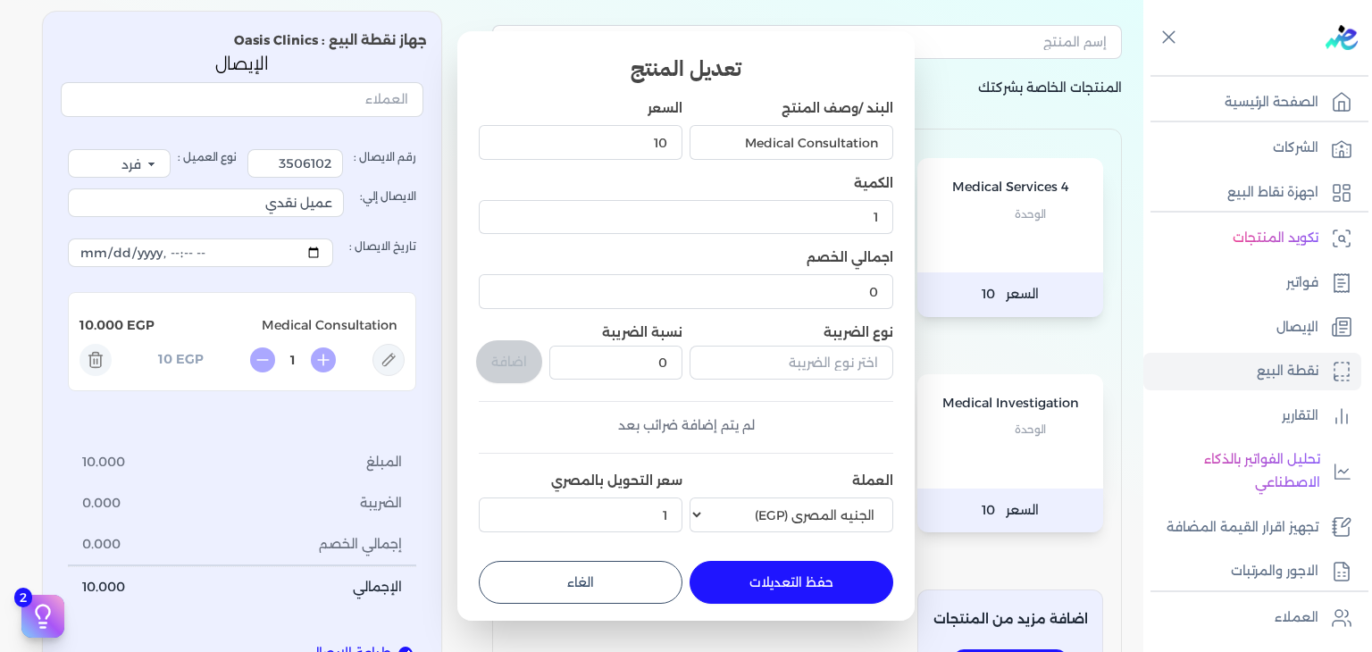
click at [696, 150] on div "البند /وصف المنتج Medical Consultation السعر 10 الكمية 1 اجمالي الخصم 0 نوع الض…" at bounding box center [686, 319] width 414 height 440
drag, startPoint x: 702, startPoint y: 152, endPoint x: 915, endPoint y: 213, distance: 222.1
click at [911, 209] on div "تعديل المنتج البند /وصف المنتج Medical Consultation السعر 10 الكمية 1 اجمالي ال…" at bounding box center [685, 325] width 457 height 589
paste input "Consultation (Ophthalmology)"
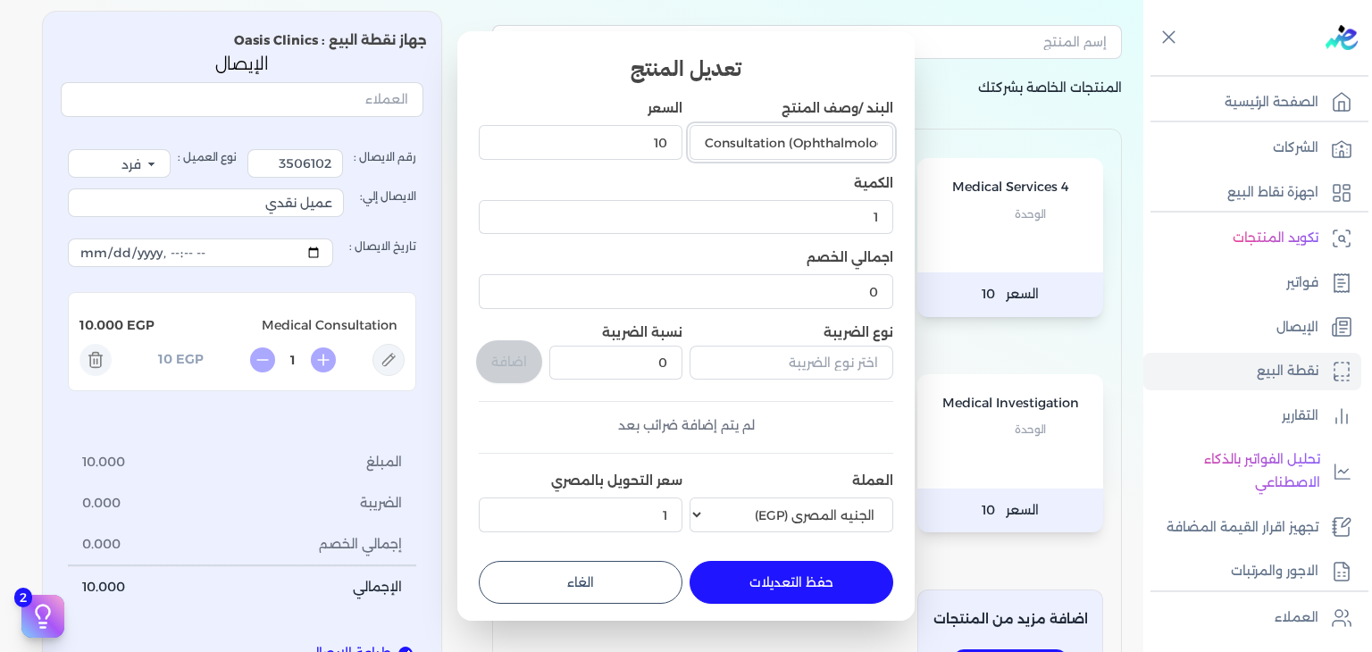
click at [777, 146] on input "Consultation (Ophthalmology)" at bounding box center [791, 142] width 204 height 34
type input "Consultation (Ophthalmology)"
drag, startPoint x: 650, startPoint y: 147, endPoint x: 918, endPoint y: 235, distance: 281.8
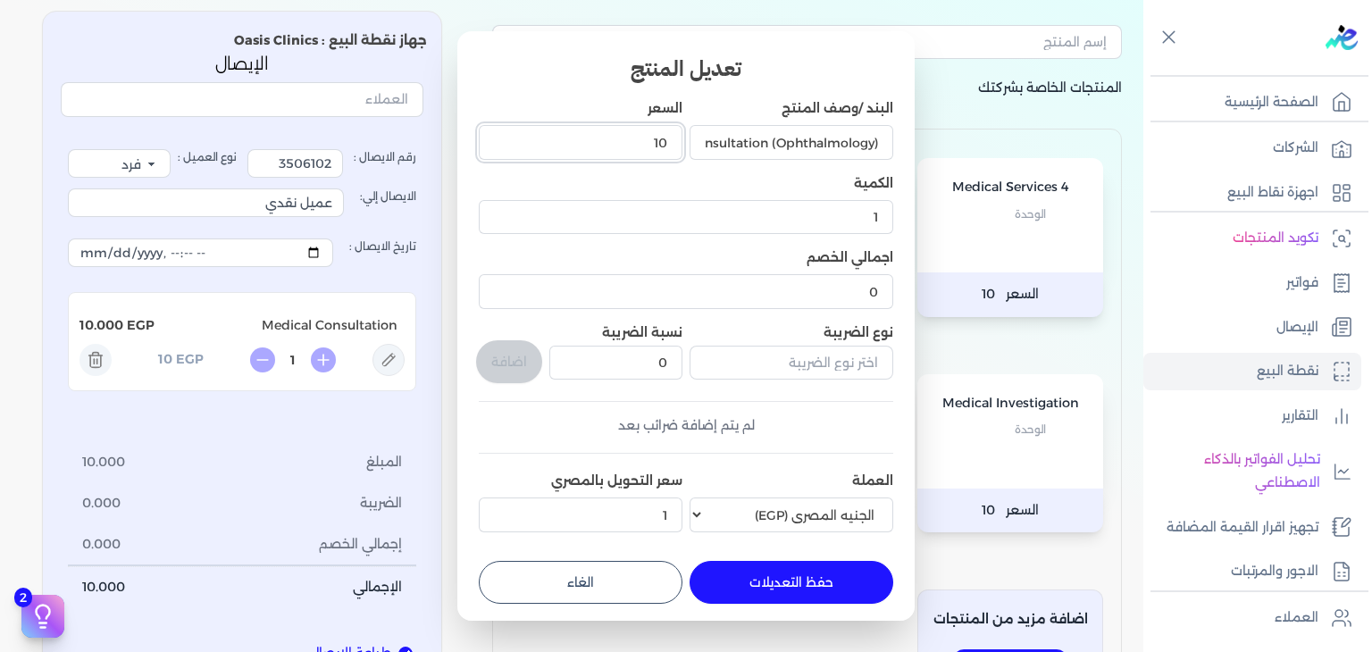
click at [918, 235] on dialog "تعديل المنتج البند /وصف المنتج Consultation (Ophthalmology) السعر 10 الكمية 1 ا…" at bounding box center [686, 326] width 1372 height 652
type input "1000"
click at [779, 572] on button "حفظ التعديلات" at bounding box center [791, 582] width 204 height 43
type input "0"
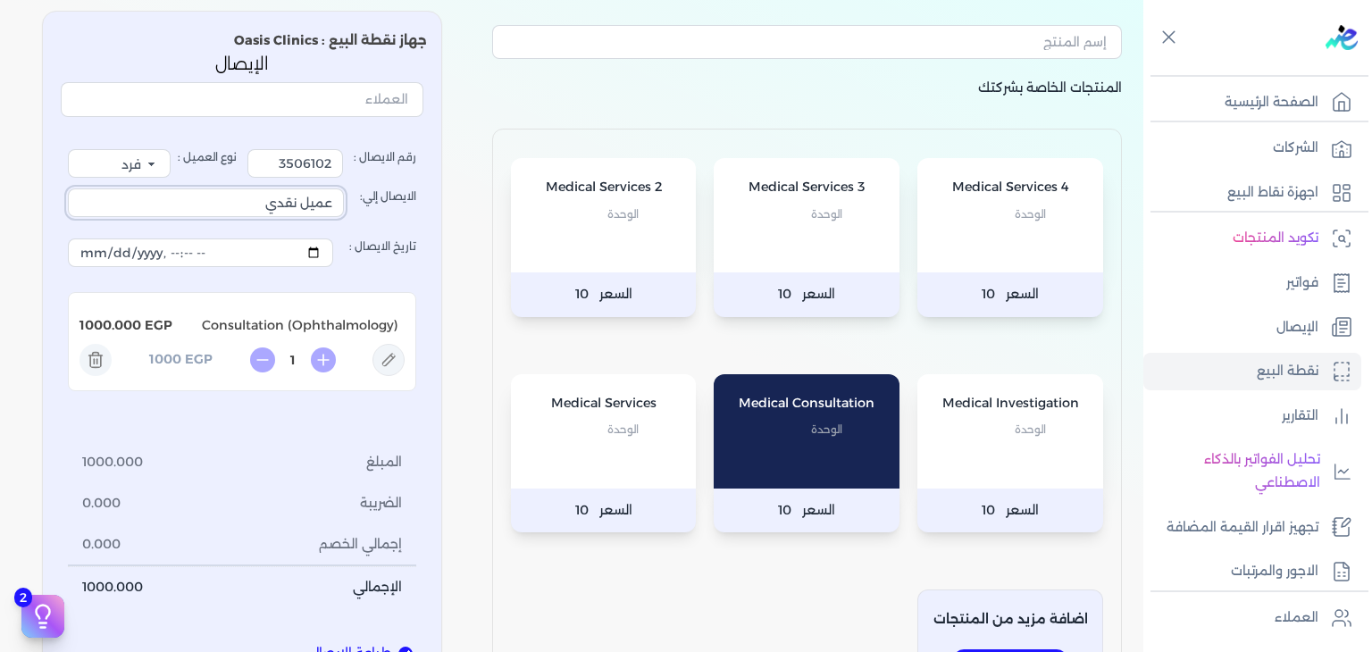
drag, startPoint x: 235, startPoint y: 209, endPoint x: 886, endPoint y: 351, distance: 666.2
click at [852, 335] on div "المنتجات الخاصة بشركتك Medical Services 4 الوحدة السعر 10 Medical Services 3 ال…" at bounding box center [571, 365] width 1143 height 738
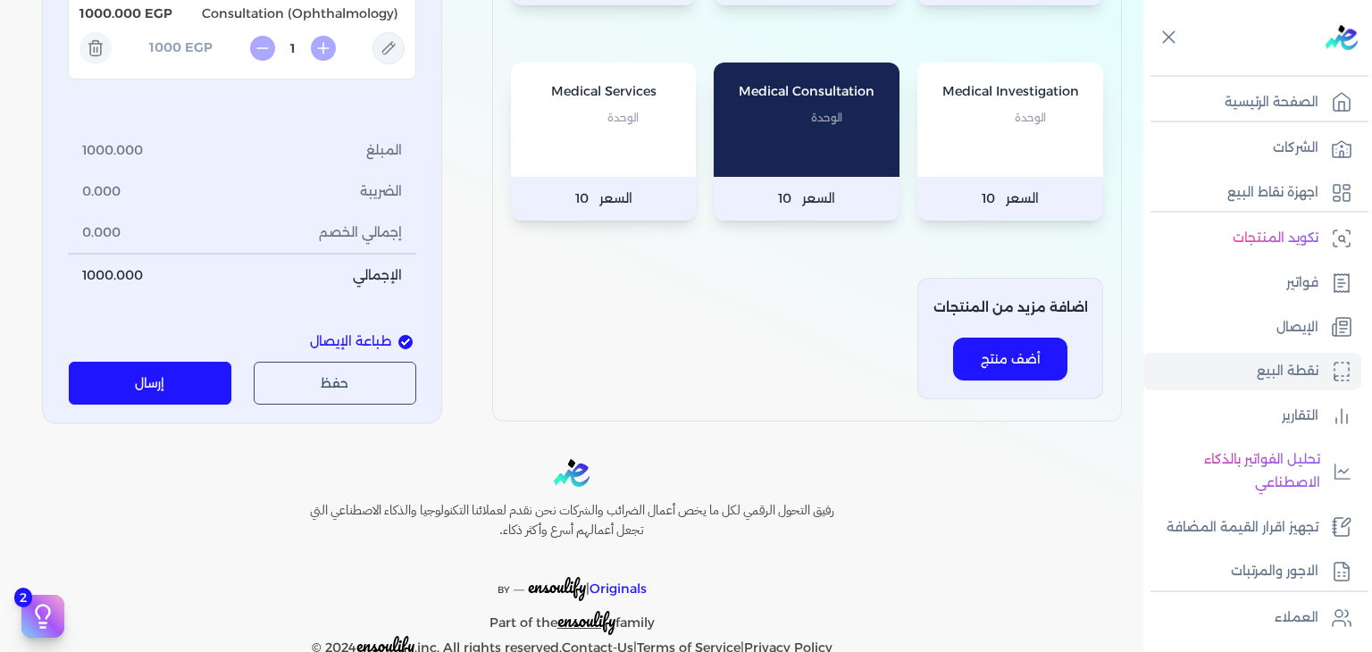
scroll to position [442, 0]
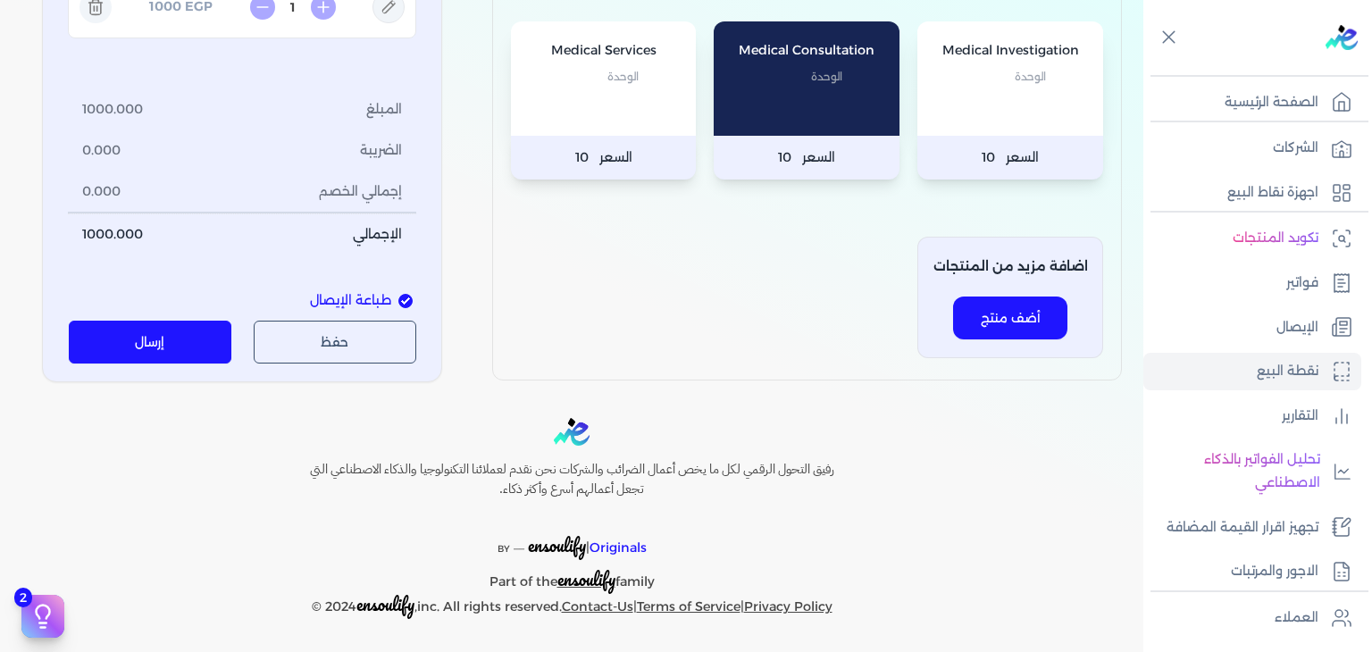
type input "[PERSON_NAME]"
click at [175, 354] on button "إرسال" at bounding box center [150, 342] width 163 height 43
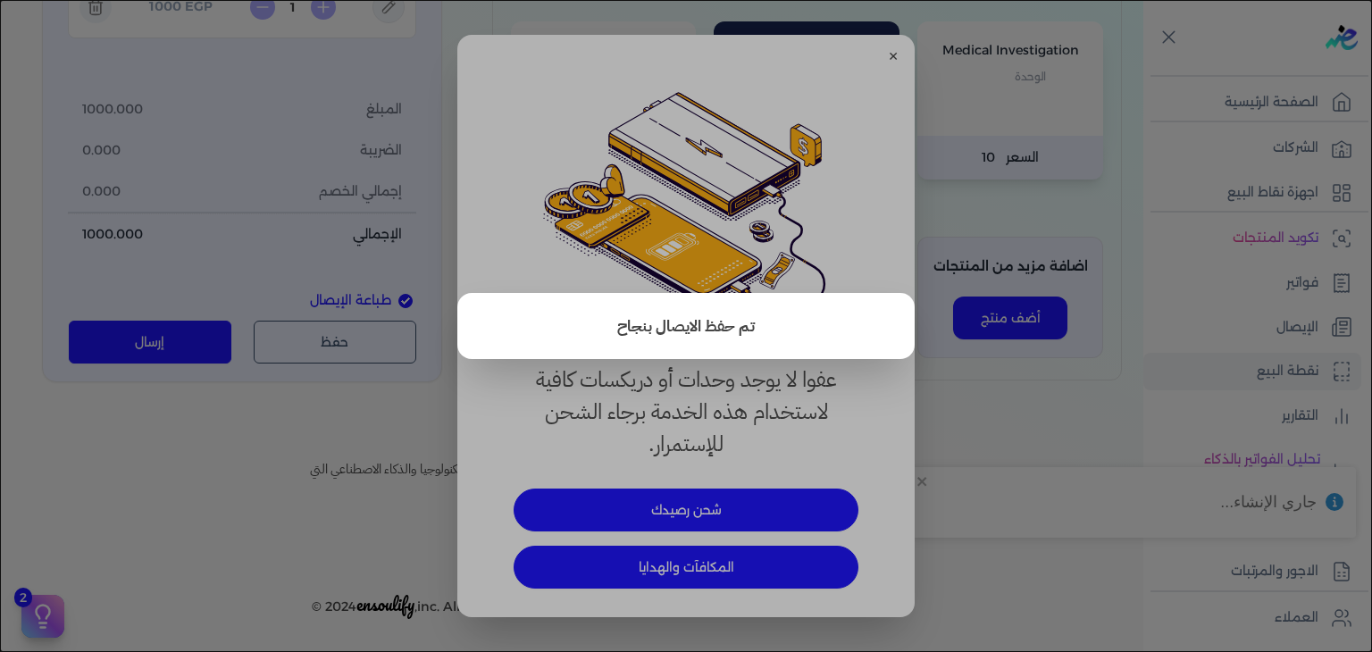
click at [338, 238] on button "close" at bounding box center [686, 326] width 1372 height 652
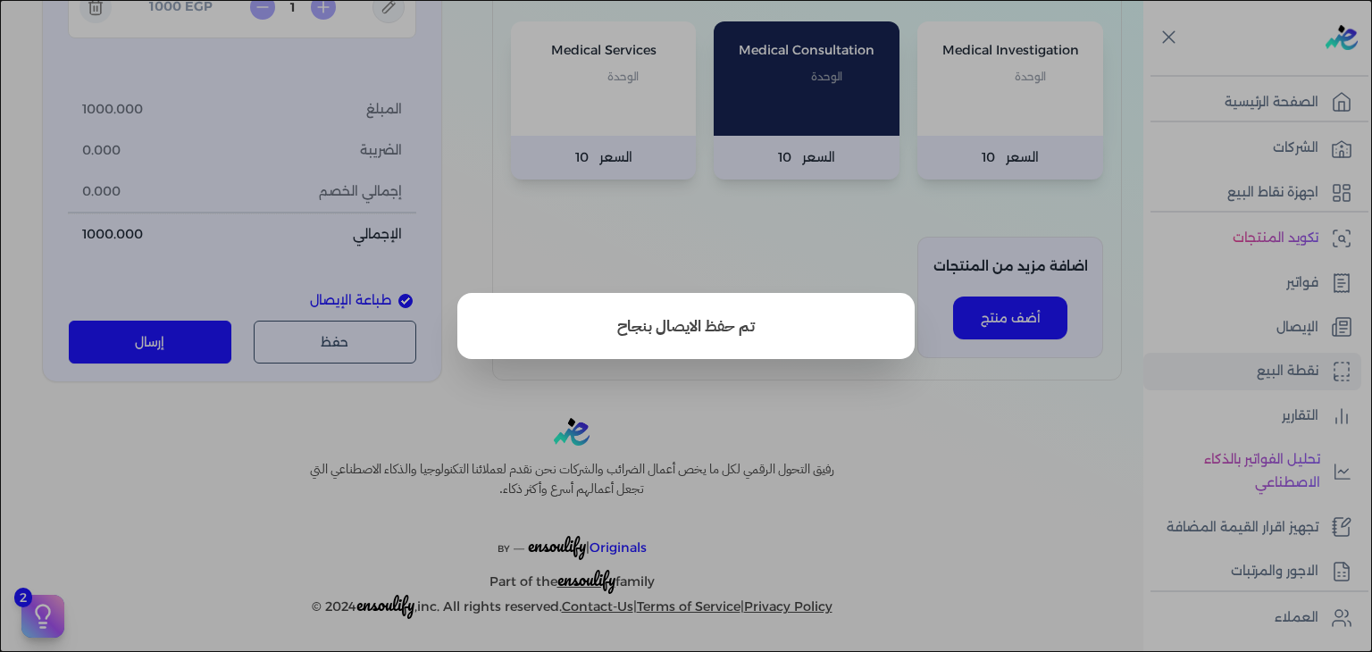
click at [904, 306] on div "تم حفظ الايصال بنجاح" at bounding box center [685, 326] width 457 height 66
click at [968, 257] on button "close" at bounding box center [686, 326] width 1372 height 652
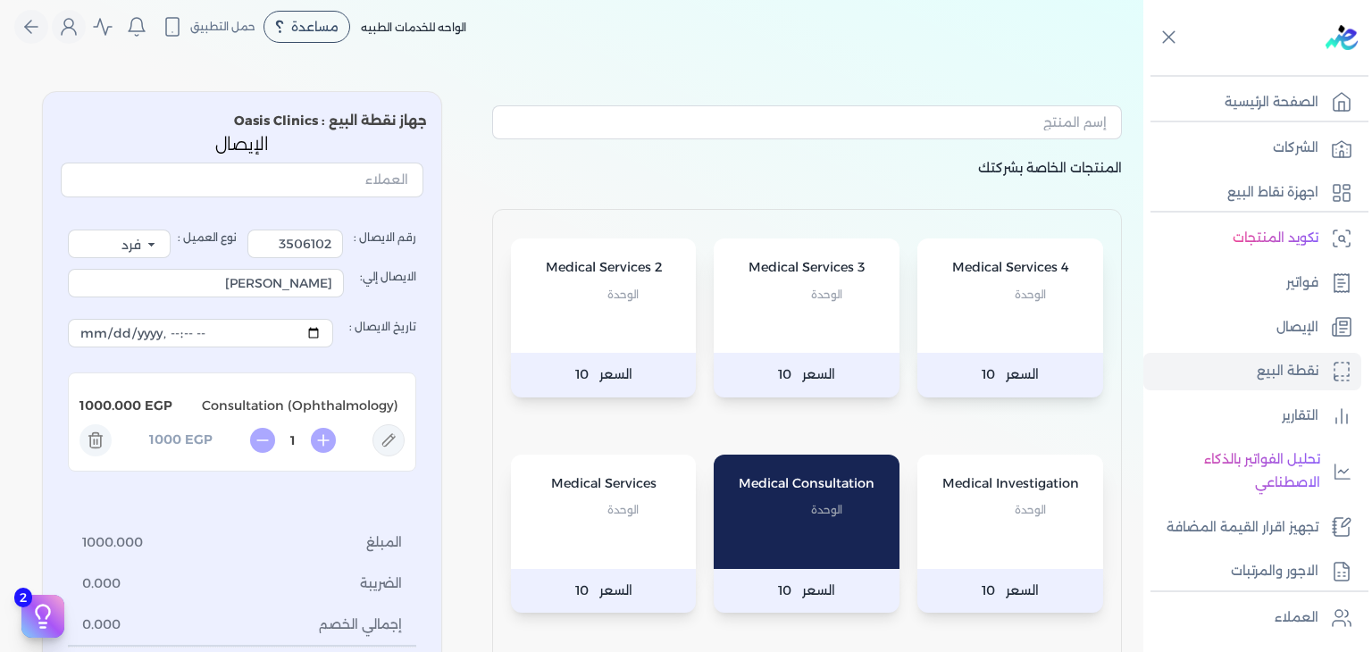
scroll to position [0, 0]
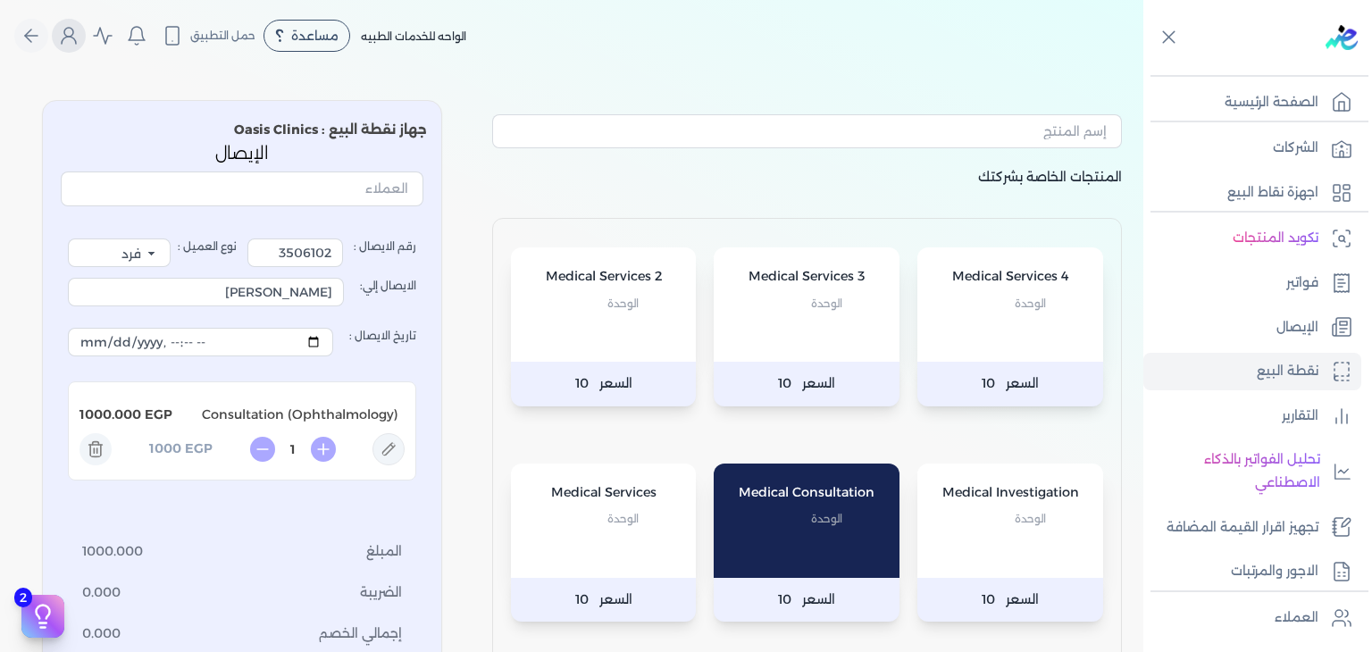
click at [78, 44] on icon "Global" at bounding box center [68, 35] width 21 height 21
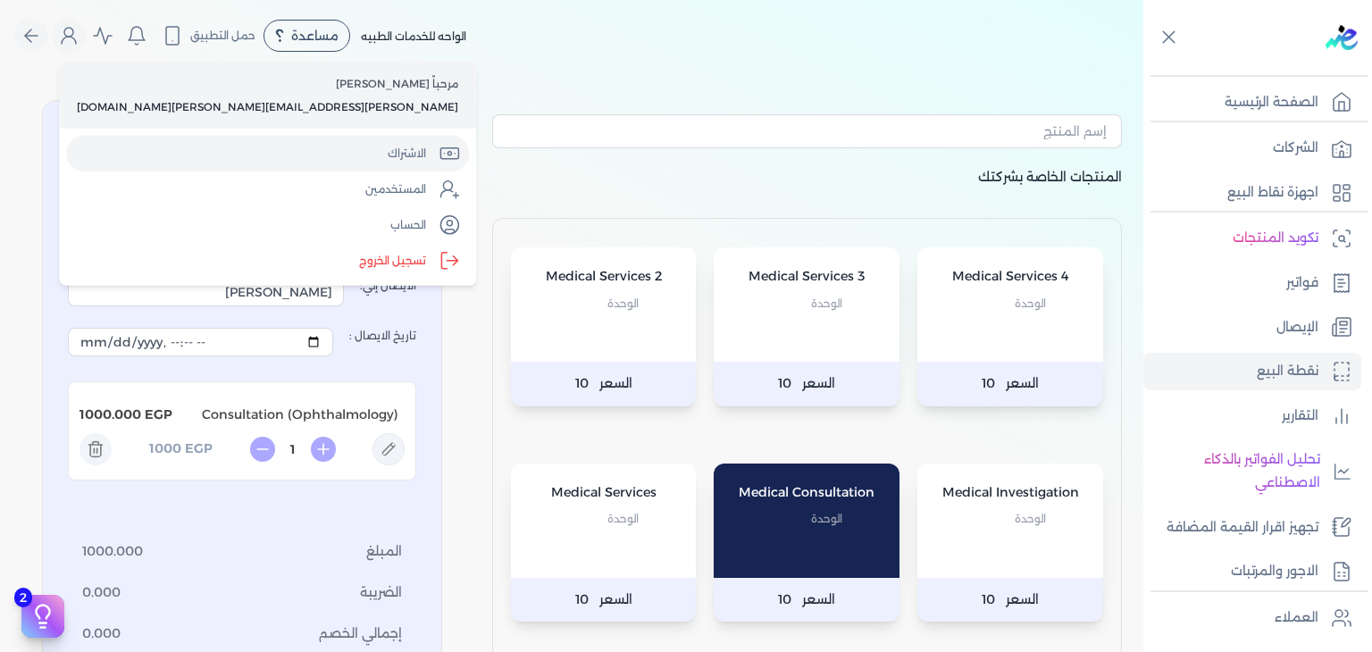
click at [146, 164] on link "الاشتراك" at bounding box center [267, 154] width 403 height 36
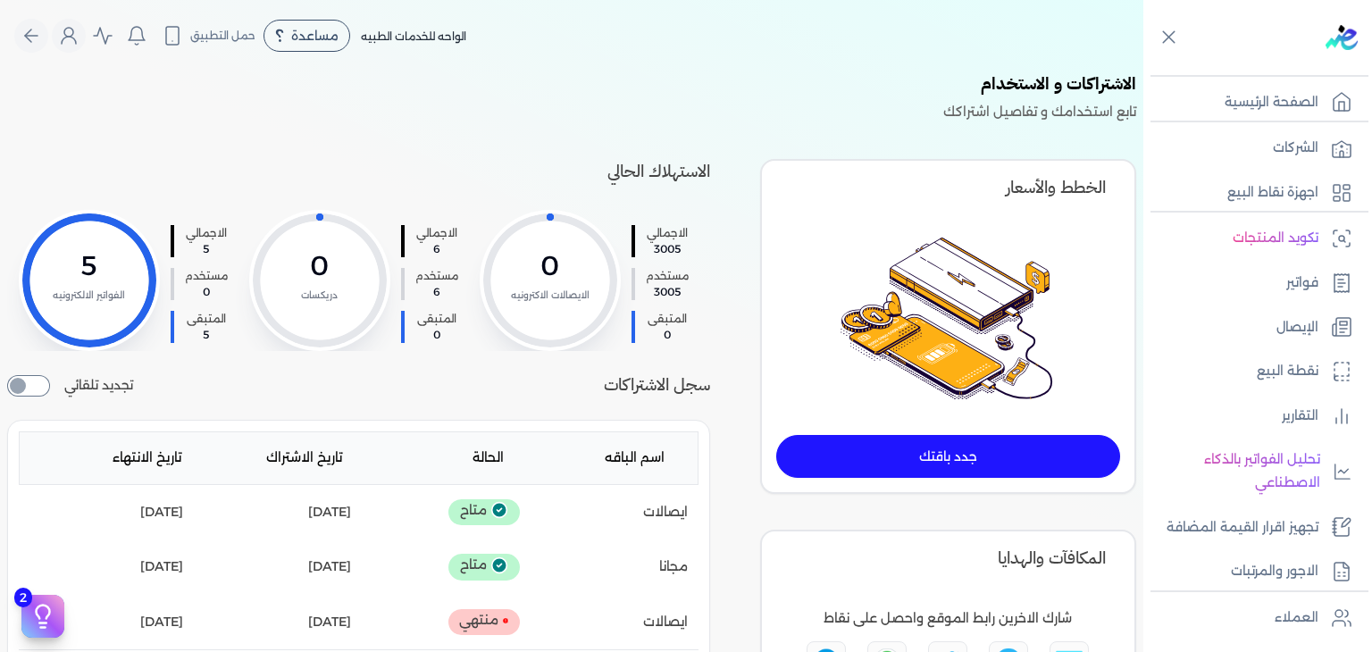
click at [819, 462] on link "جدد باقتك" at bounding box center [948, 456] width 344 height 43
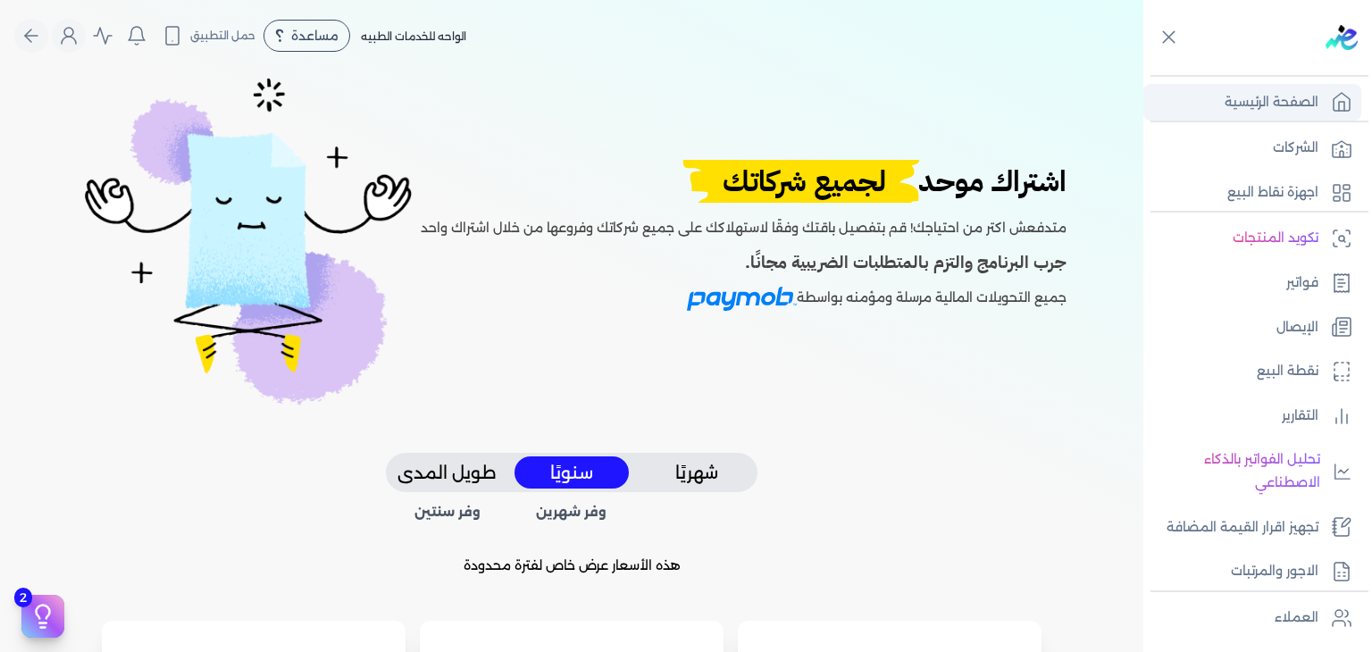
click at [1218, 101] on link "الصفحة الرئيسية" at bounding box center [1252, 103] width 218 height 38
